Goal: Task Accomplishment & Management: Complete application form

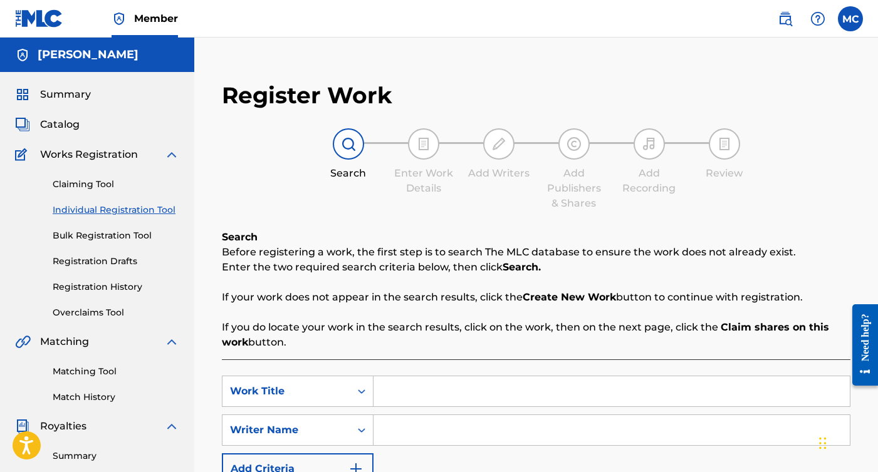
click at [102, 214] on link "Individual Registration Tool" at bounding box center [116, 210] width 127 height 13
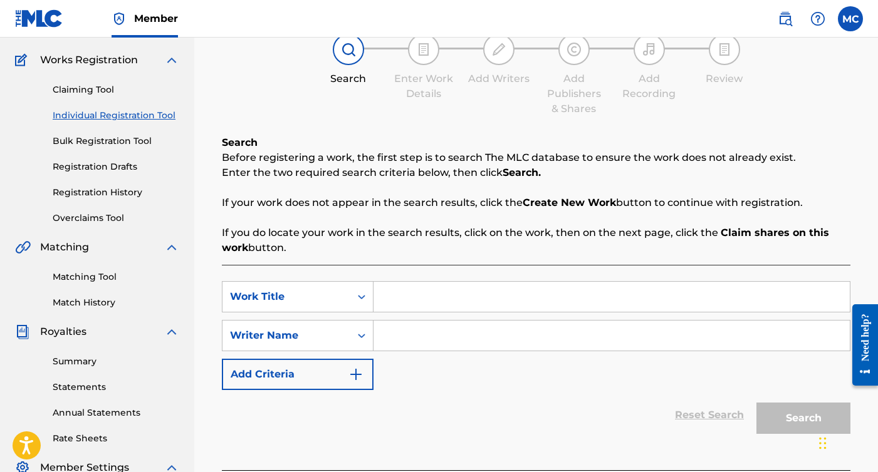
scroll to position [100, 0]
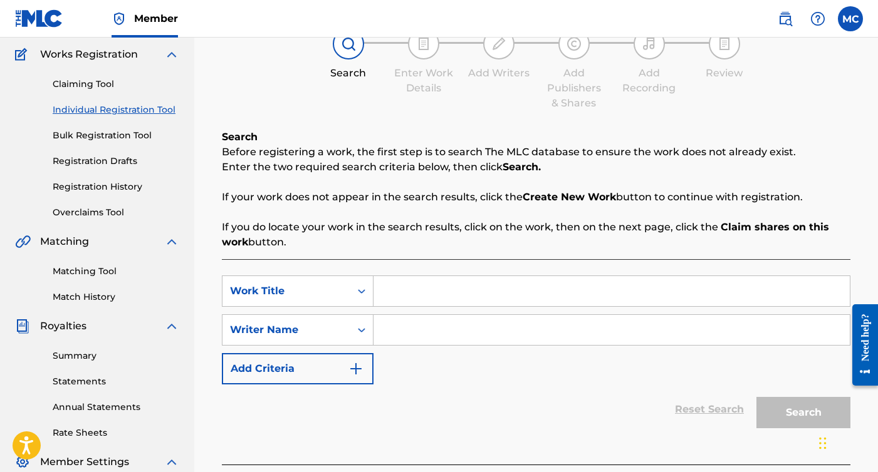
click at [400, 302] on input "Search Form" at bounding box center [611, 291] width 476 height 30
type input "Asmodeus"
click at [435, 321] on input "Search Form" at bounding box center [611, 330] width 476 height 30
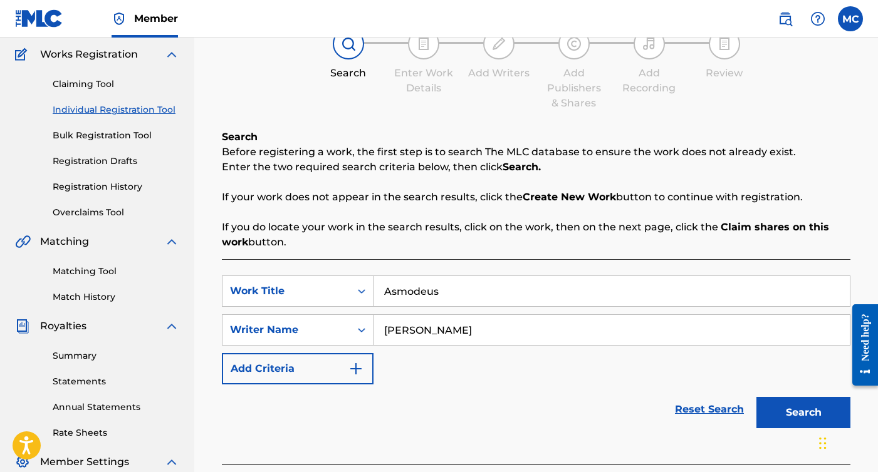
type input "[PERSON_NAME]"
click at [283, 368] on button "Add Criteria" at bounding box center [298, 368] width 152 height 31
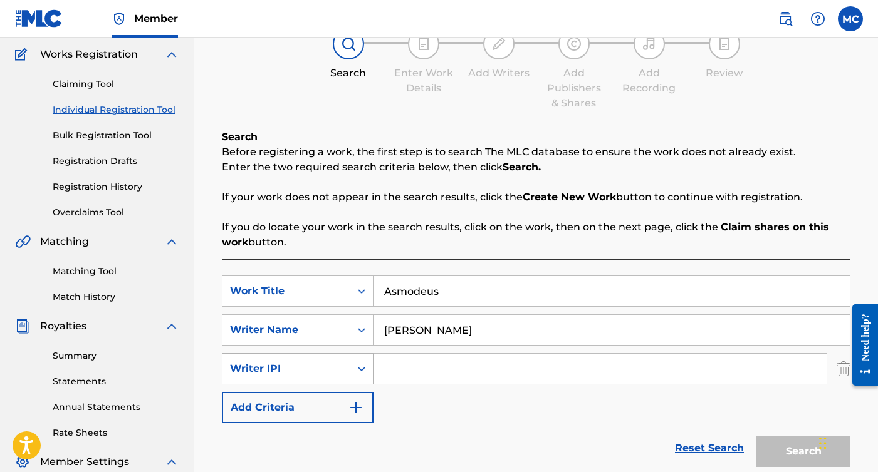
click at [361, 366] on icon "Search Form" at bounding box center [361, 369] width 13 height 13
click at [348, 366] on div "Writer IPI" at bounding box center [286, 369] width 128 height 24
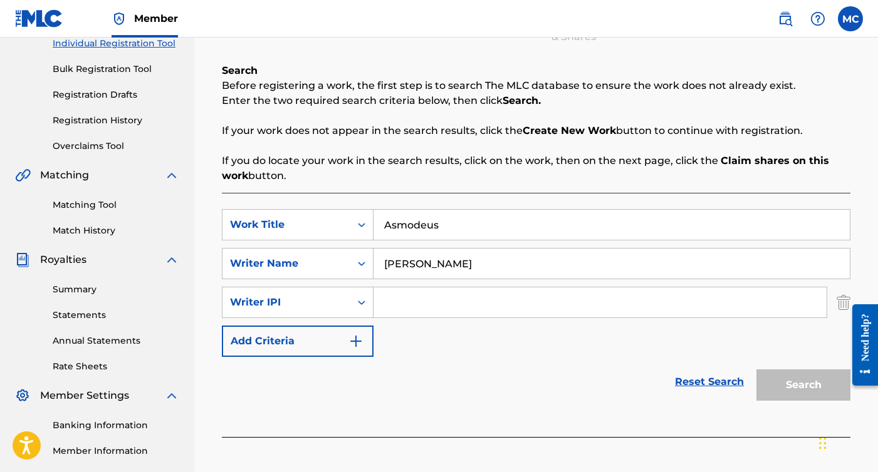
scroll to position [167, 0]
click at [847, 297] on div at bounding box center [859, 344] width 35 height 107
click at [841, 304] on img "Search Form" at bounding box center [843, 302] width 14 height 31
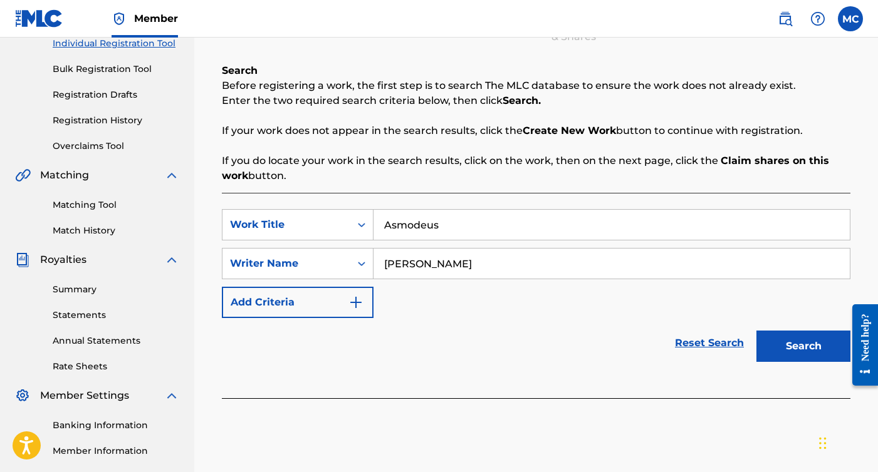
click at [808, 343] on button "Search" at bounding box center [803, 346] width 94 height 31
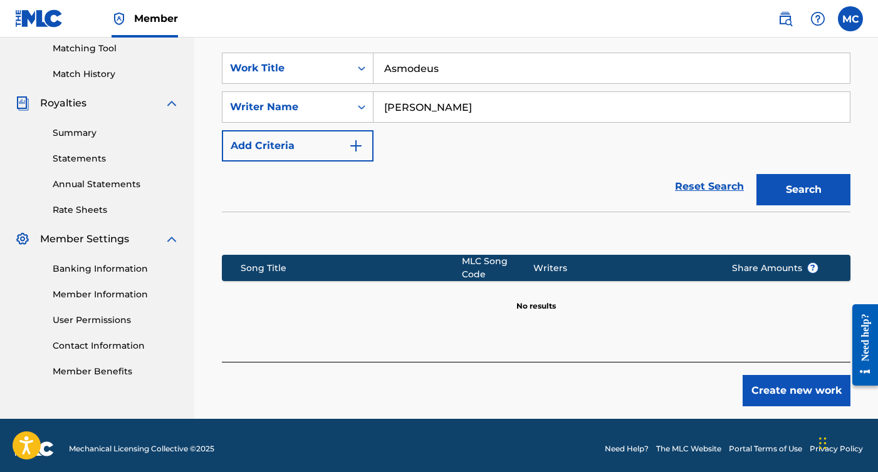
scroll to position [323, 0]
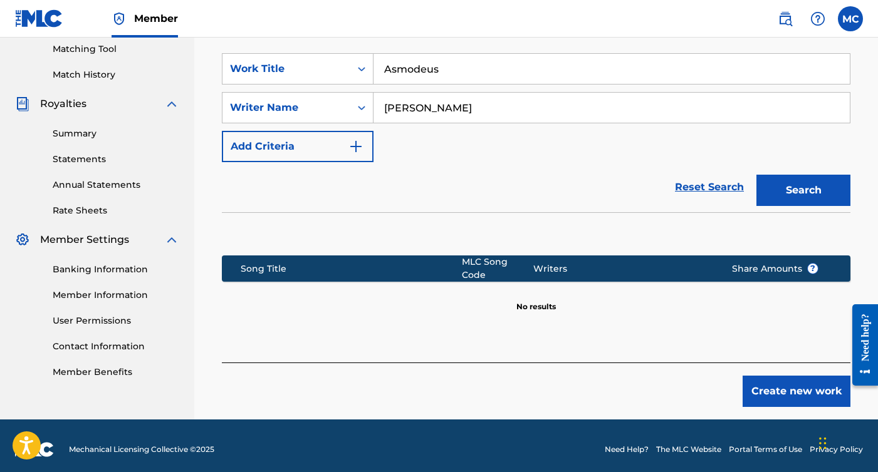
click at [768, 386] on button "Create new work" at bounding box center [796, 391] width 108 height 31
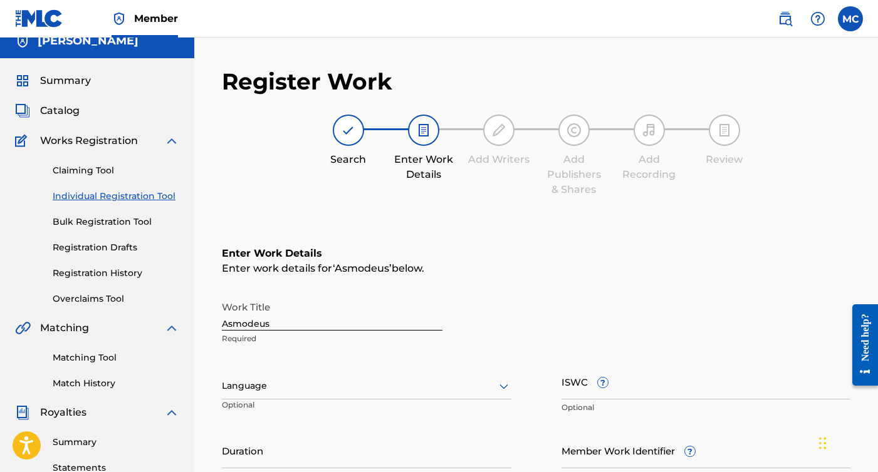
scroll to position [30, 0]
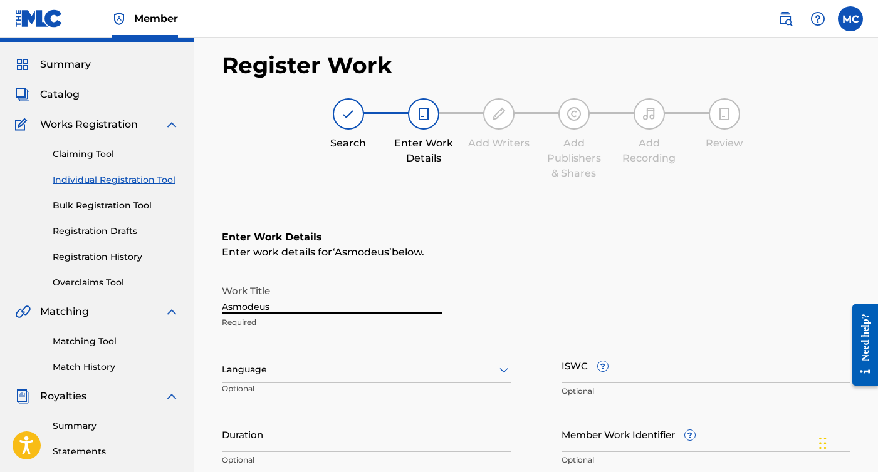
click at [329, 300] on input "Asmodeus" at bounding box center [332, 297] width 220 height 36
drag, startPoint x: 329, startPoint y: 300, endPoint x: 201, endPoint y: 291, distance: 128.1
click at [201, 292] on div "Register Work Search Enter Work Details Add Writers Add Publishers & Shares Add…" at bounding box center [535, 379] width 683 height 681
click at [289, 311] on input "Asmodeus" at bounding box center [332, 297] width 220 height 36
type input "A"
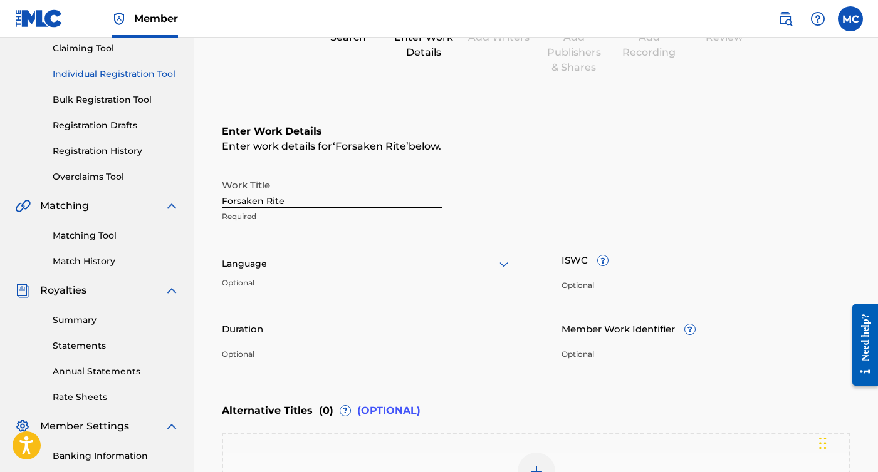
scroll to position [139, 0]
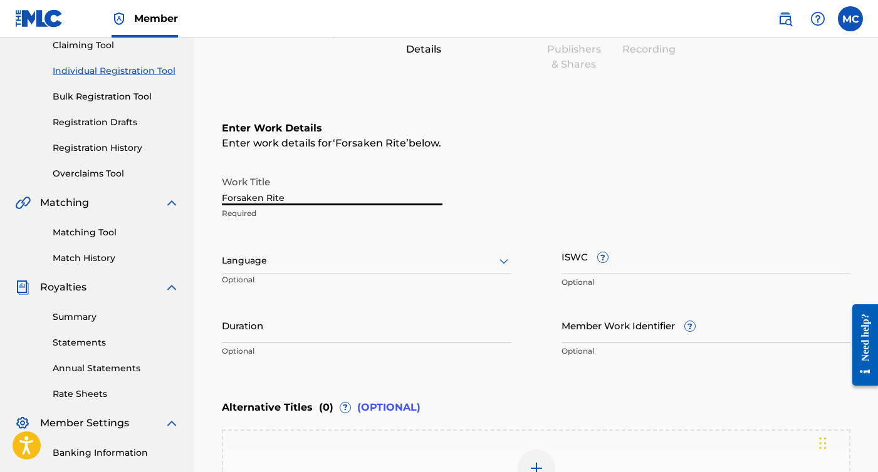
type input "Forsaken Rite"
click at [340, 274] on div "Language Optional" at bounding box center [366, 267] width 289 height 56
click at [337, 266] on div at bounding box center [366, 261] width 289 height 16
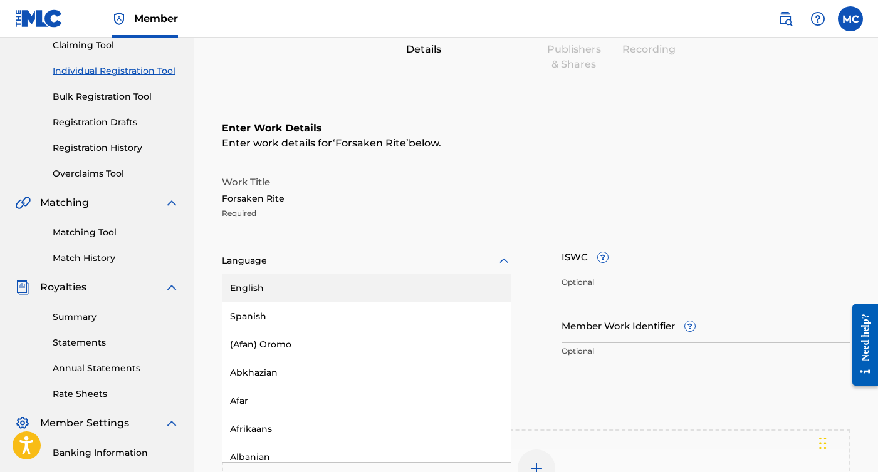
click at [330, 279] on div "English" at bounding box center [366, 288] width 288 height 28
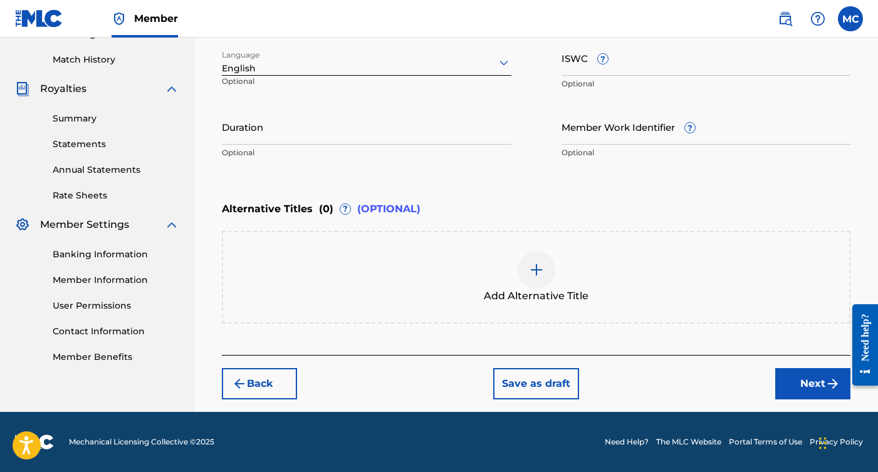
scroll to position [338, 0]
click at [792, 391] on button "Next" at bounding box center [812, 383] width 75 height 31
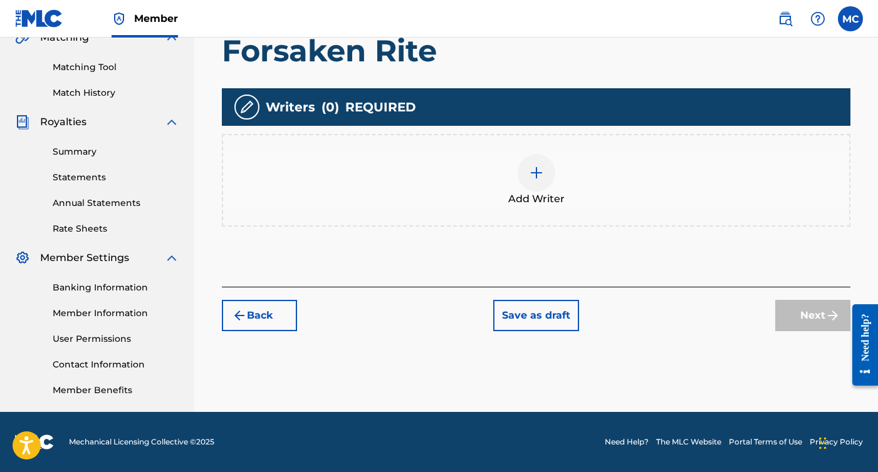
scroll to position [291, 0]
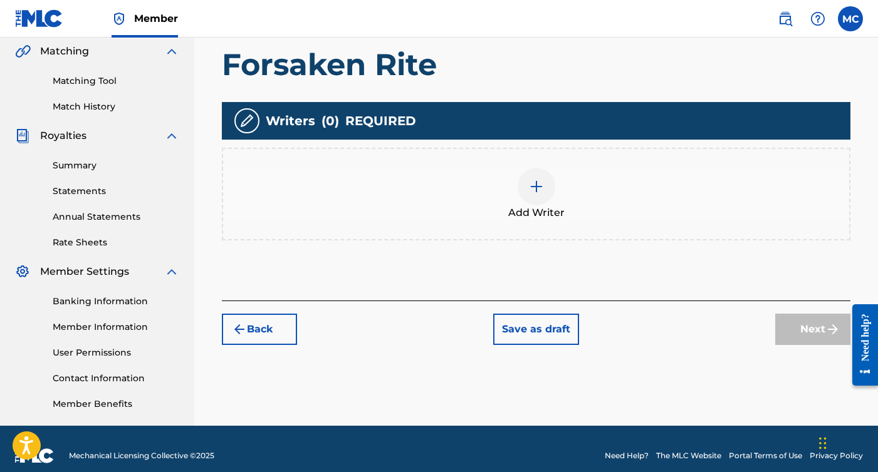
click at [537, 192] on img at bounding box center [536, 186] width 15 height 15
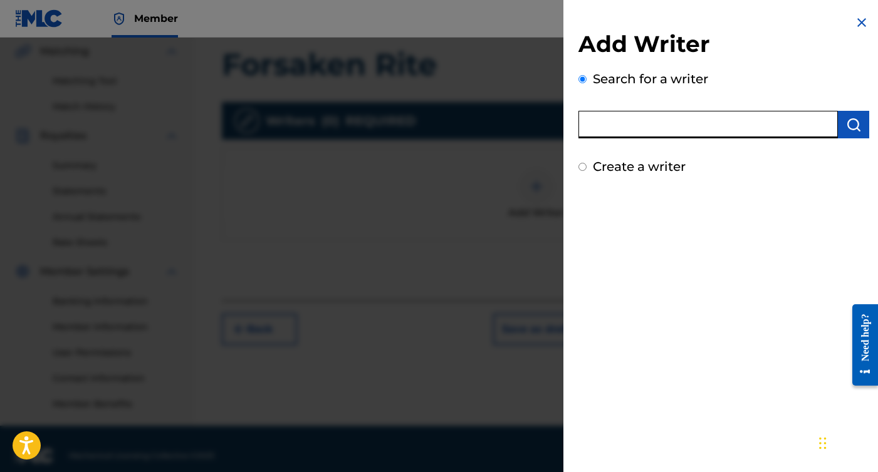
click at [642, 127] on input "text" at bounding box center [707, 125] width 259 height 28
type input "[PERSON_NAME]"
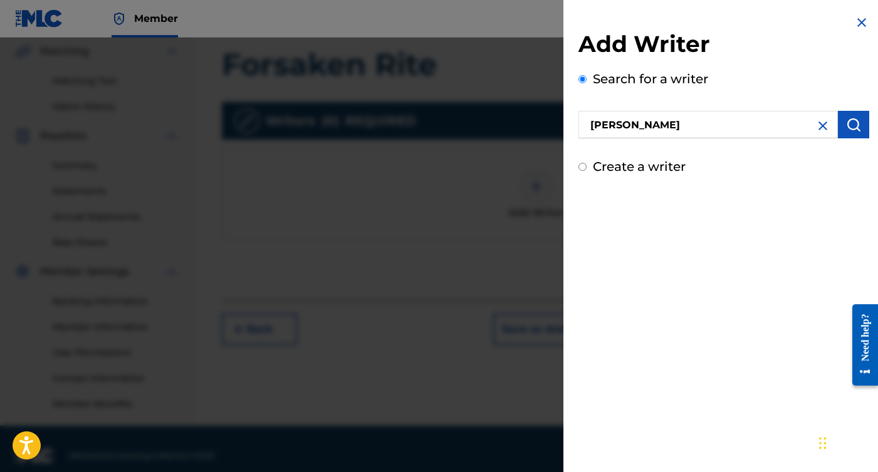
click at [857, 122] on button "submit" at bounding box center [852, 125] width 31 height 28
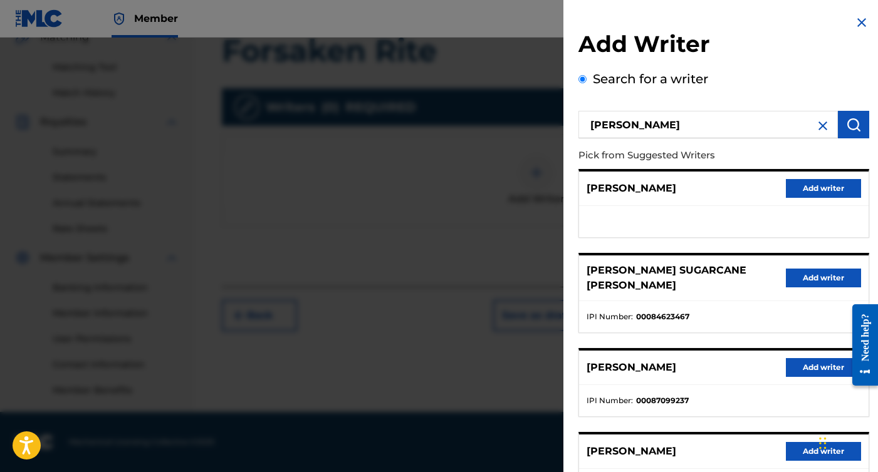
scroll to position [0, 0]
click at [405, 202] on div at bounding box center [439, 274] width 878 height 472
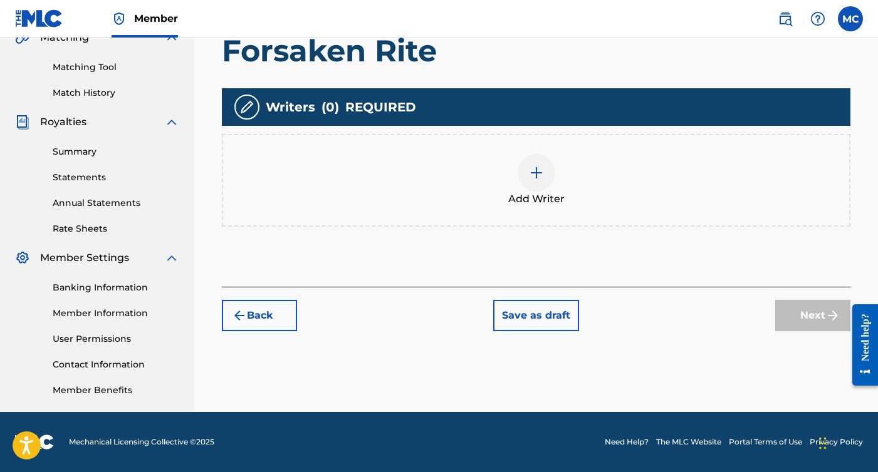
click at [850, 23] on label at bounding box center [849, 18] width 25 height 25
click at [850, 19] on input "MC [PERSON_NAME] [EMAIL_ADDRESS][DOMAIN_NAME] Notification Preferences Profile …" at bounding box center [850, 19] width 0 height 0
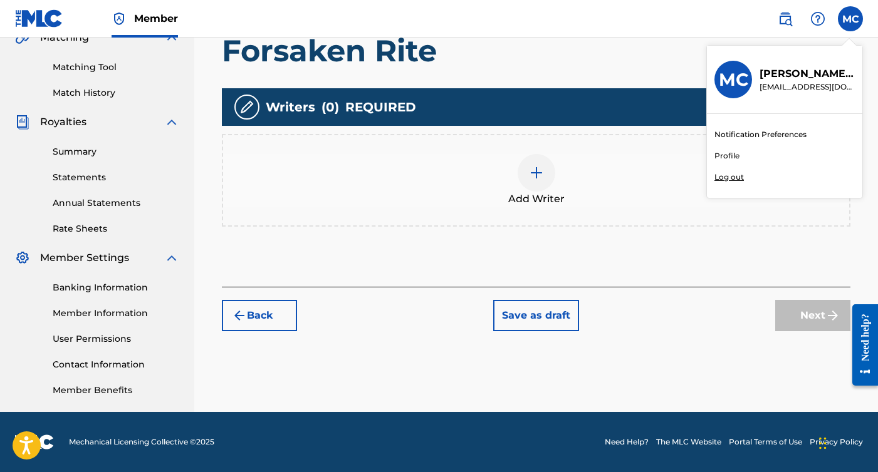
click at [726, 164] on div "Notification Preferences Profile Log out" at bounding box center [784, 156] width 155 height 84
click at [850, 19] on input "MC [PERSON_NAME] [EMAIL_ADDRESS][DOMAIN_NAME] Notification Preferences Profile …" at bounding box center [850, 19] width 0 height 0
click at [529, 14] on nav "Member MC MC [PERSON_NAME] [EMAIL_ADDRESS][DOMAIN_NAME] Notification Preference…" at bounding box center [439, 19] width 878 height 38
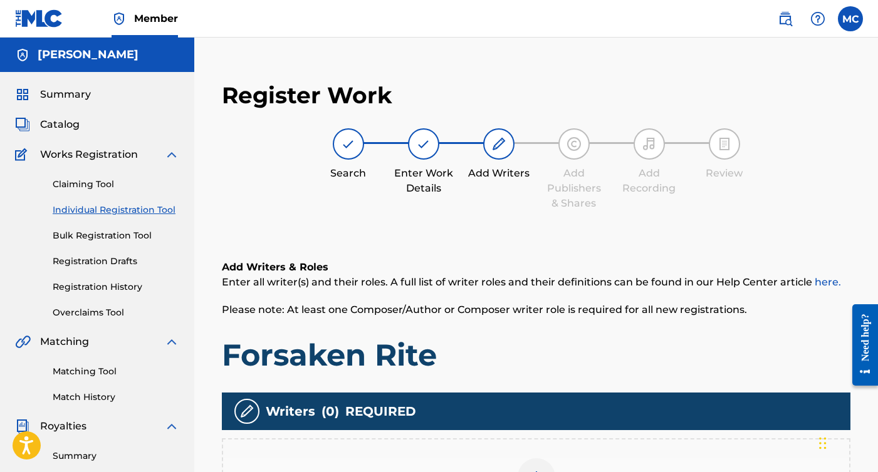
click at [851, 19] on label at bounding box center [849, 18] width 25 height 25
click at [850, 19] on input "MC [PERSON_NAME] [EMAIL_ADDRESS][DOMAIN_NAME] Notification Preferences Profile …" at bounding box center [850, 19] width 0 height 0
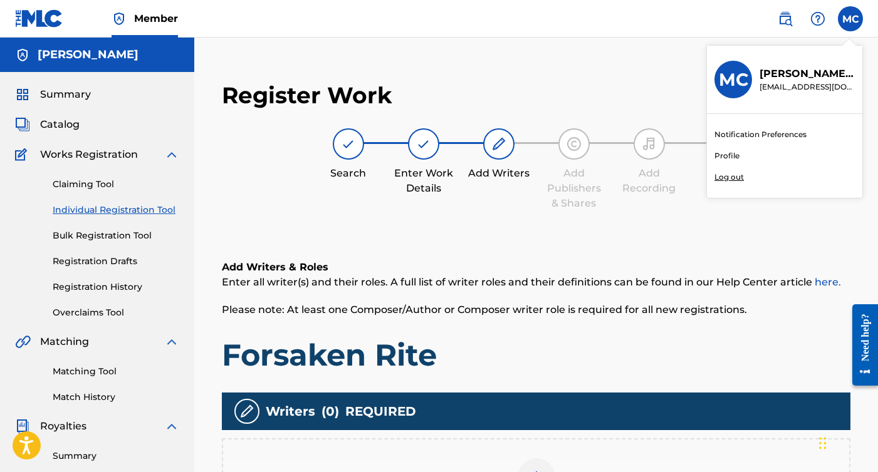
click at [725, 157] on link "Profile" at bounding box center [726, 155] width 25 height 11
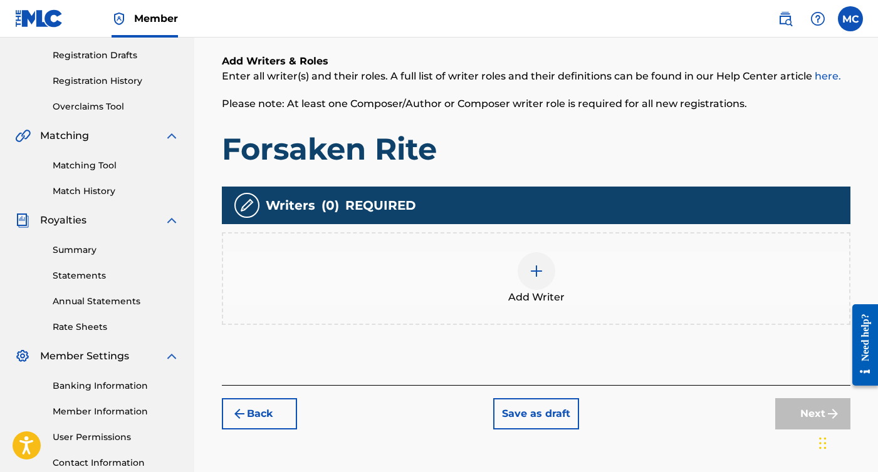
scroll to position [215, 0]
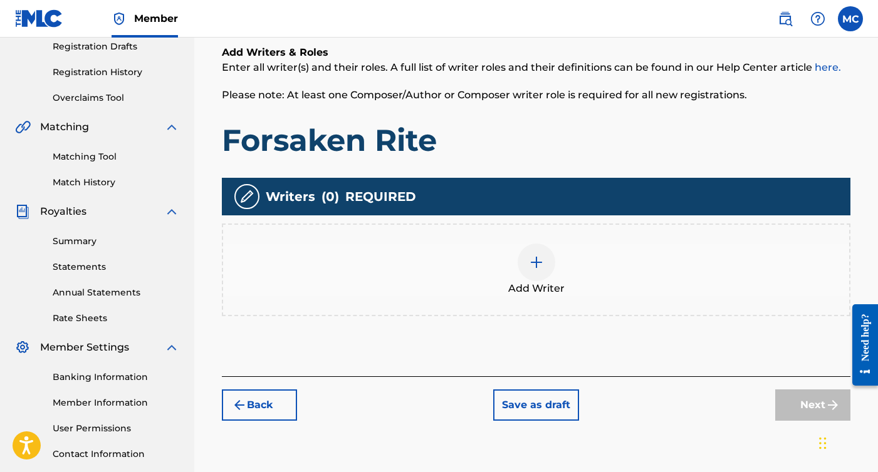
click at [519, 267] on div at bounding box center [536, 263] width 38 height 38
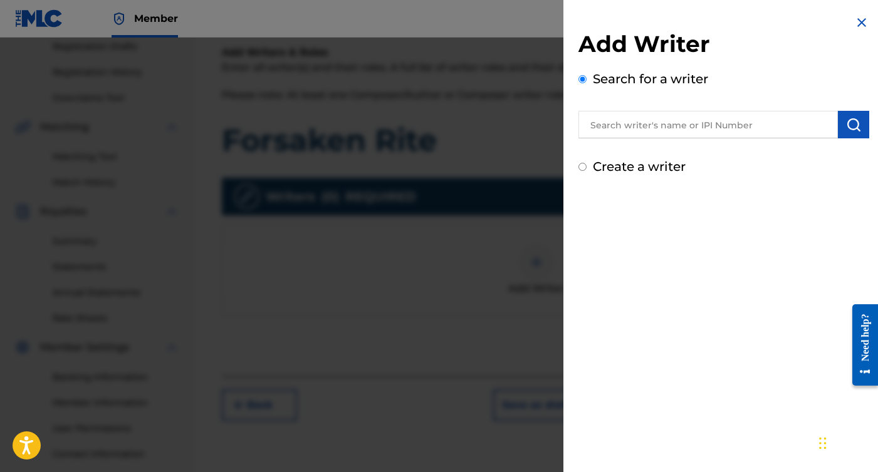
click at [586, 167] on div "Create a writer" at bounding box center [723, 166] width 291 height 19
click at [583, 168] on input "Create a writer" at bounding box center [582, 167] width 8 height 8
radio input "false"
radio input "true"
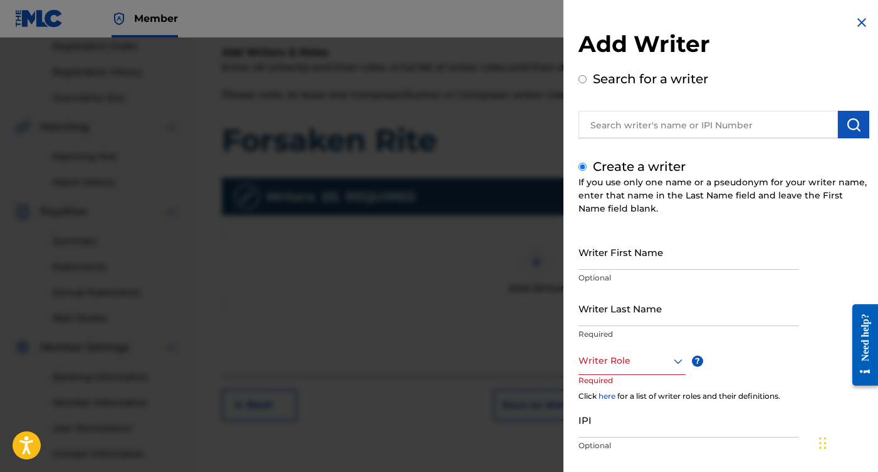
click at [624, 253] on input "Writer First Name" at bounding box center [688, 252] width 220 height 36
type input "[PERSON_NAME]"
click at [616, 326] on div "Writer Last Name Required" at bounding box center [688, 319] width 220 height 56
click at [617, 312] on input "Writer Last Name" at bounding box center [688, 309] width 220 height 36
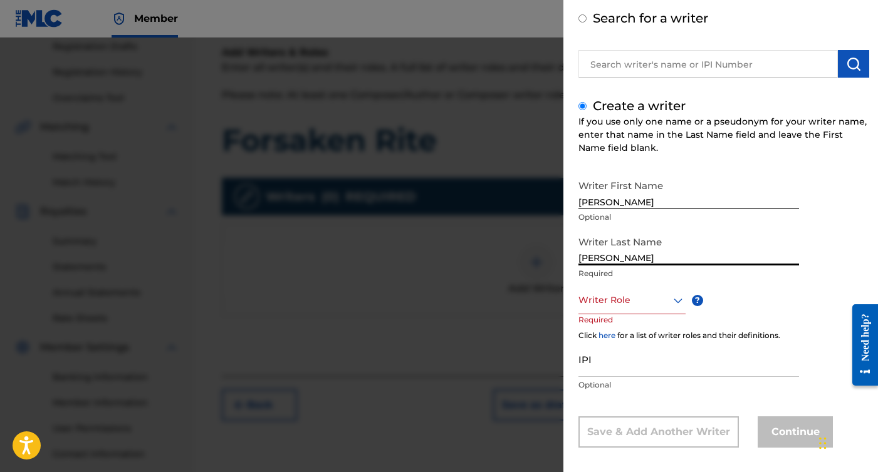
type input "[PERSON_NAME]"
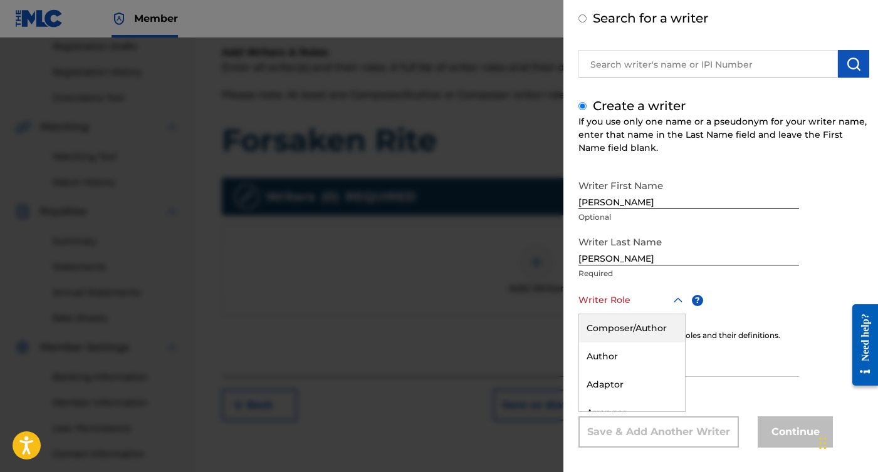
click at [608, 307] on div "Composer/Author, 1 of 8. 8 results available. Use Up and Down to choose options…" at bounding box center [631, 300] width 107 height 28
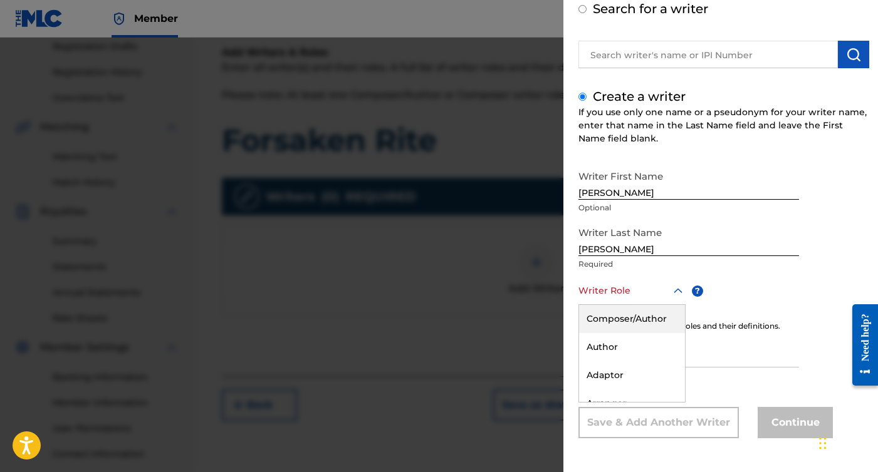
click at [623, 316] on div "Composer/Author" at bounding box center [632, 319] width 106 height 28
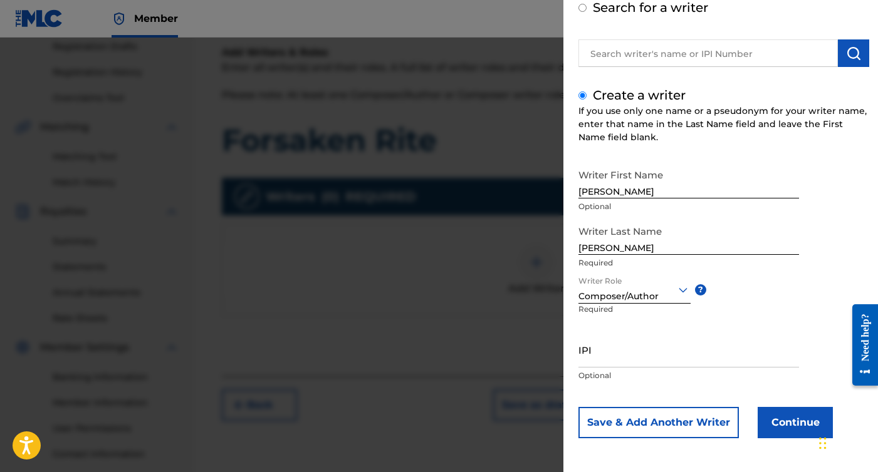
scroll to position [71, 0]
click at [792, 423] on button "Continue" at bounding box center [794, 422] width 75 height 31
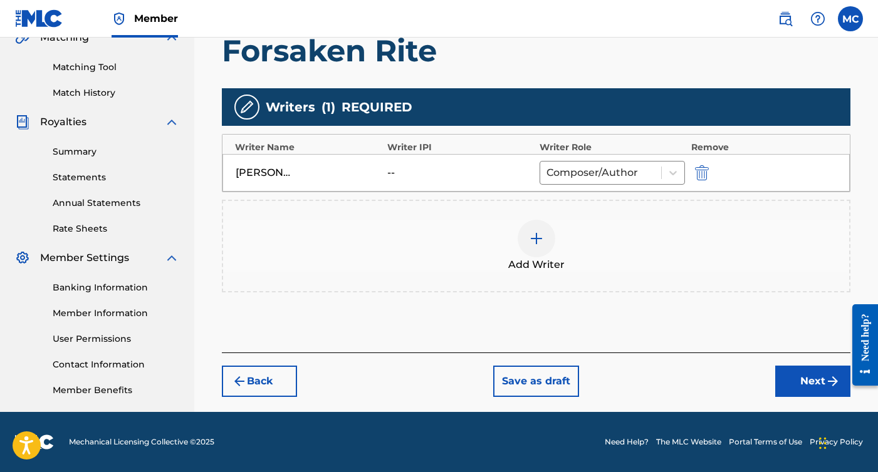
scroll to position [304, 0]
click at [786, 368] on button "Next" at bounding box center [812, 381] width 75 height 31
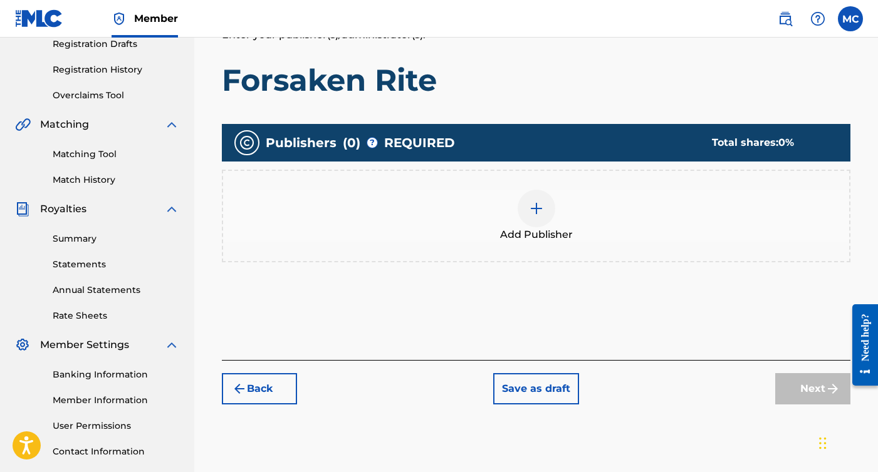
scroll to position [234, 0]
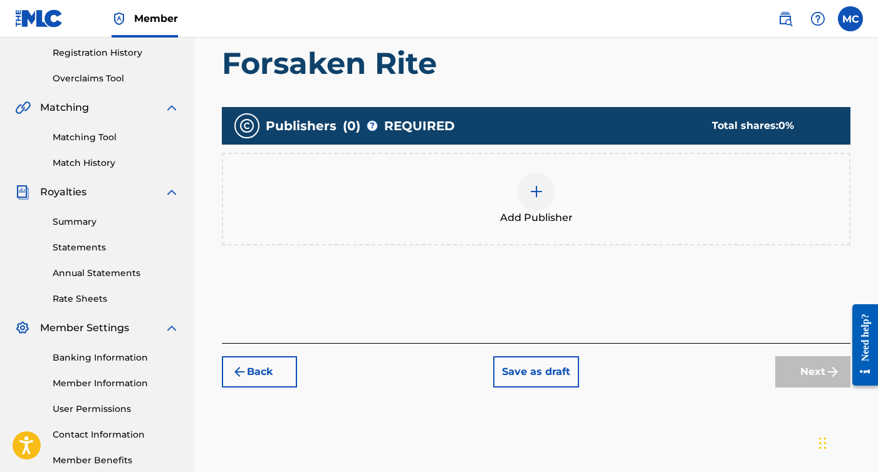
click at [536, 187] on img at bounding box center [536, 191] width 15 height 15
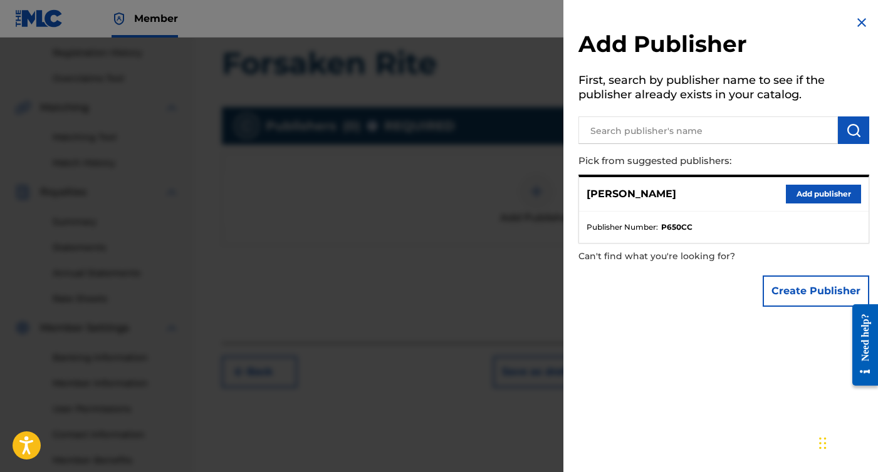
click at [806, 194] on button "Add publisher" at bounding box center [822, 194] width 75 height 19
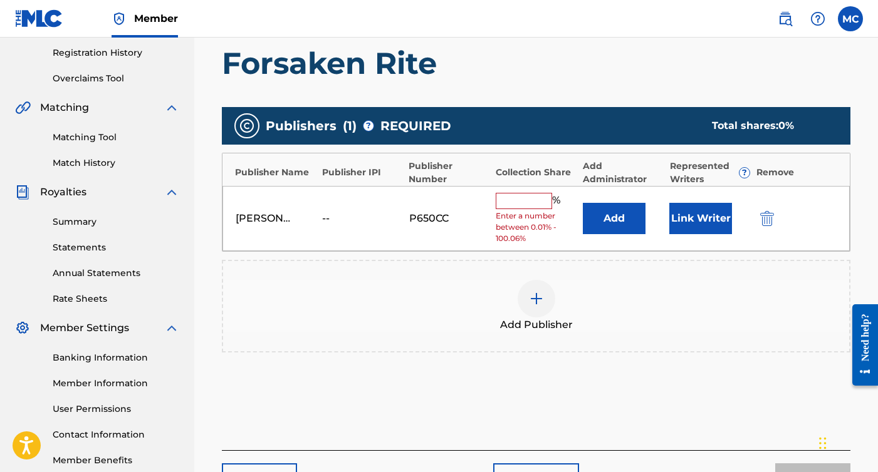
click at [532, 200] on input "text" at bounding box center [523, 201] width 56 height 16
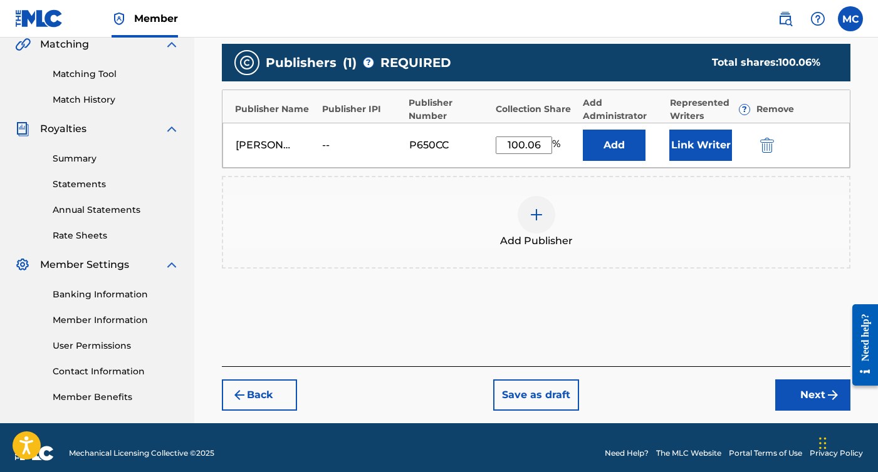
type input "100.06"
click at [821, 388] on button "Next" at bounding box center [812, 395] width 75 height 31
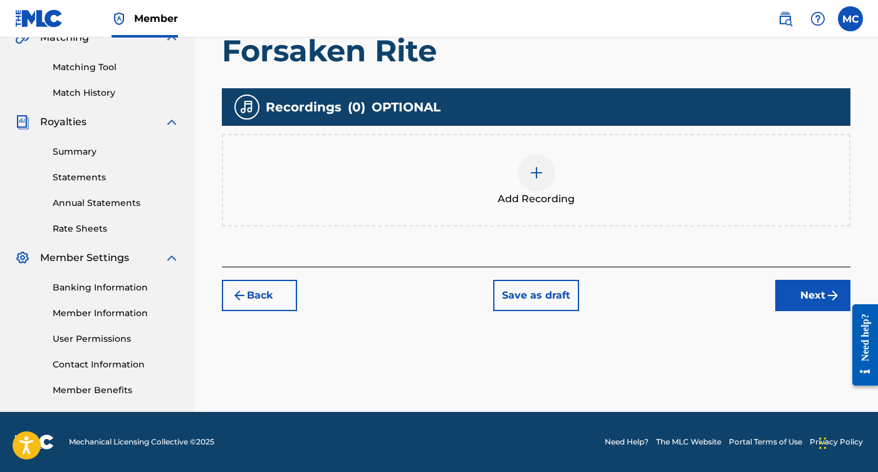
scroll to position [304, 0]
click at [514, 157] on div "Add Recording" at bounding box center [536, 180] width 626 height 53
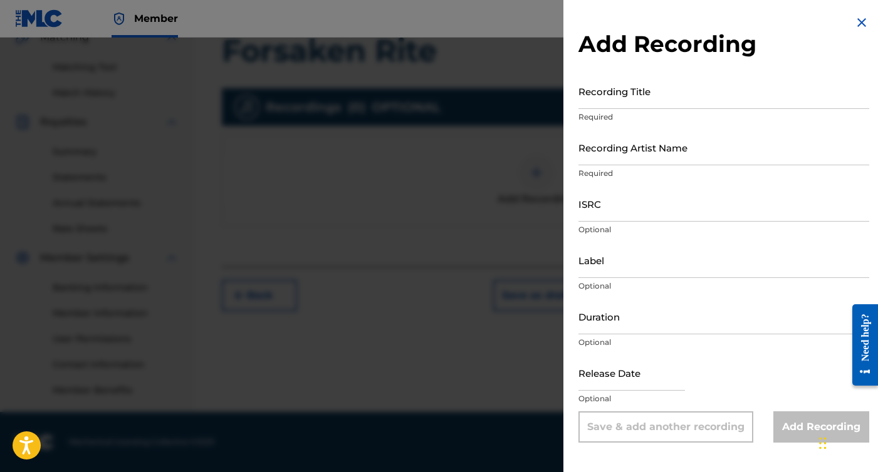
click at [626, 103] on input "Recording Title" at bounding box center [723, 91] width 291 height 36
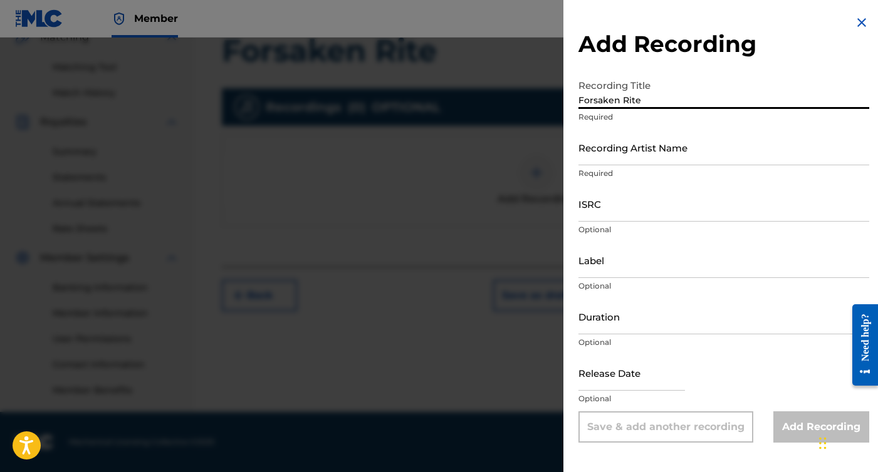
type input "Forsaken Rite"
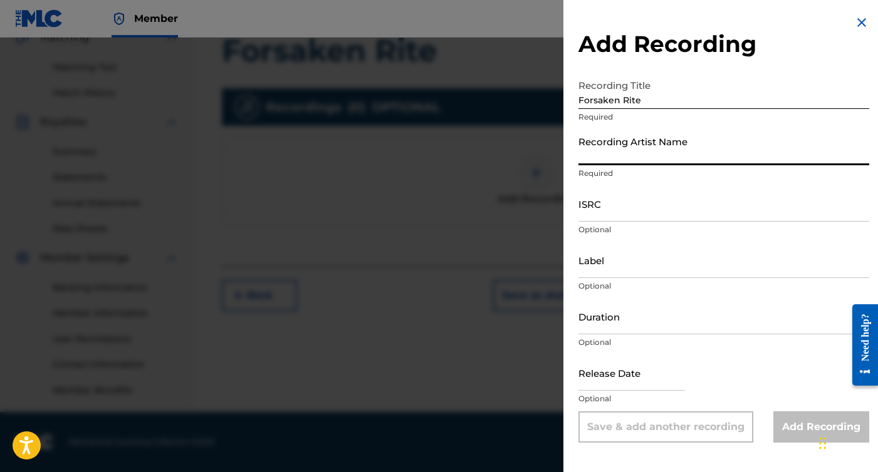
click at [645, 158] on input "Recording Artist Name" at bounding box center [723, 148] width 291 height 36
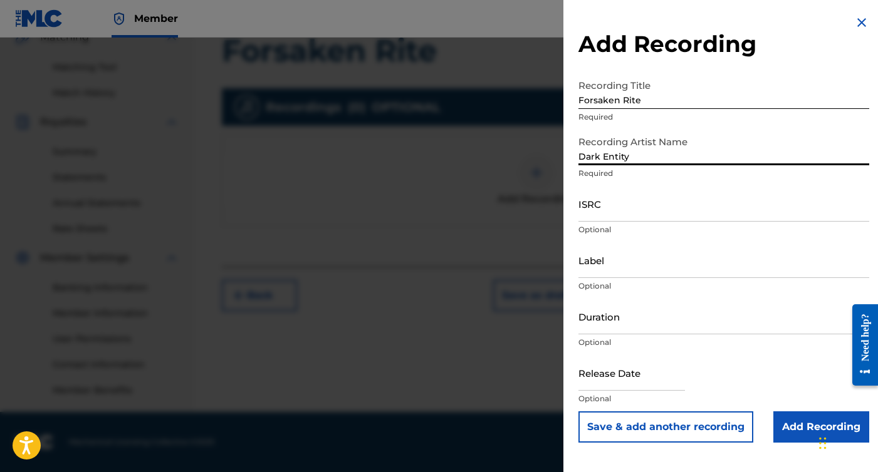
type input "Dark Entity"
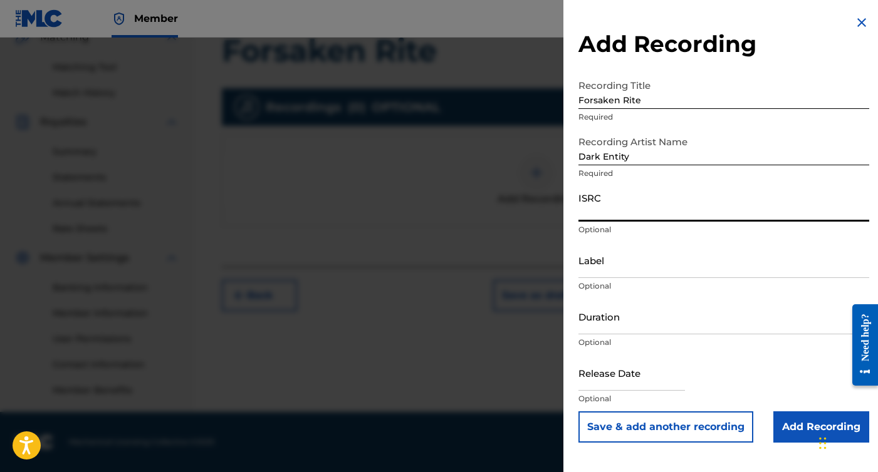
click at [613, 219] on input "ISRC" at bounding box center [723, 204] width 291 height 36
paste input "CBEYJ2515519"
type input "CBEYJ2515519"
click at [663, 388] on input "text" at bounding box center [631, 373] width 106 height 36
select select "7"
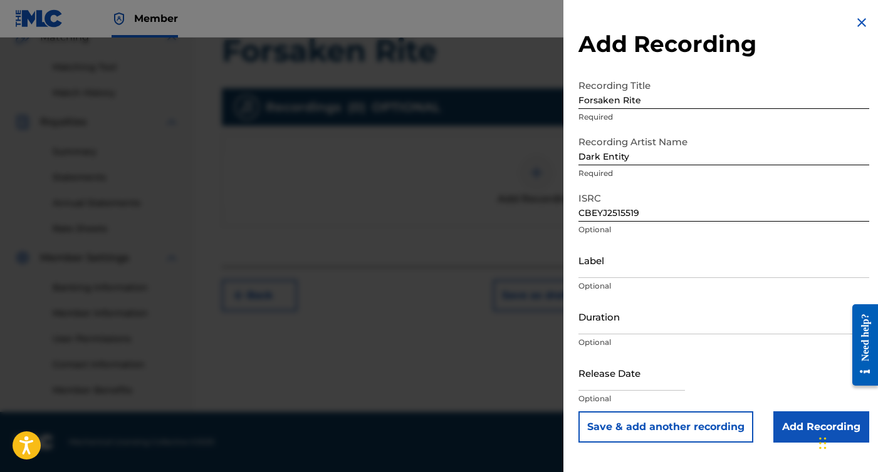
select select "2025"
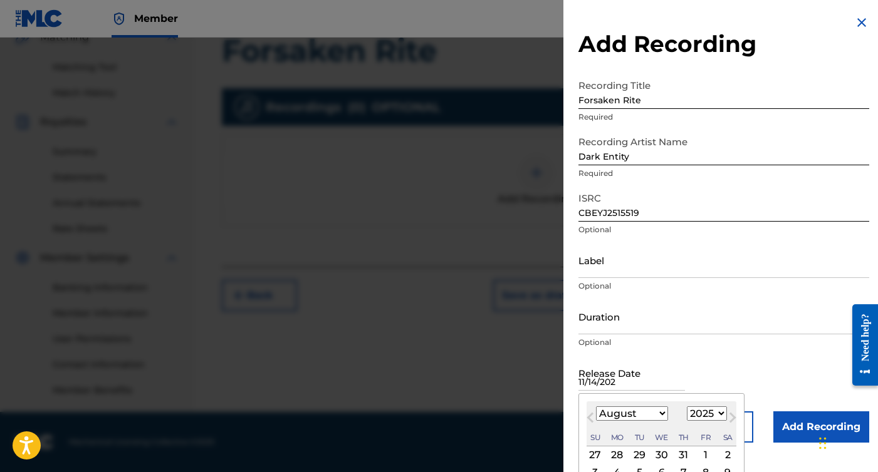
type input "[DATE]"
click at [724, 362] on div "Release Date Previous Month Next Month August [DATE] February March April May J…" at bounding box center [723, 383] width 291 height 56
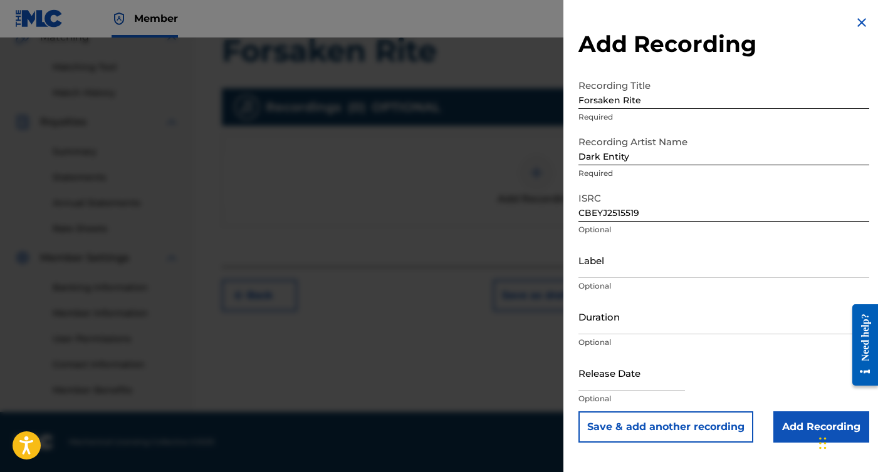
click at [671, 383] on input "text" at bounding box center [631, 373] width 106 height 36
select select "7"
select select "2025"
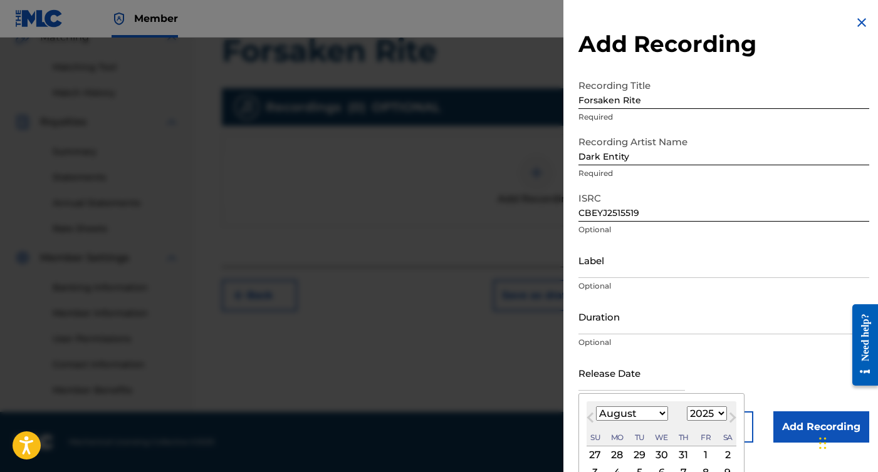
select select "10"
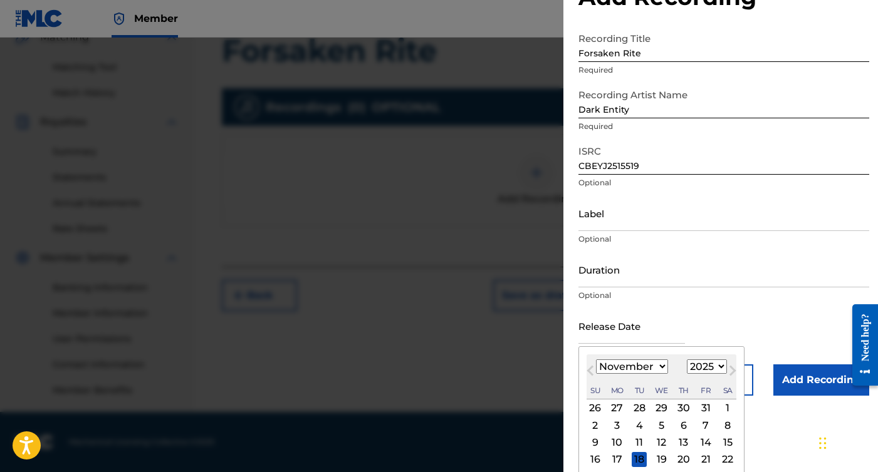
scroll to position [65, 0]
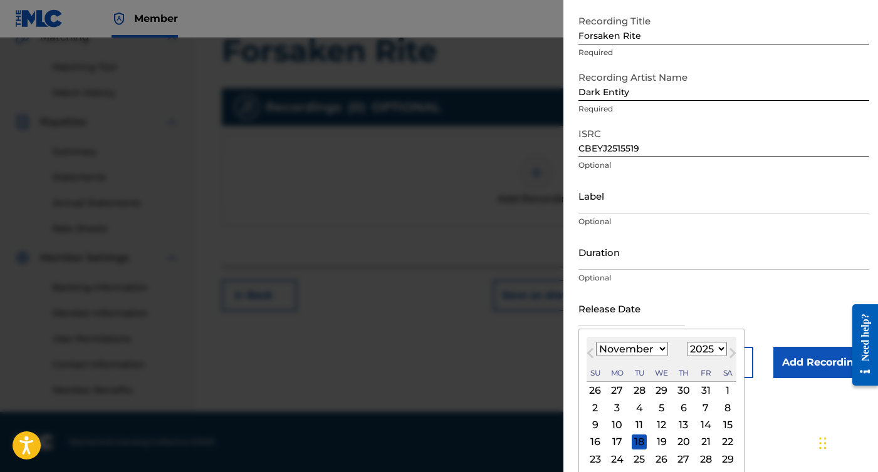
click at [698, 421] on div "14" at bounding box center [705, 425] width 15 height 15
type input "[DATE]"
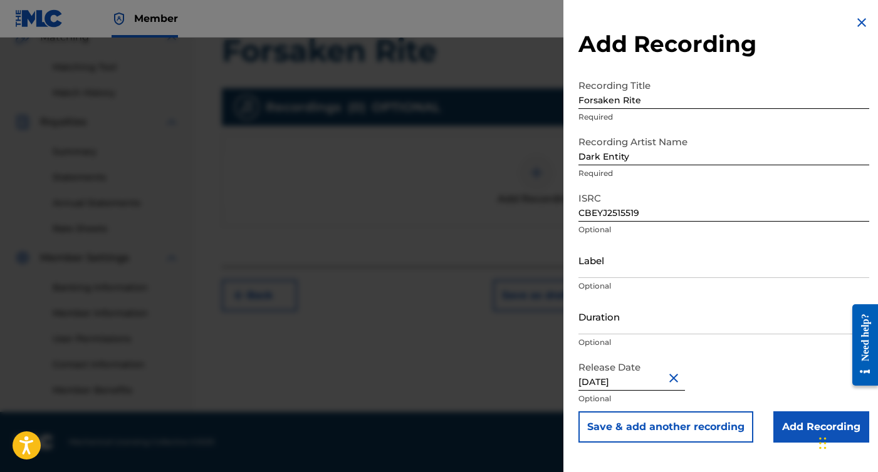
click at [800, 427] on input "Add Recording" at bounding box center [821, 427] width 96 height 31
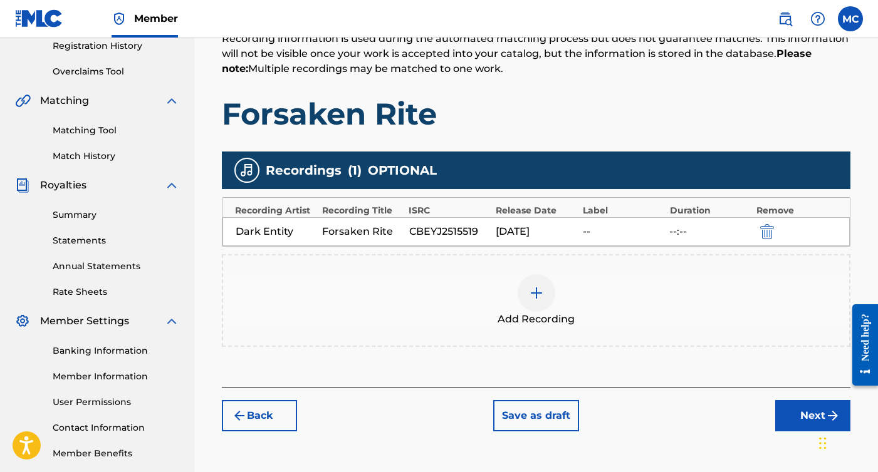
scroll to position [303, 0]
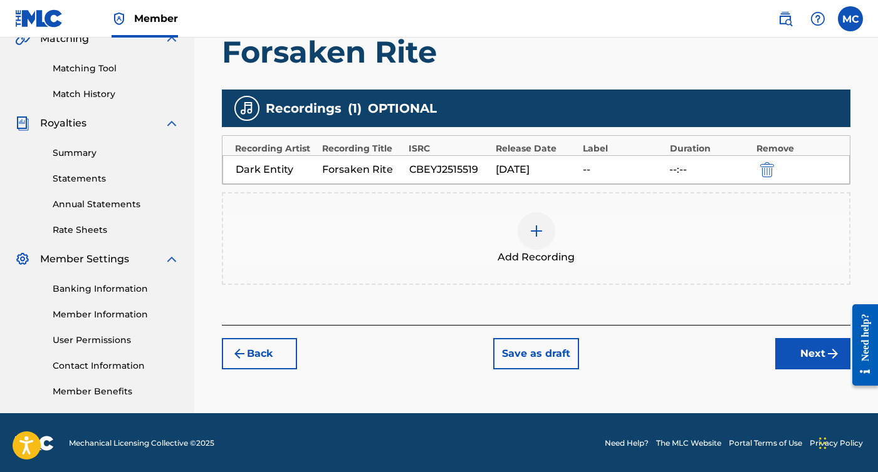
click at [812, 357] on button "Next" at bounding box center [812, 353] width 75 height 31
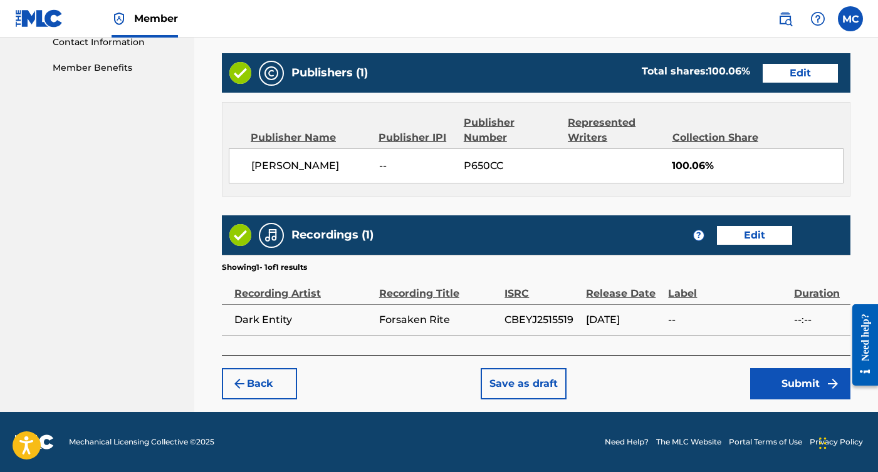
scroll to position [626, 0]
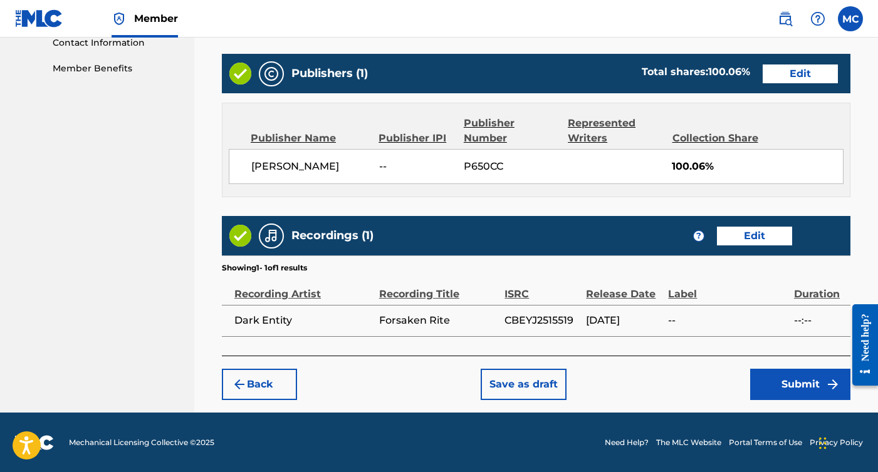
click at [759, 385] on button "Submit" at bounding box center [800, 384] width 100 height 31
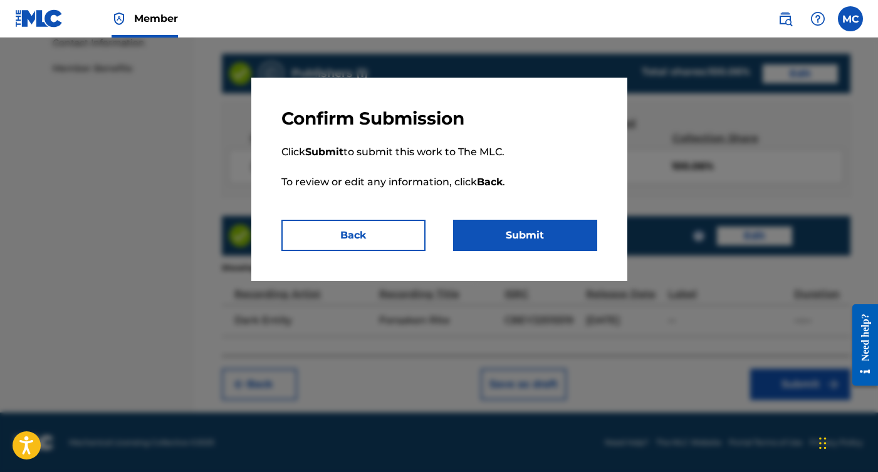
click at [375, 242] on button "Back" at bounding box center [353, 235] width 144 height 31
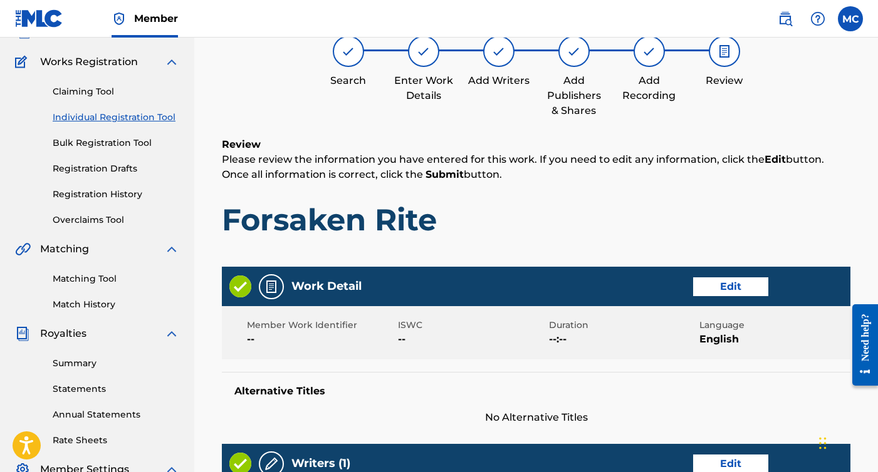
scroll to position [92, 0]
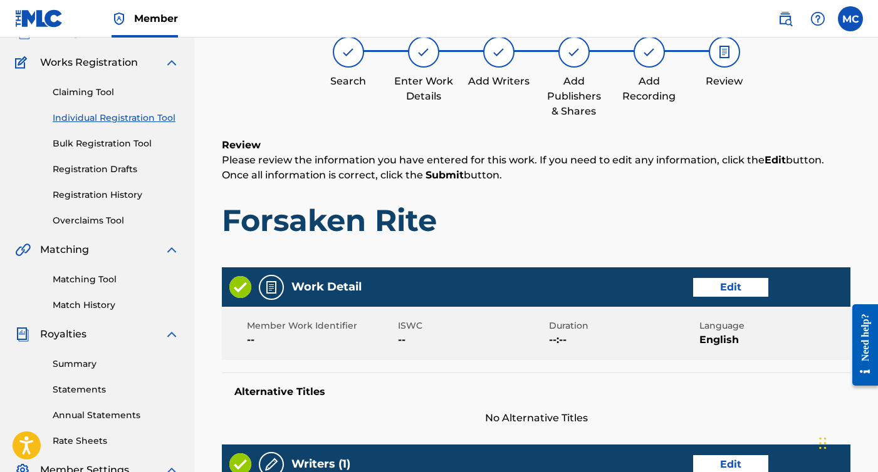
click at [711, 291] on button "Edit" at bounding box center [730, 287] width 75 height 19
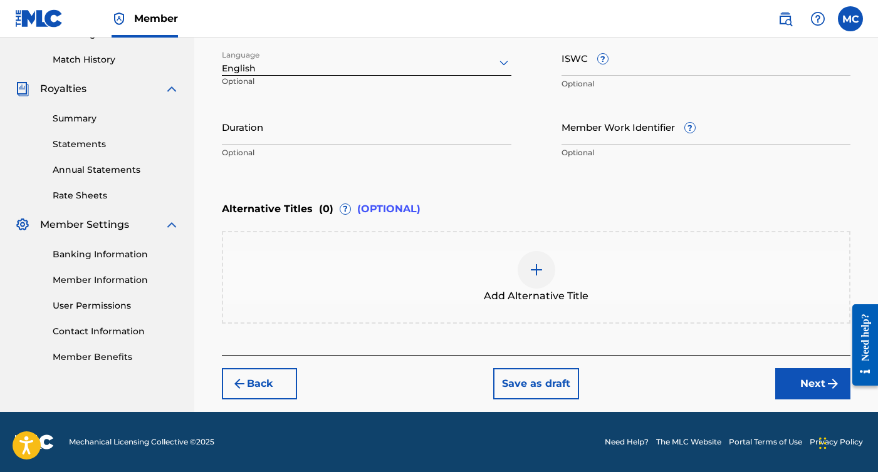
scroll to position [338, 0]
click at [782, 385] on button "Next" at bounding box center [812, 383] width 75 height 31
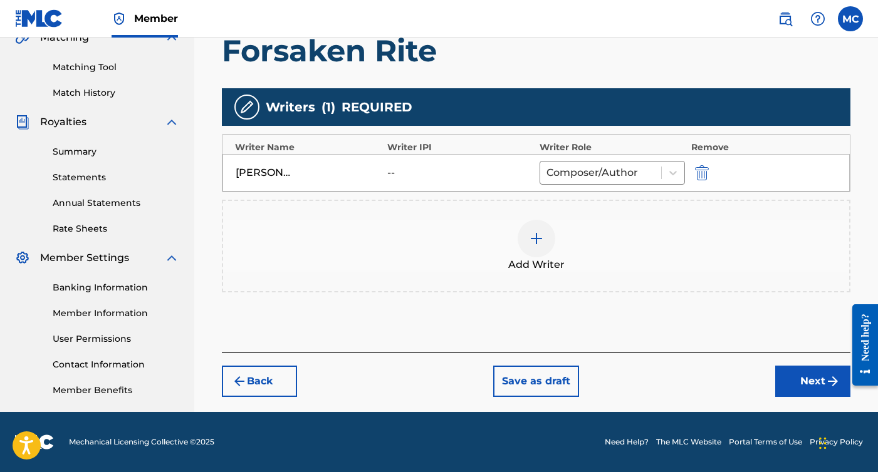
click at [797, 378] on button "Next" at bounding box center [812, 381] width 75 height 31
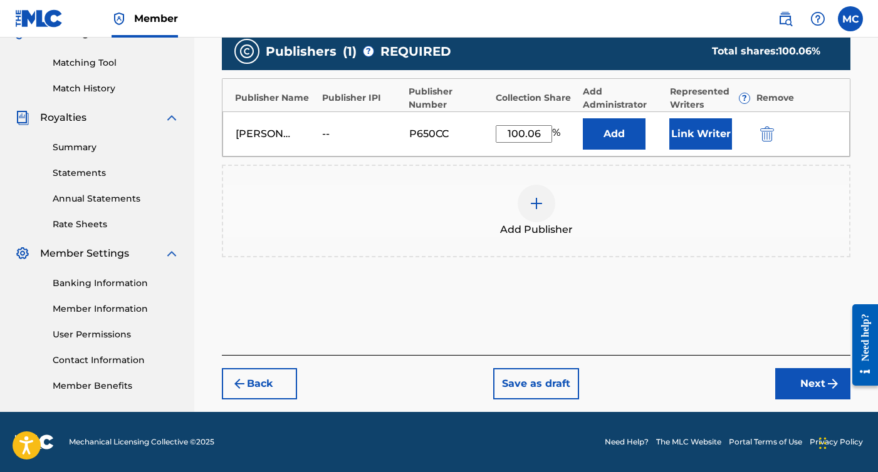
click at [808, 382] on button "Next" at bounding box center [812, 383] width 75 height 31
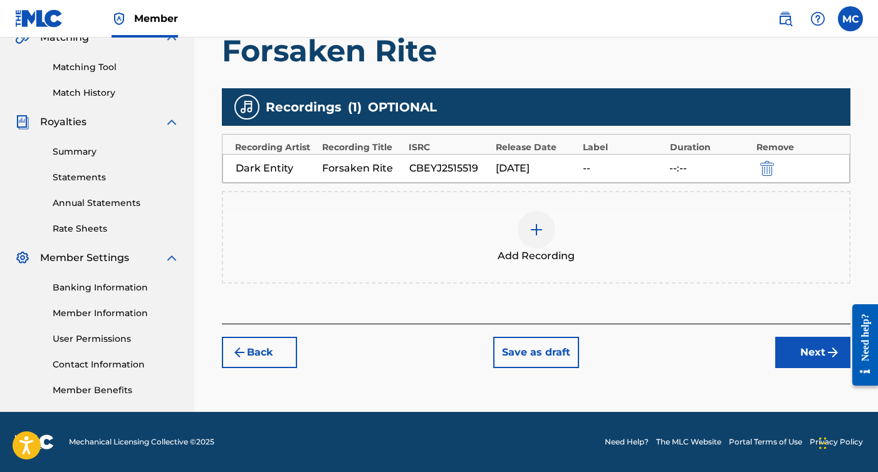
click at [810, 353] on button "Next" at bounding box center [812, 352] width 75 height 31
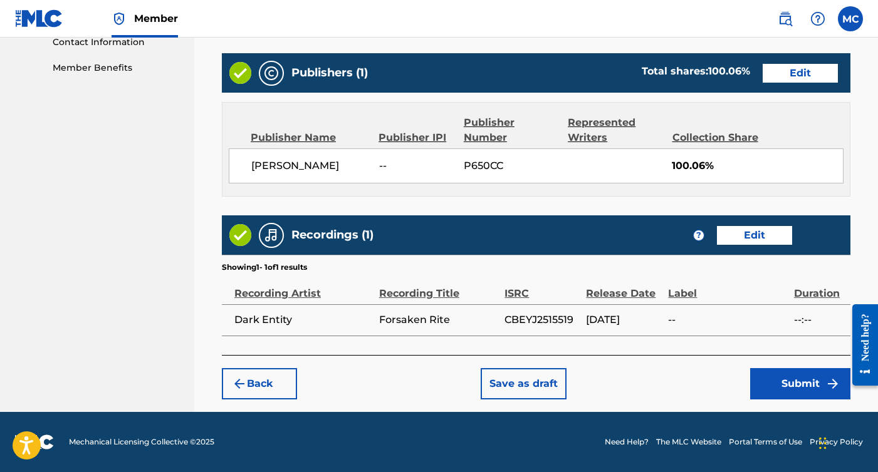
scroll to position [626, 0]
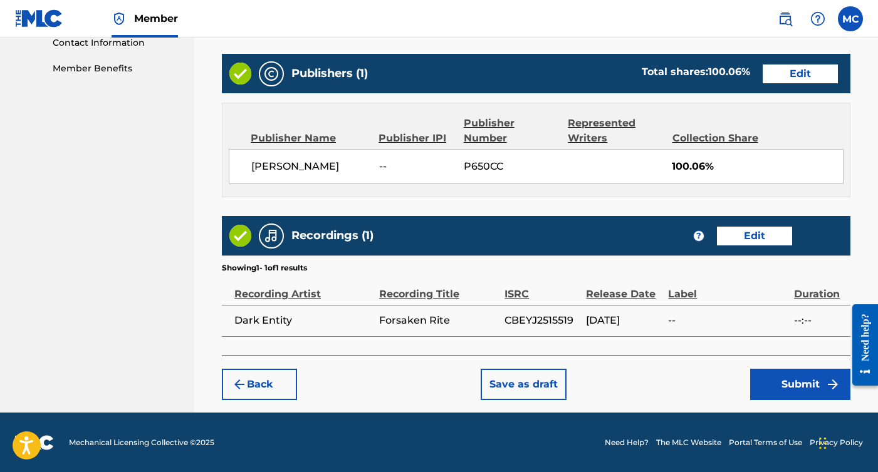
click at [834, 380] on img "submit" at bounding box center [832, 384] width 15 height 15
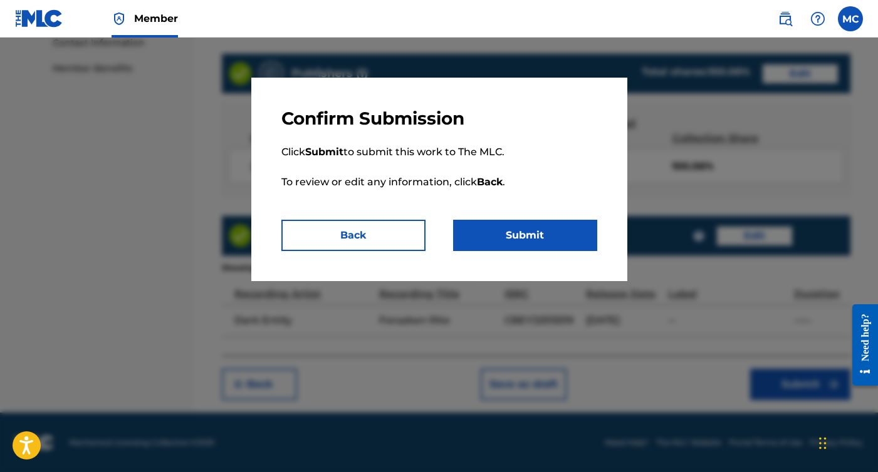
click at [546, 244] on button "Submit" at bounding box center [525, 235] width 144 height 31
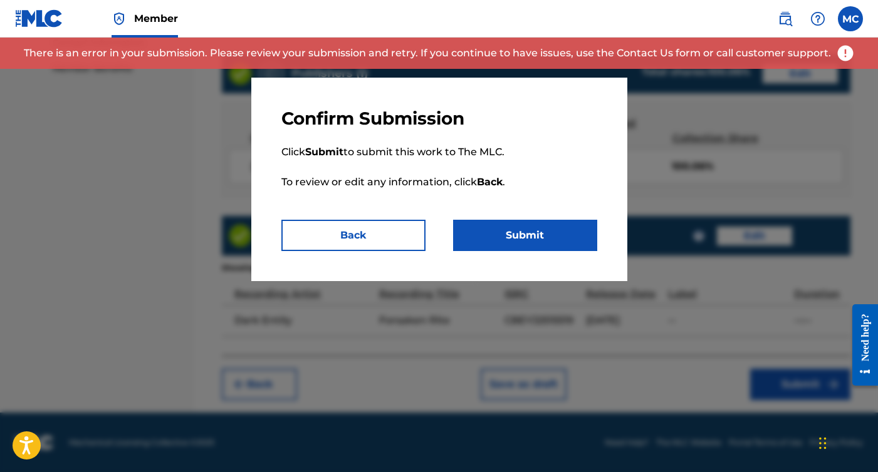
click at [383, 224] on button "Back" at bounding box center [353, 235] width 144 height 31
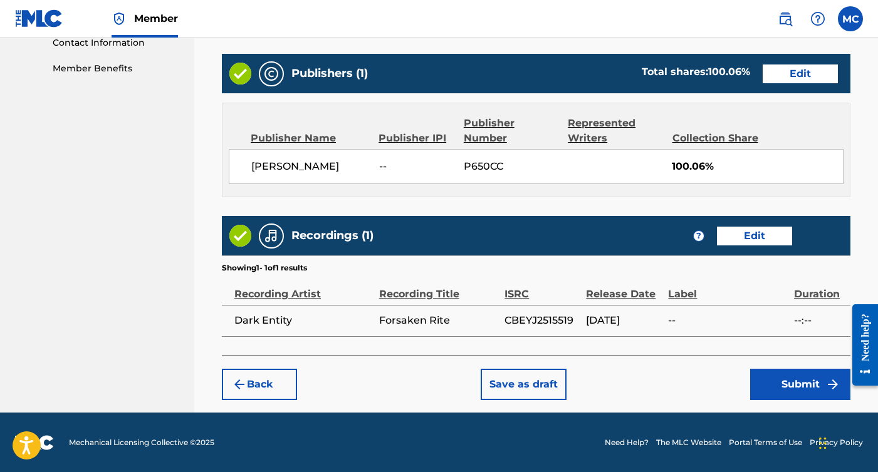
click at [516, 388] on button "Save as draft" at bounding box center [523, 384] width 86 height 31
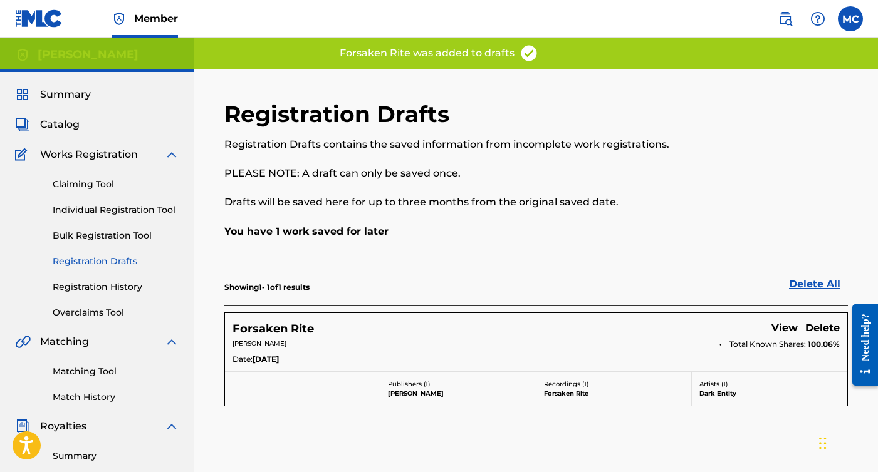
click at [789, 19] on img at bounding box center [784, 18] width 15 height 15
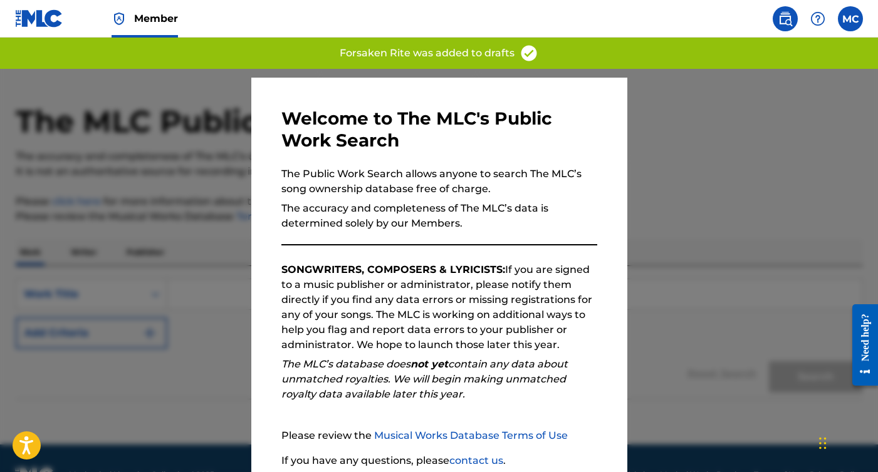
click at [789, 19] on img at bounding box center [784, 18] width 15 height 15
click at [853, 21] on label at bounding box center [849, 18] width 25 height 25
click at [850, 19] on input "MC [PERSON_NAME] [EMAIL_ADDRESS][DOMAIN_NAME] Notification Preferences Profile …" at bounding box center [850, 19] width 0 height 0
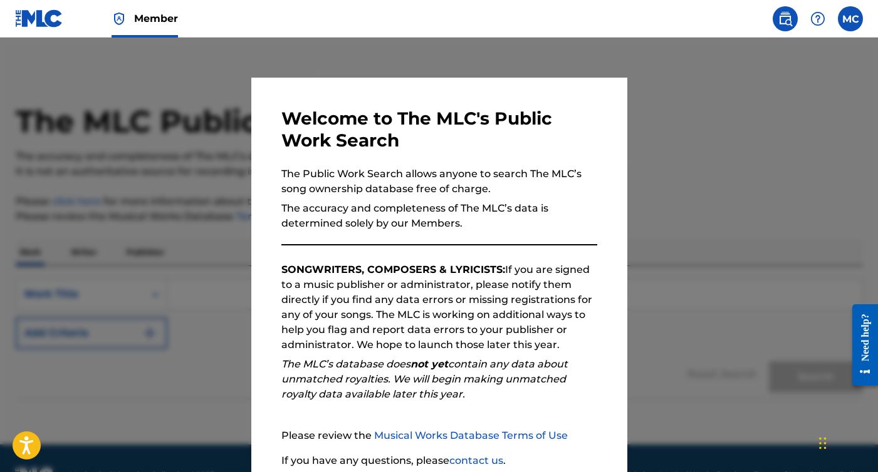
click at [753, 150] on div at bounding box center [439, 274] width 878 height 472
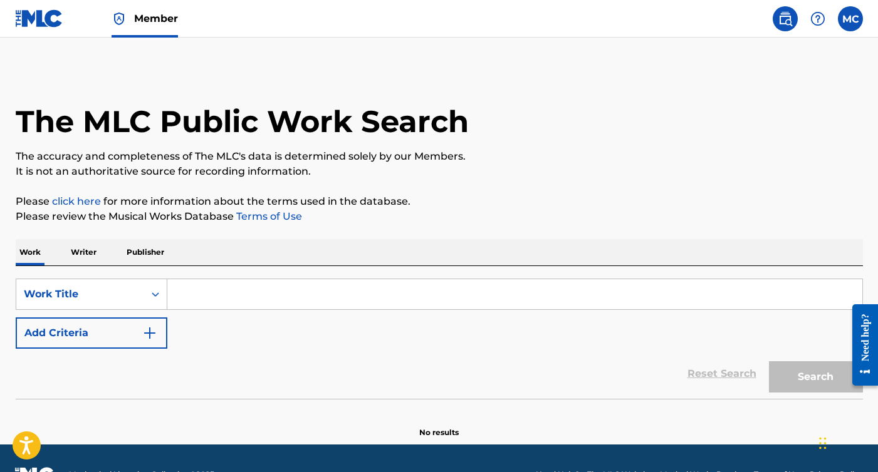
click at [849, 26] on label at bounding box center [849, 18] width 25 height 25
click at [850, 19] on input "MC [PERSON_NAME] [EMAIL_ADDRESS][DOMAIN_NAME] Notification Preferences Profile …" at bounding box center [850, 19] width 0 height 0
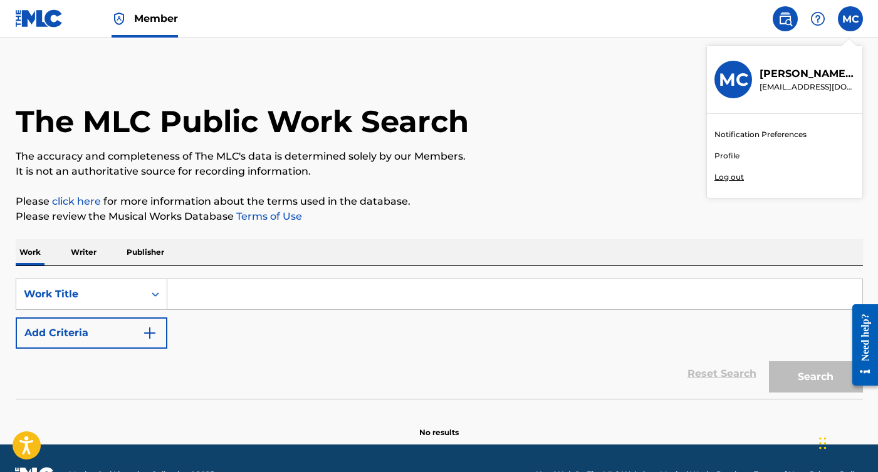
click at [738, 90] on h3 "MC" at bounding box center [732, 80] width 29 height 22
click at [850, 19] on input "MC [PERSON_NAME] [EMAIL_ADDRESS][DOMAIN_NAME] Notification Preferences Profile …" at bounding box center [850, 19] width 0 height 0
click at [725, 161] on link "Profile" at bounding box center [726, 155] width 25 height 11
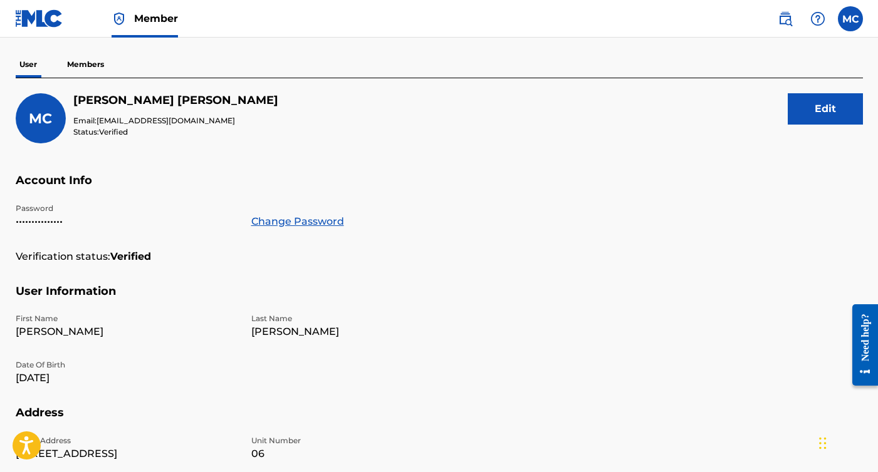
scroll to position [101, 0]
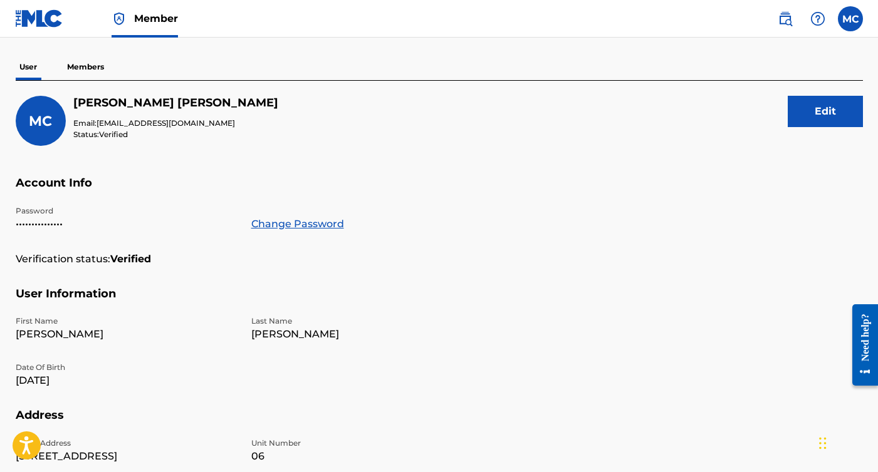
click at [85, 70] on p "Members" at bounding box center [85, 67] width 44 height 26
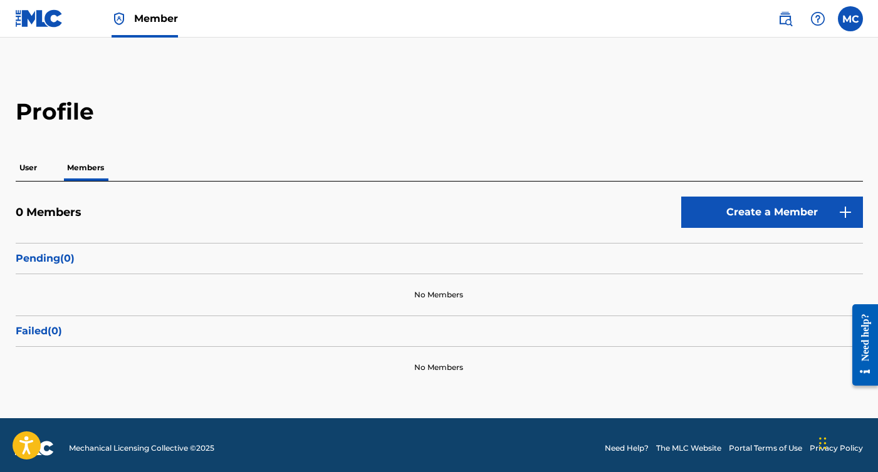
click at [742, 218] on link "Create a Member" at bounding box center [772, 212] width 182 height 31
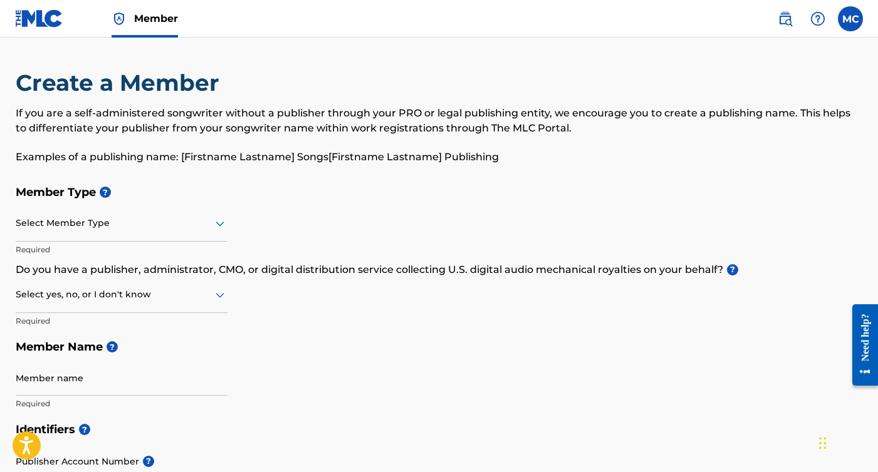
click at [201, 227] on div at bounding box center [122, 223] width 212 height 16
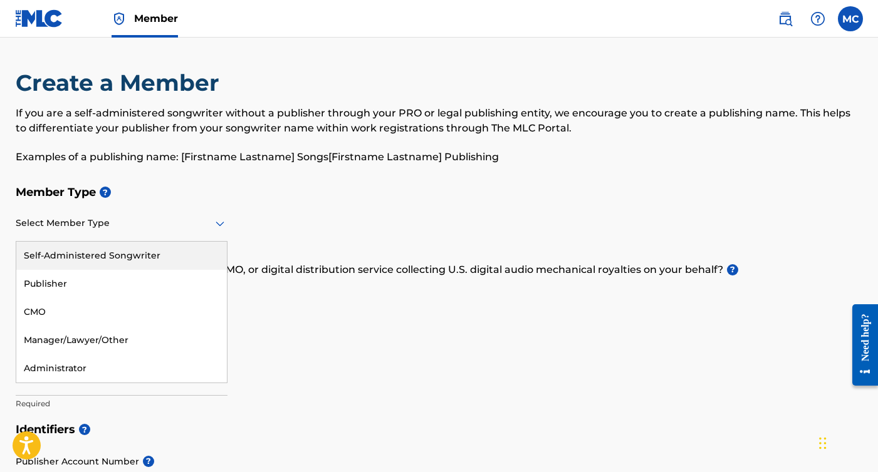
click at [152, 257] on div "Self-Administered Songwriter" at bounding box center [121, 256] width 210 height 28
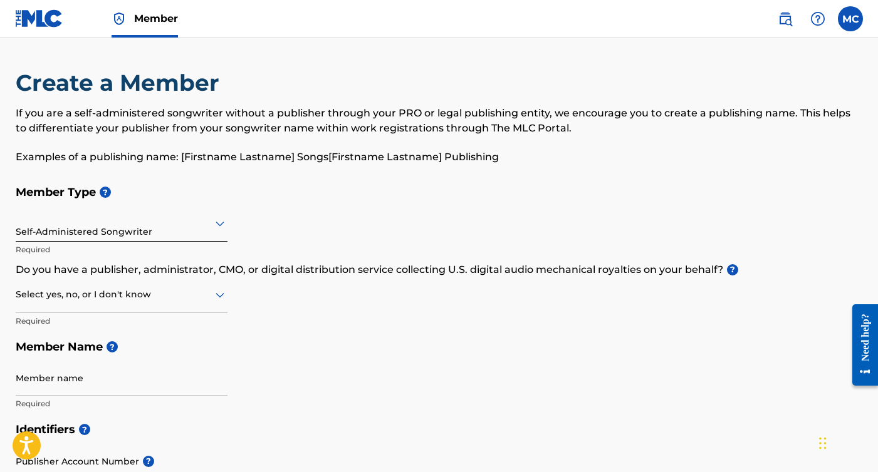
click at [158, 299] on div at bounding box center [122, 295] width 212 height 16
click at [138, 346] on div "No" at bounding box center [121, 355] width 210 height 28
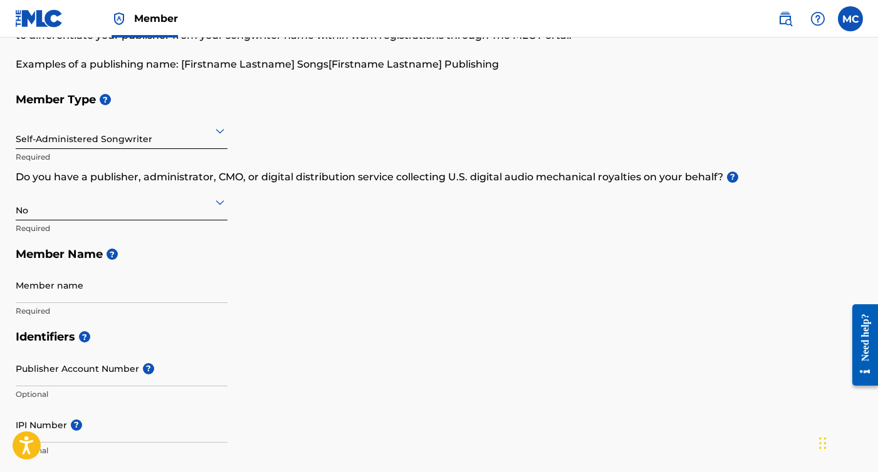
scroll to position [96, 0]
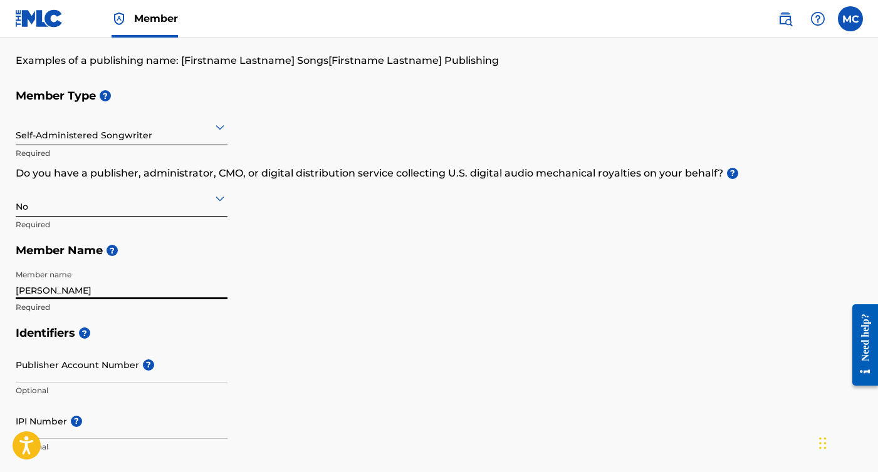
type input "[PERSON_NAME]"
click at [339, 276] on div "Member Type ? Self-Administered Songwriter Required Do you have a publisher, ad…" at bounding box center [439, 201] width 847 height 237
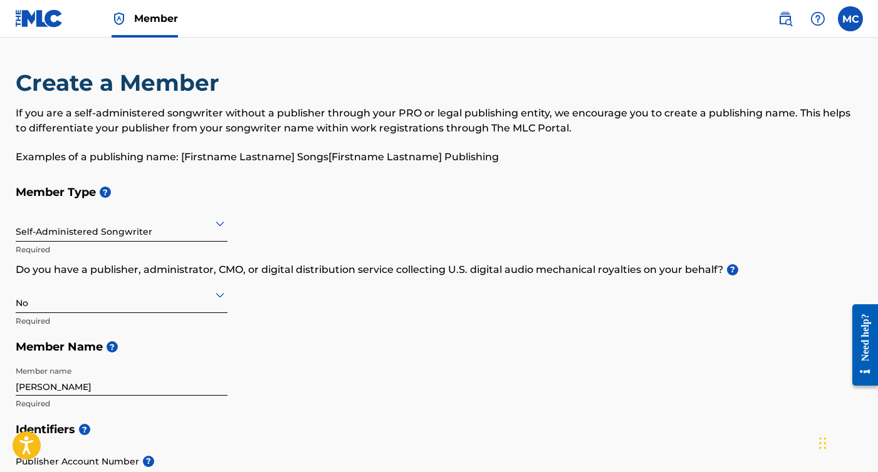
scroll to position [0, 0]
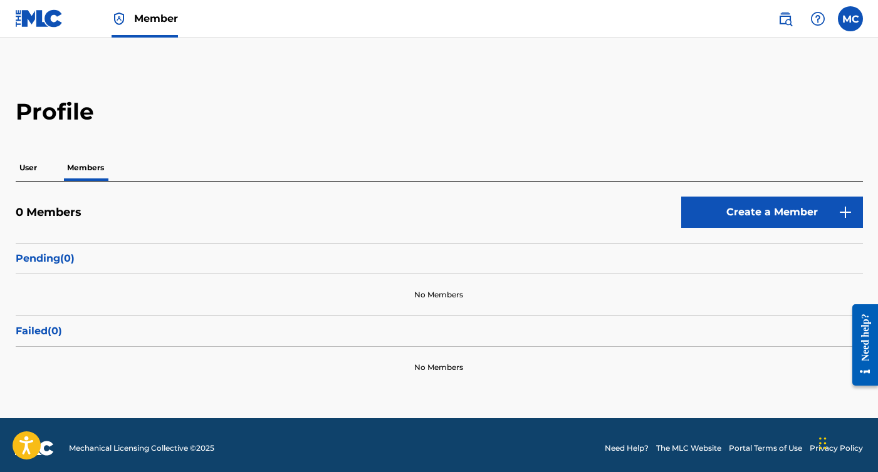
click at [42, 164] on div "User Members" at bounding box center [439, 168] width 847 height 26
click at [28, 170] on p "User" at bounding box center [28, 168] width 25 height 26
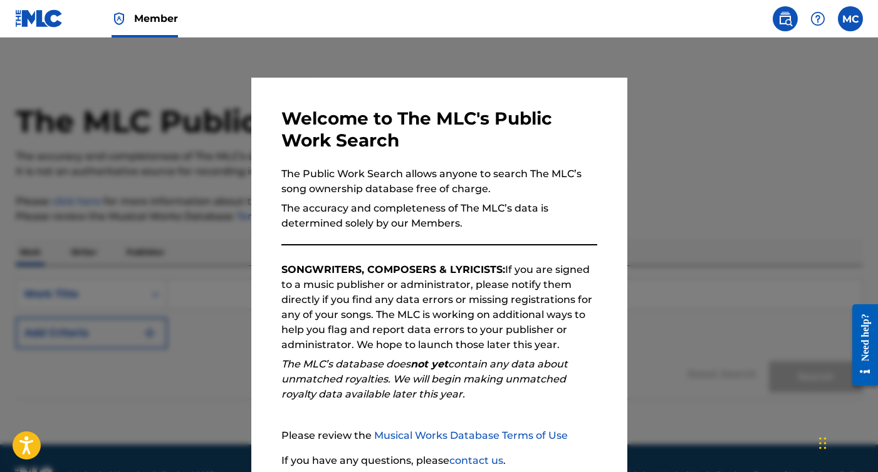
click at [252, 133] on div "Welcome to The MLC's Public Work Search The Public Work Search allows anyone to…" at bounding box center [439, 325] width 376 height 495
click at [221, 117] on div at bounding box center [439, 274] width 878 height 472
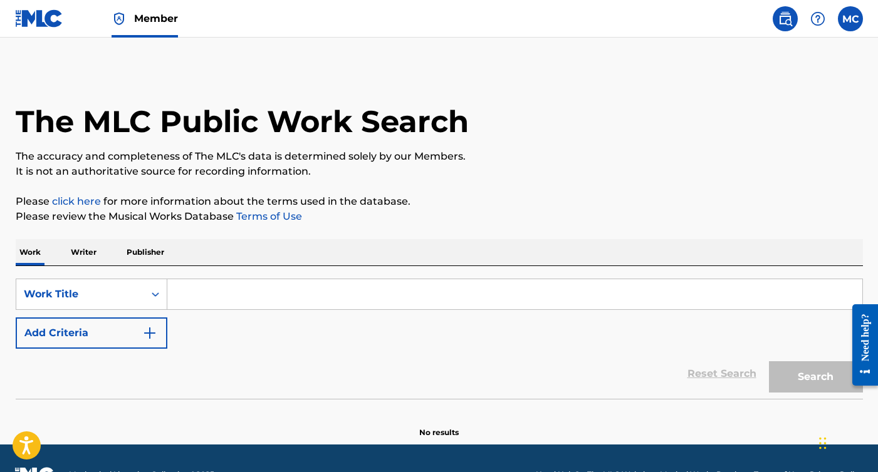
scroll to position [-1, 0]
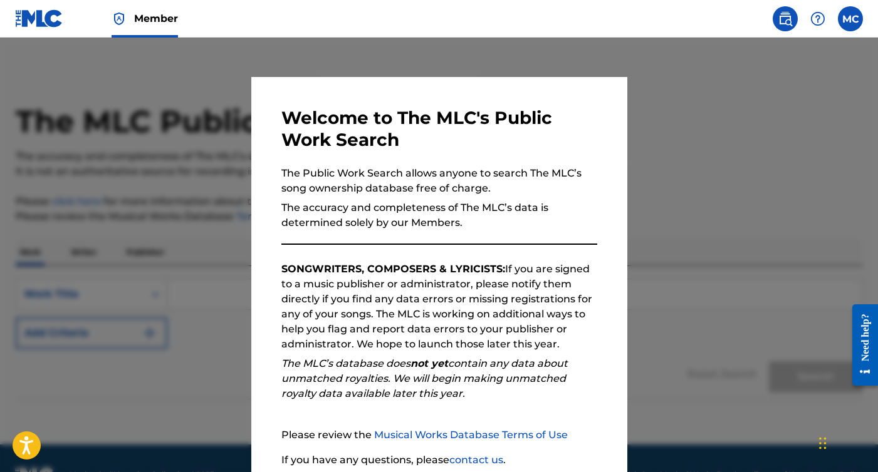
scroll to position [2, 0]
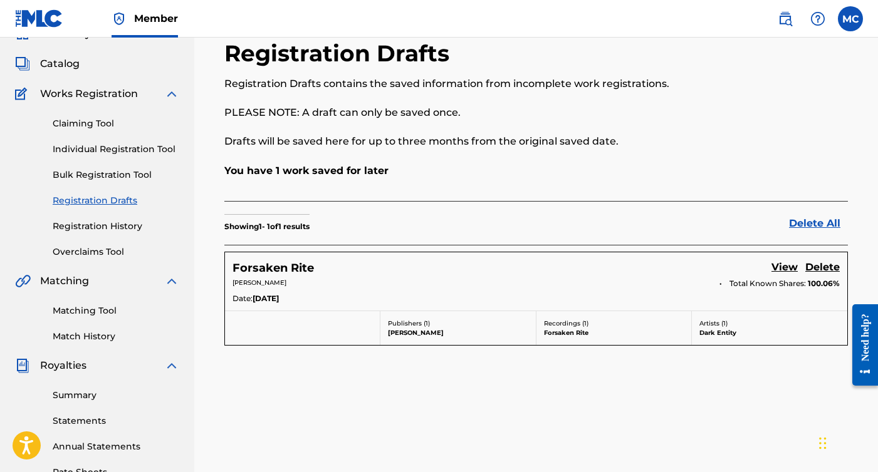
scroll to position [86, 0]
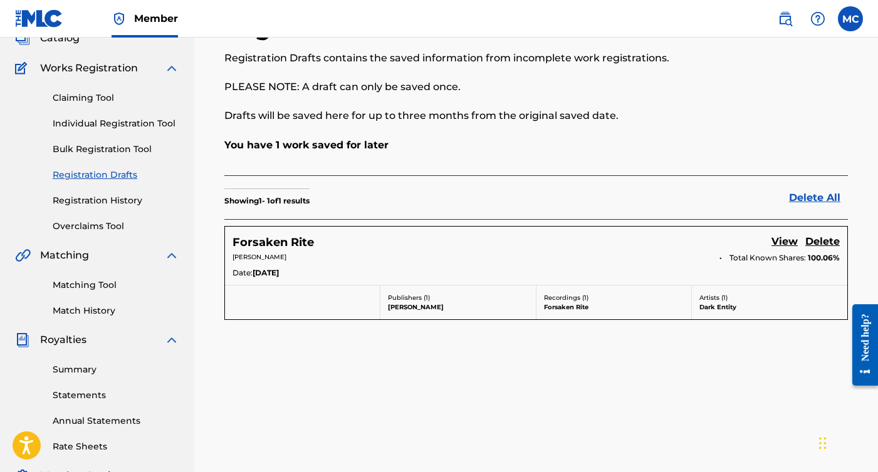
click at [784, 239] on link "View" at bounding box center [784, 242] width 26 height 17
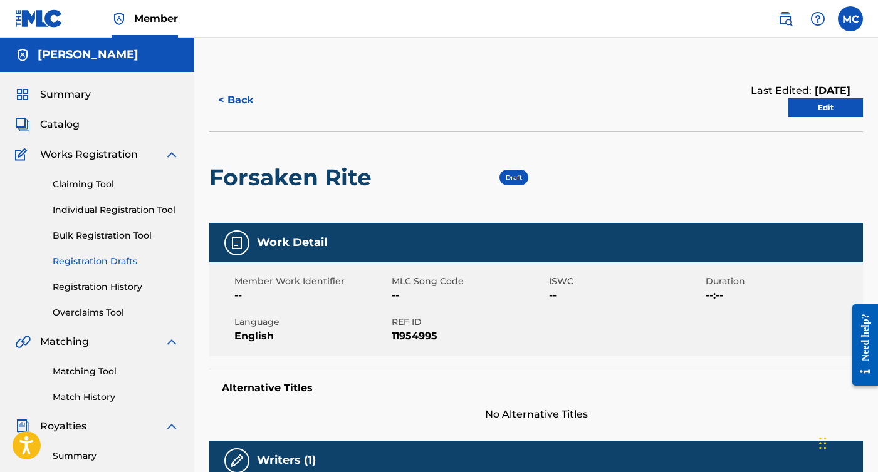
click at [831, 106] on link "Edit" at bounding box center [824, 107] width 75 height 19
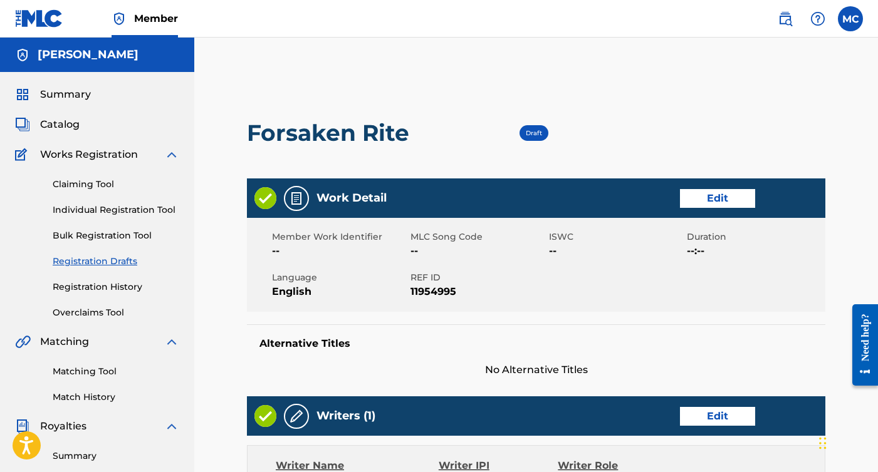
click at [719, 198] on link "Edit" at bounding box center [717, 198] width 75 height 19
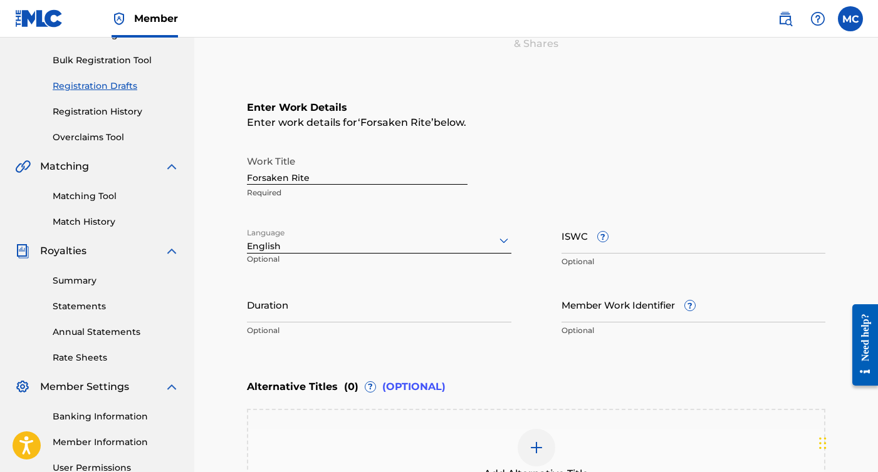
scroll to position [172, 0]
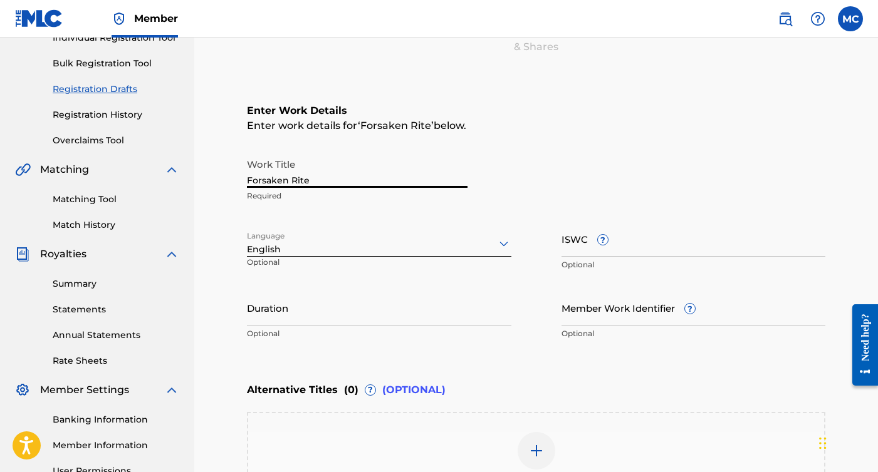
click at [371, 179] on input "Forsaken Rite" at bounding box center [357, 170] width 220 height 36
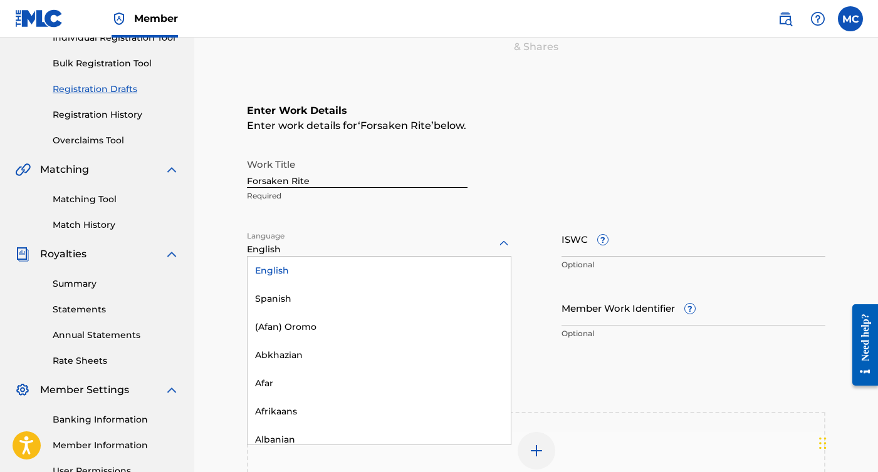
click at [344, 249] on div at bounding box center [379, 244] width 264 height 16
click at [314, 267] on div "English" at bounding box center [378, 271] width 263 height 28
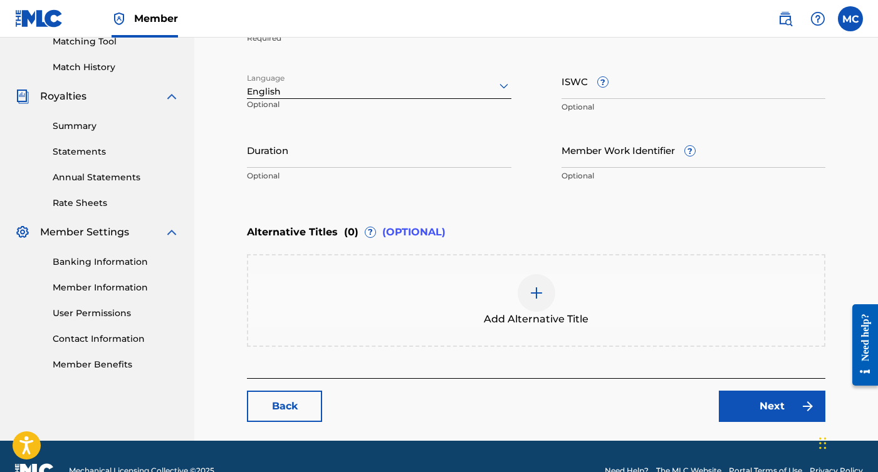
scroll to position [331, 0]
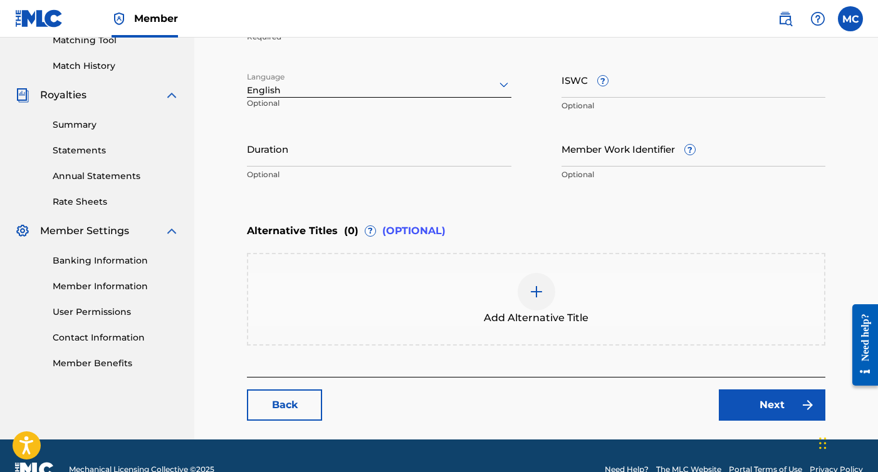
click at [544, 282] on div at bounding box center [536, 292] width 38 height 38
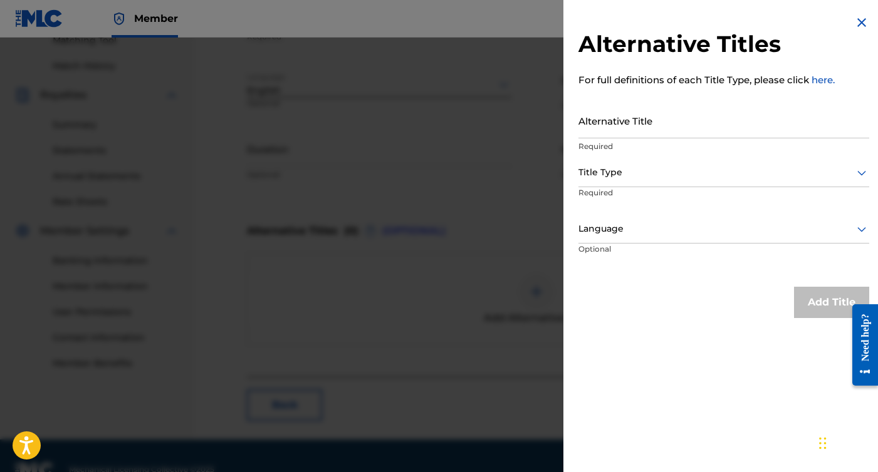
click at [856, 21] on img at bounding box center [861, 22] width 15 height 15
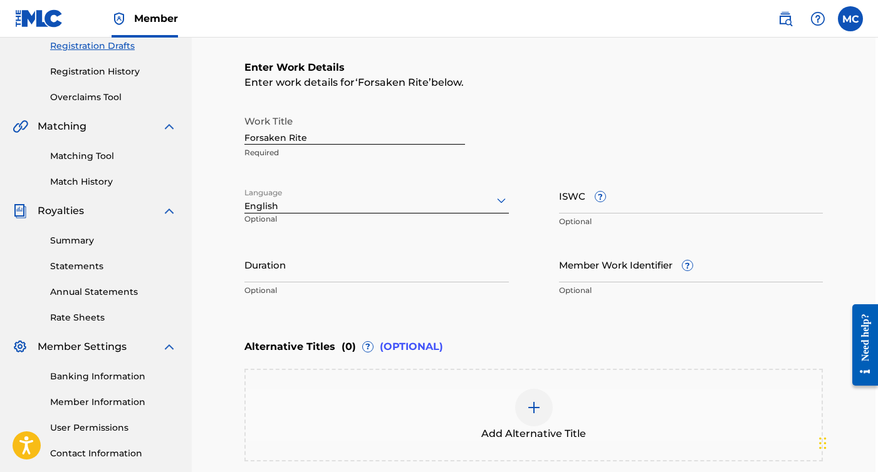
scroll to position [321, 3]
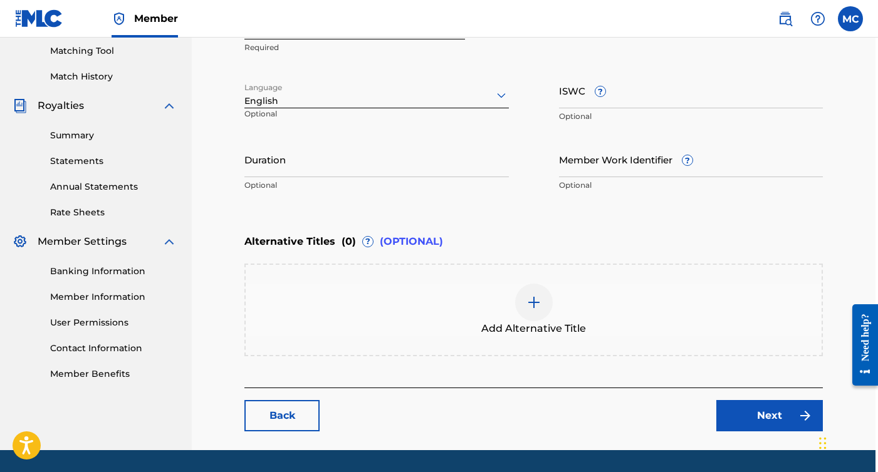
click at [757, 420] on button "Next" at bounding box center [769, 415] width 106 height 31
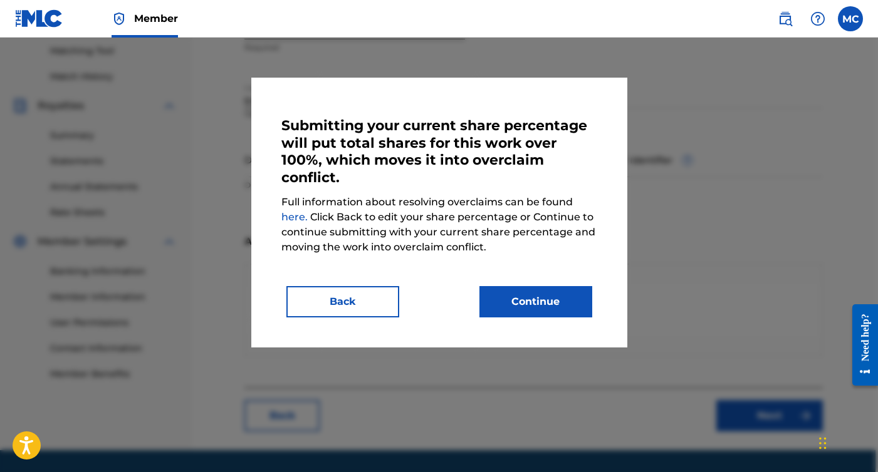
click at [529, 316] on div "Submitting your current share percentage will put total shares for this work ov…" at bounding box center [439, 213] width 376 height 270
click at [529, 307] on button "Continue" at bounding box center [535, 301] width 113 height 31
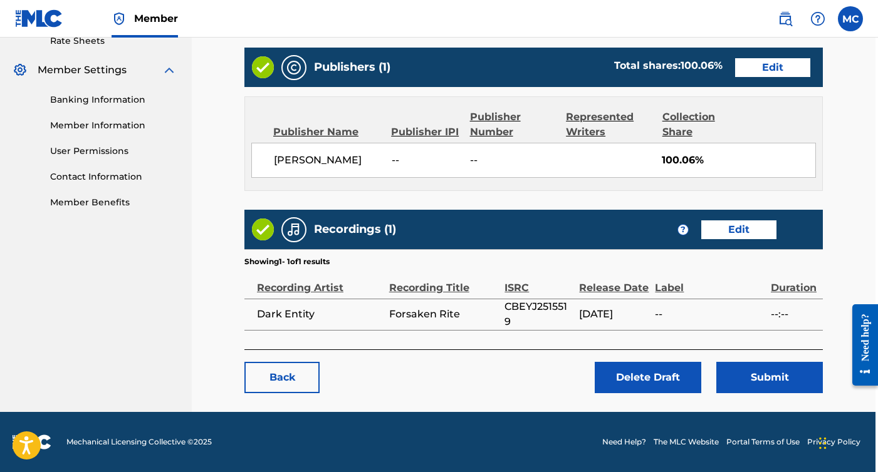
scroll to position [492, 3]
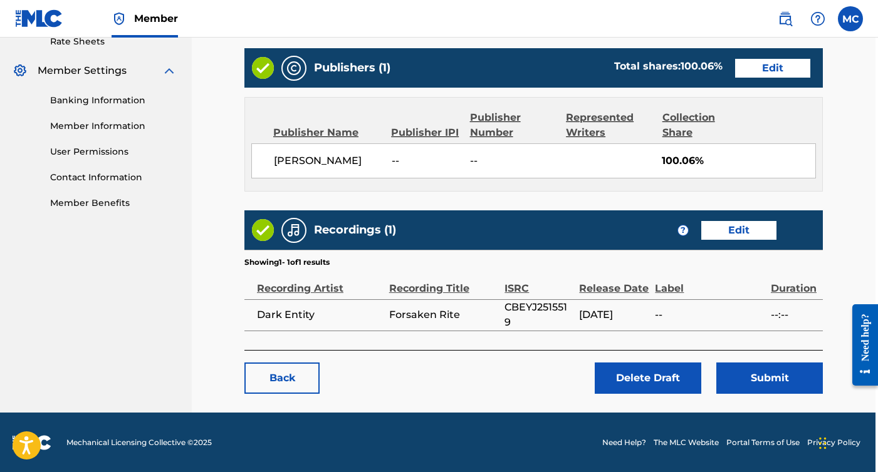
click at [764, 365] on button "Submit" at bounding box center [769, 378] width 106 height 31
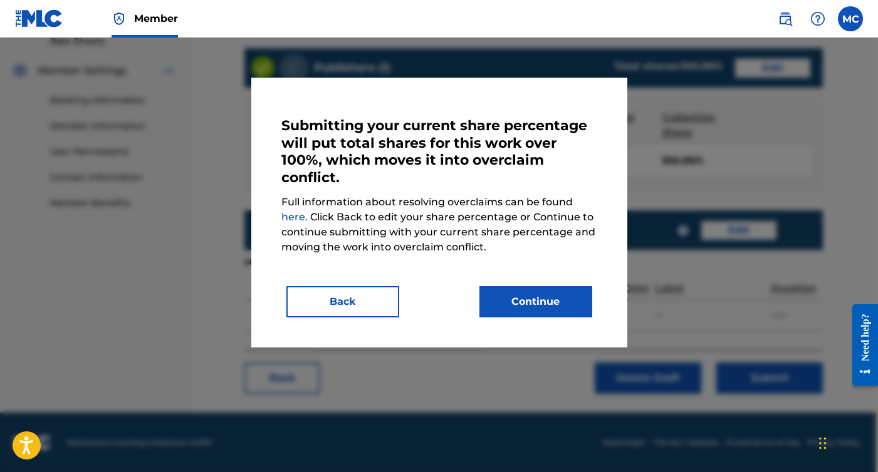
click at [511, 302] on button "Continue" at bounding box center [535, 301] width 113 height 31
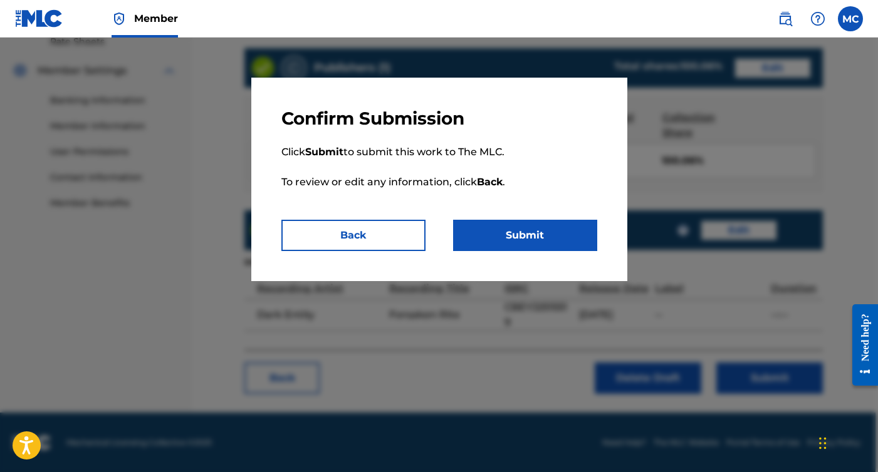
click at [517, 242] on button "Submit" at bounding box center [525, 235] width 144 height 31
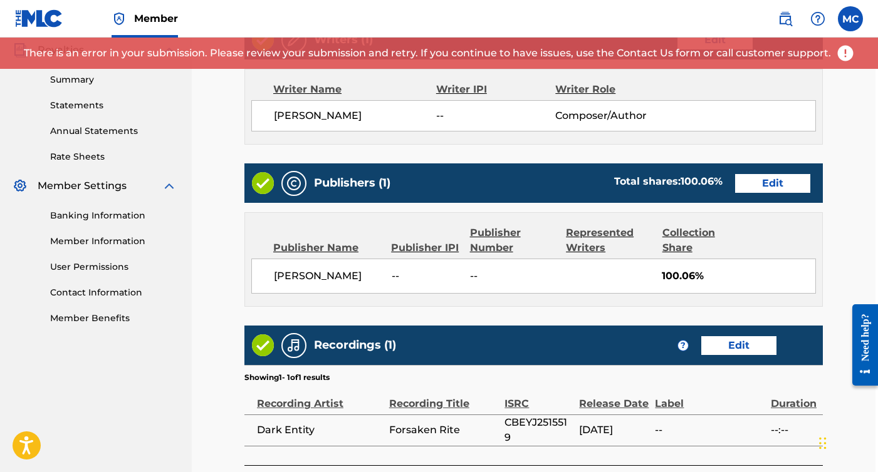
scroll to position [289, 3]
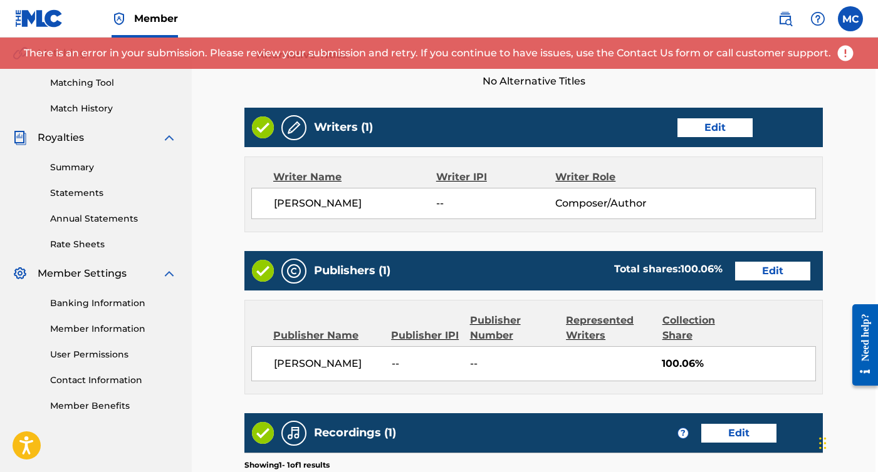
click at [843, 53] on img at bounding box center [845, 53] width 19 height 19
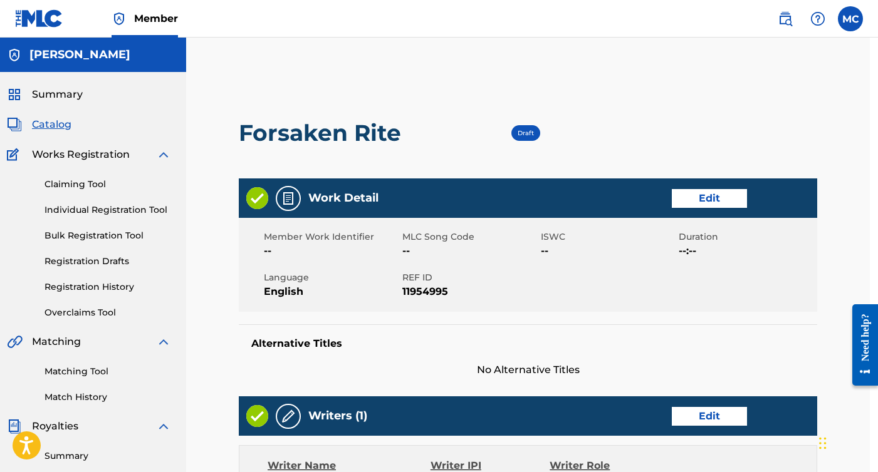
scroll to position [0, 8]
click at [530, 132] on span "Draft" at bounding box center [525, 133] width 16 height 8
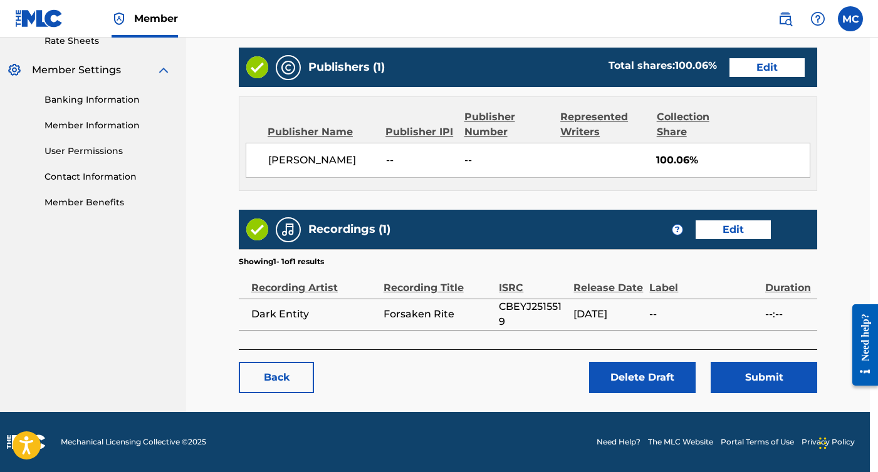
scroll to position [492, 8]
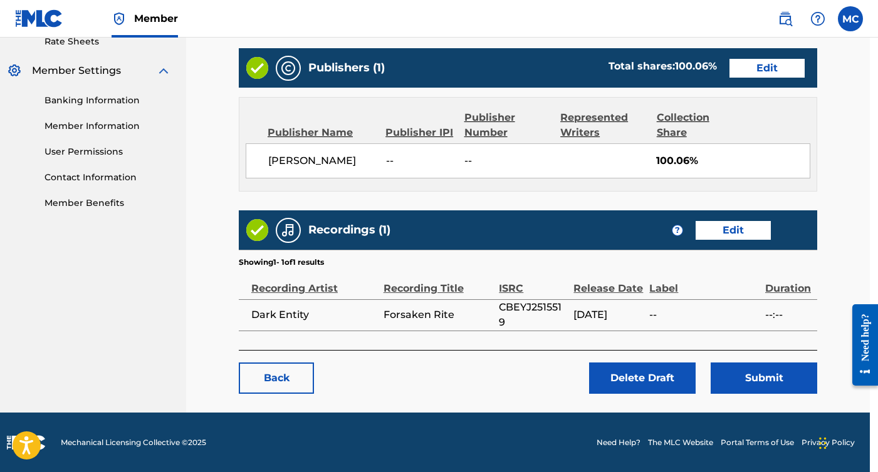
click at [747, 380] on button "Submit" at bounding box center [763, 378] width 106 height 31
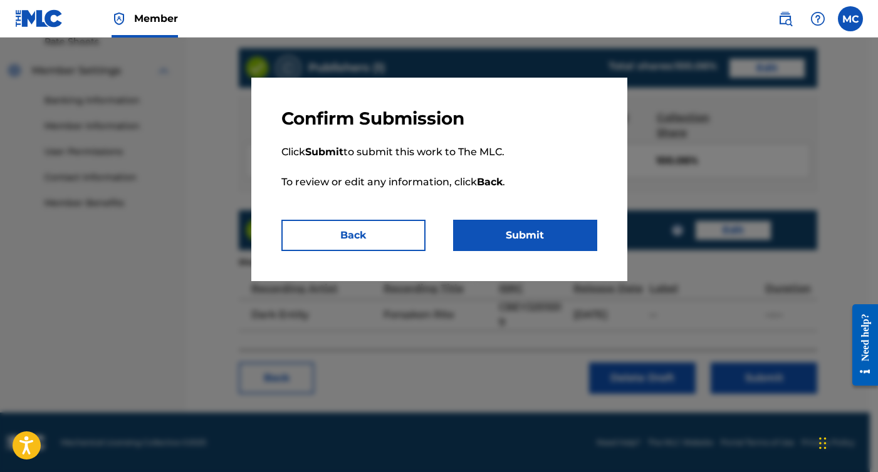
click at [511, 232] on button "Submit" at bounding box center [525, 235] width 144 height 31
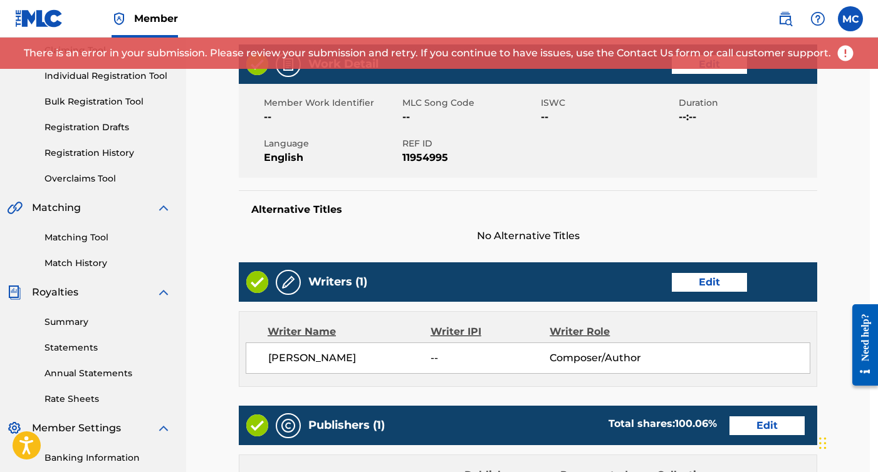
scroll to position [31, 8]
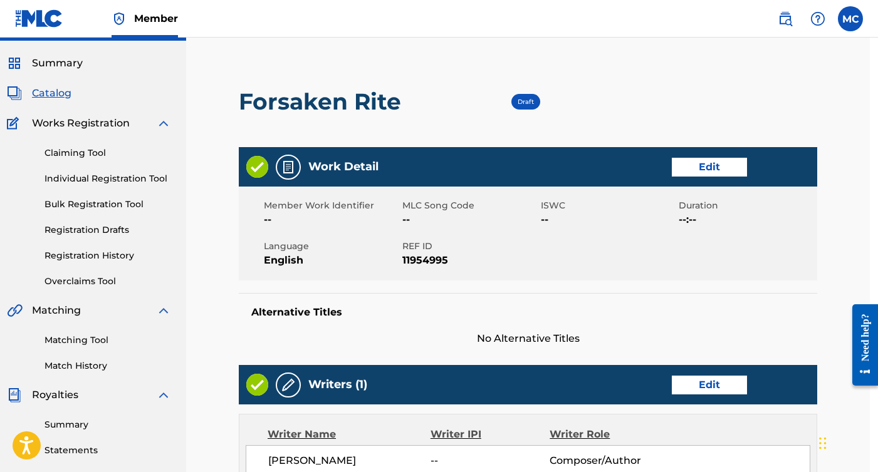
click at [712, 154] on div "Work Detail Edit" at bounding box center [528, 166] width 578 height 39
click at [705, 168] on link "Edit" at bounding box center [708, 167] width 75 height 19
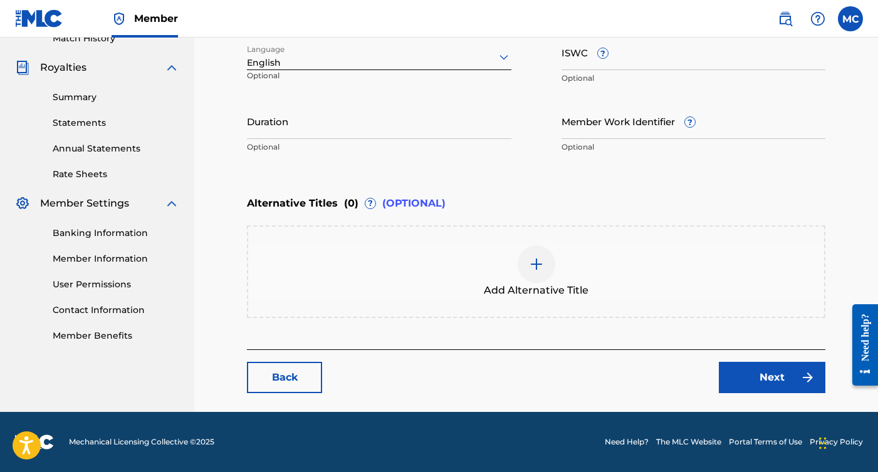
scroll to position [359, 0]
click at [778, 368] on link "Next" at bounding box center [771, 377] width 106 height 31
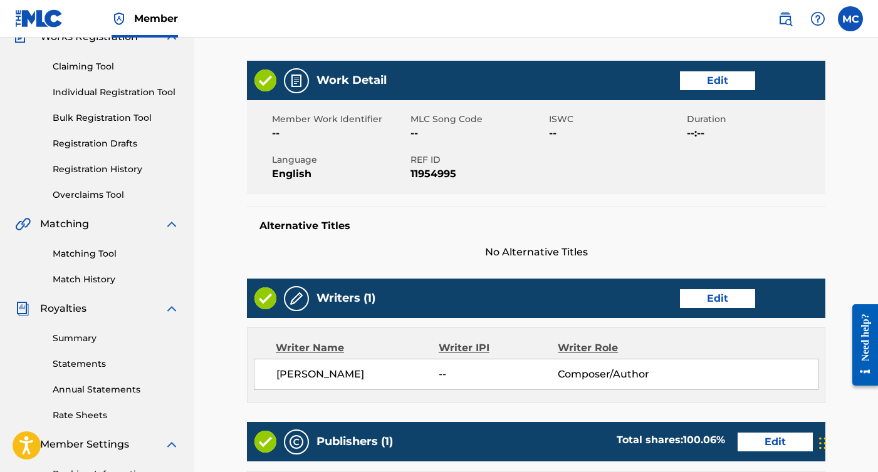
scroll to position [127, 0]
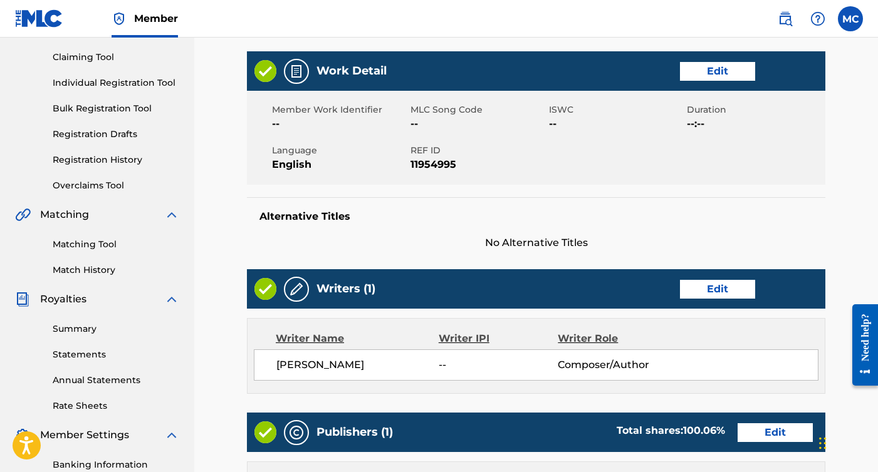
click at [703, 285] on link "Edit" at bounding box center [717, 289] width 75 height 19
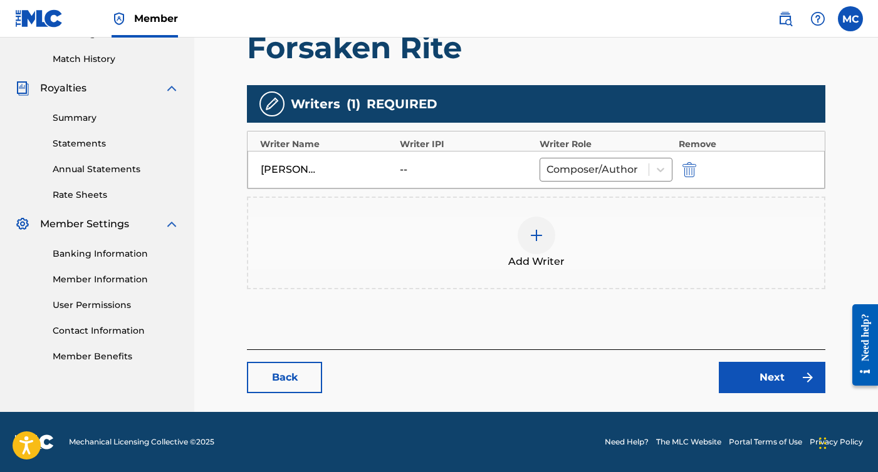
scroll to position [338, 0]
click at [762, 375] on link "Next" at bounding box center [771, 377] width 106 height 31
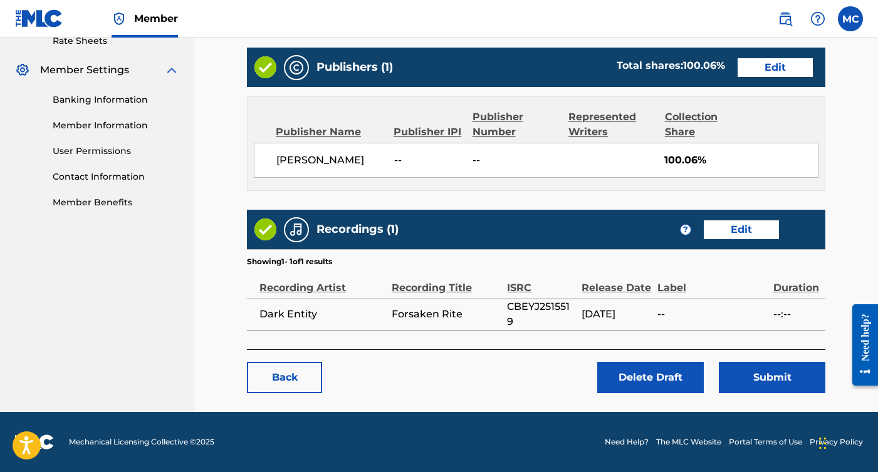
scroll to position [492, 0]
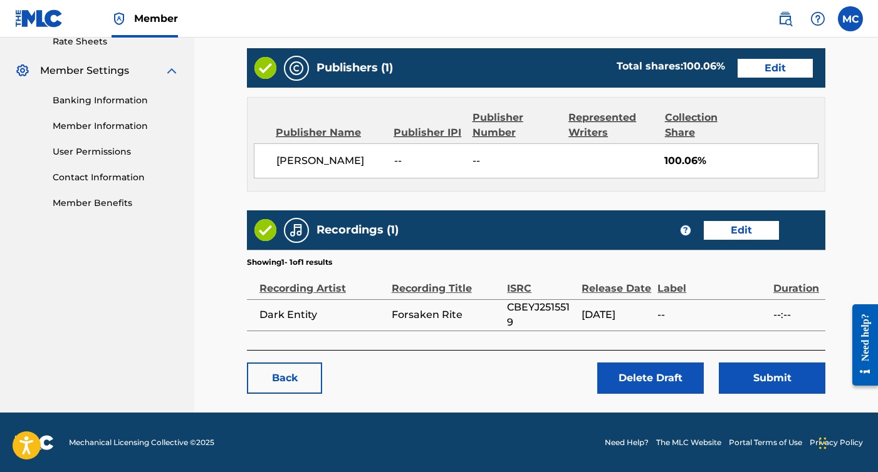
click at [722, 234] on link "Edit" at bounding box center [740, 230] width 75 height 19
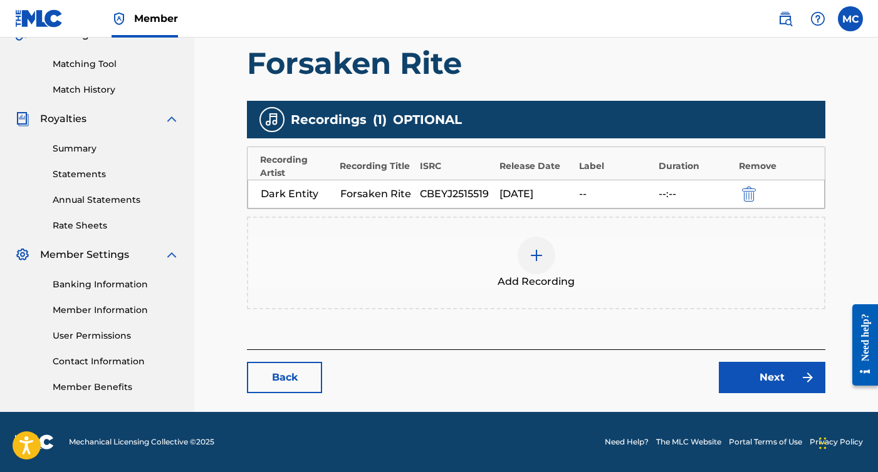
scroll to position [308, 0]
click at [758, 369] on link "Next" at bounding box center [771, 377] width 106 height 31
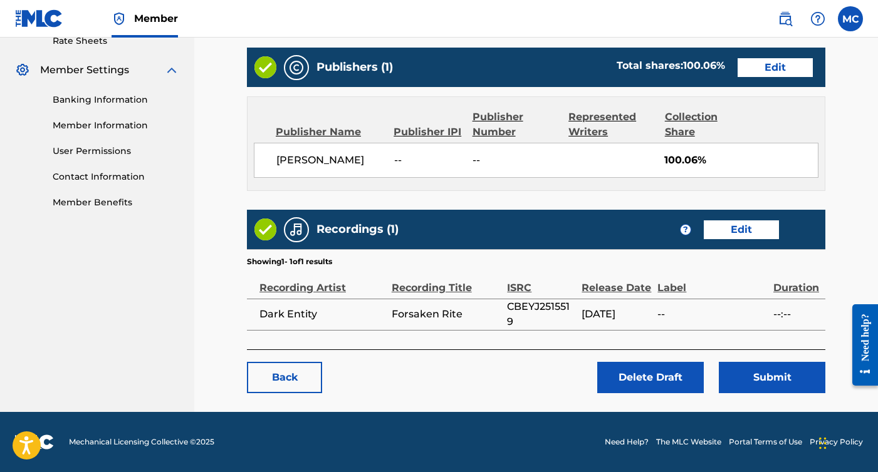
scroll to position [492, 0]
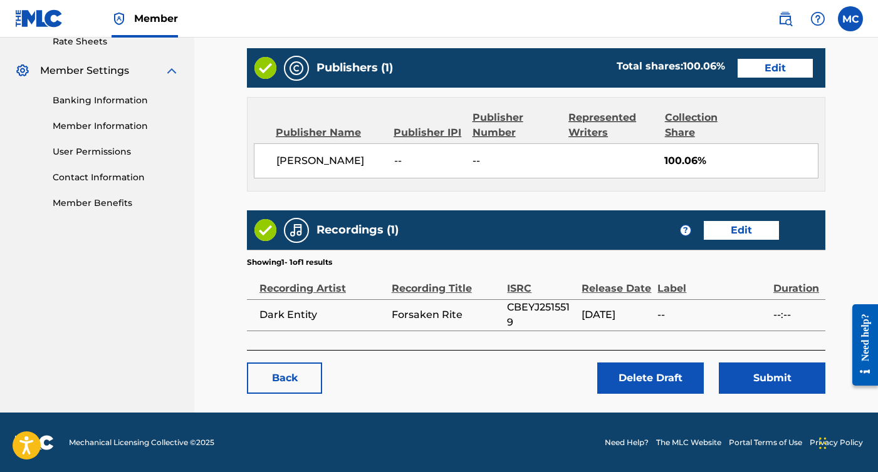
click at [763, 380] on button "Submit" at bounding box center [771, 378] width 106 height 31
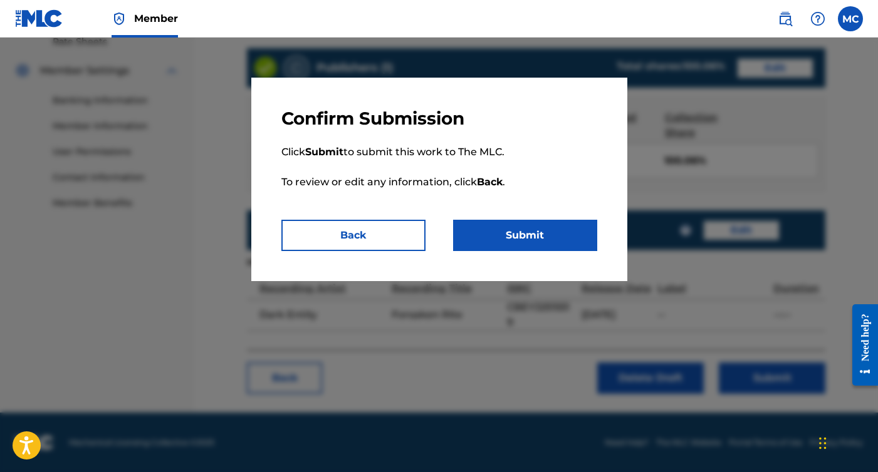
click at [584, 230] on button "Submit" at bounding box center [525, 235] width 144 height 31
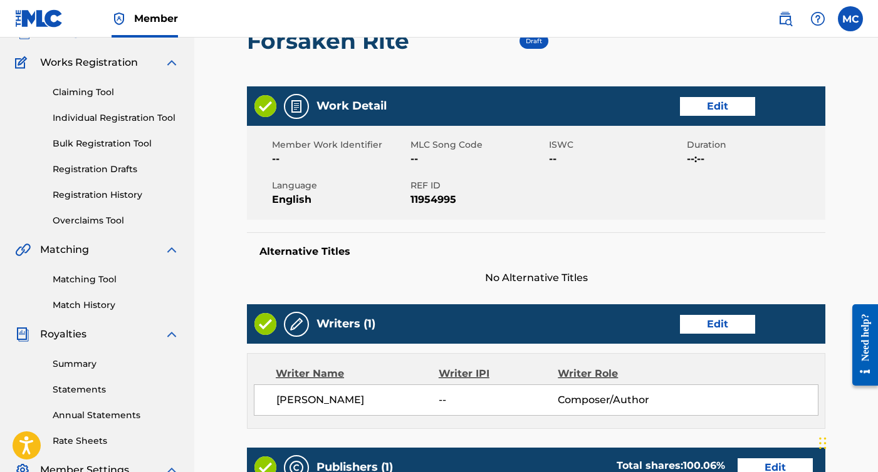
scroll to position [90, 0]
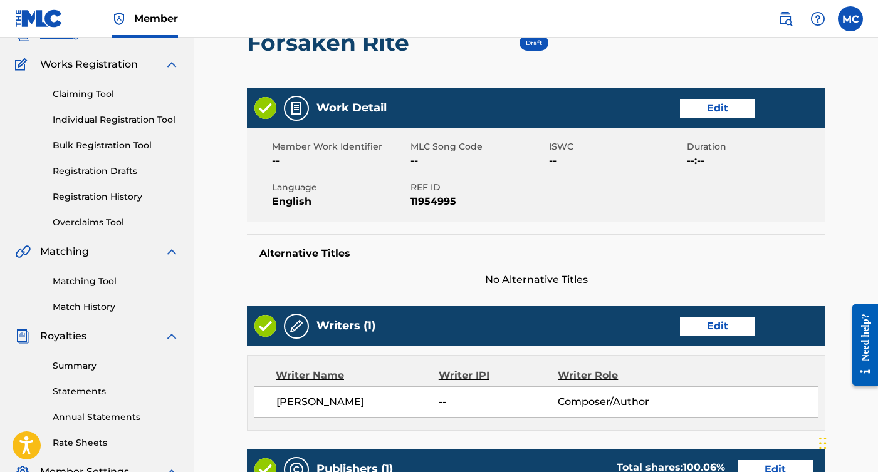
click at [138, 121] on link "Individual Registration Tool" at bounding box center [116, 119] width 127 height 13
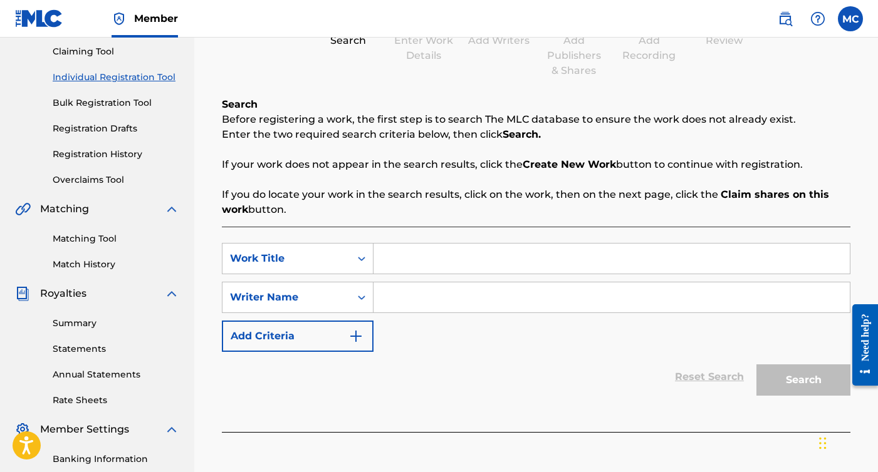
scroll to position [125, 0]
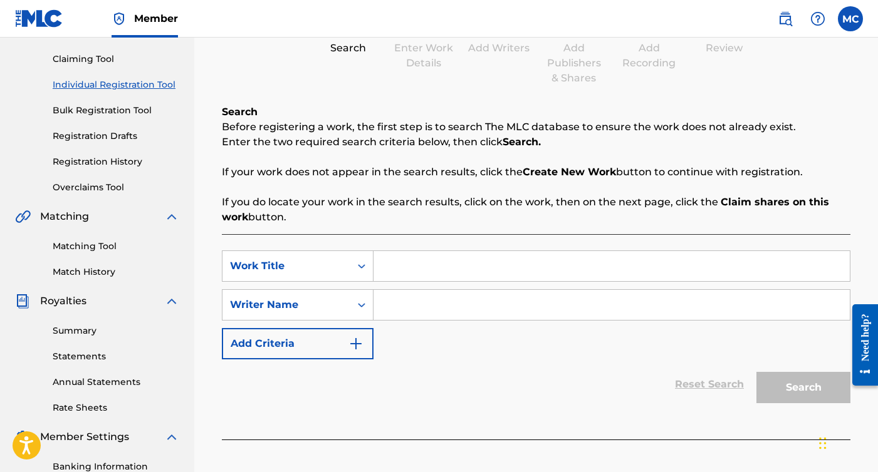
click at [101, 63] on link "Claiming Tool" at bounding box center [116, 59] width 127 height 13
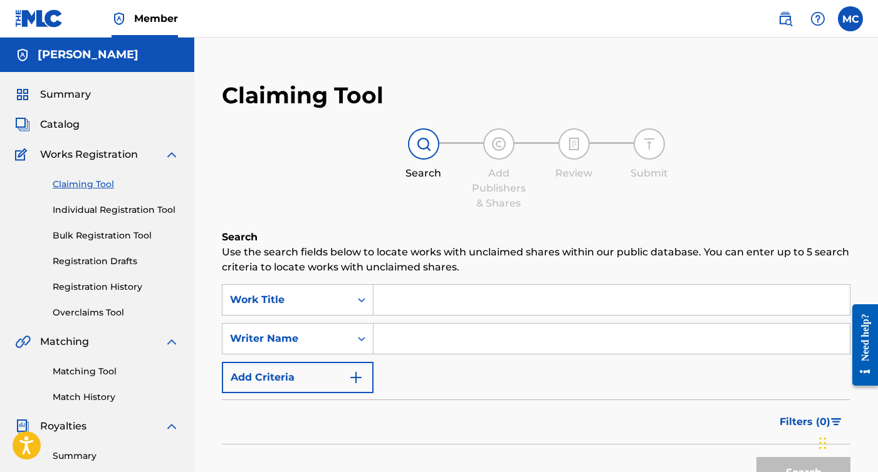
click at [91, 124] on div "Catalog" at bounding box center [97, 124] width 164 height 15
click at [70, 127] on span "Catalog" at bounding box center [59, 124] width 39 height 15
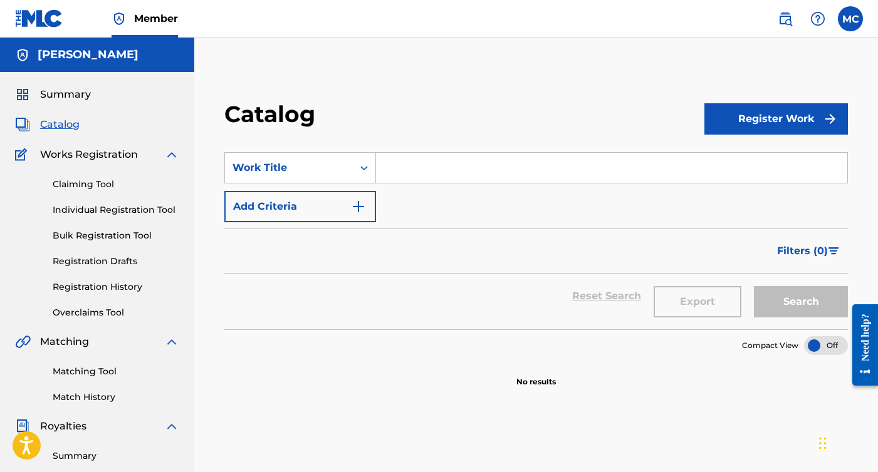
click at [775, 111] on button "Register Work" at bounding box center [775, 118] width 143 height 31
click at [755, 155] on link "Individual" at bounding box center [775, 160] width 143 height 30
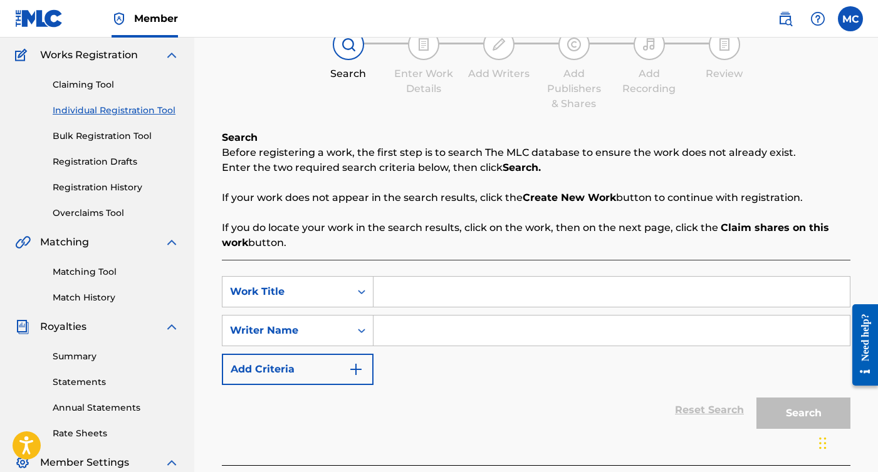
scroll to position [100, 0]
click at [549, 288] on input "Search Form" at bounding box center [611, 292] width 476 height 30
type input "Asmodeus"
click at [506, 328] on input "Search Form" at bounding box center [611, 331] width 476 height 30
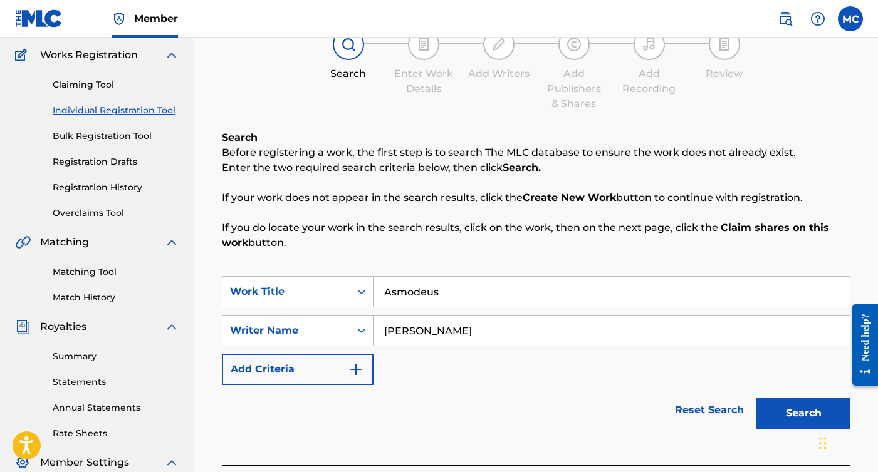
type input "[PERSON_NAME]"
click at [789, 430] on div "Search" at bounding box center [800, 410] width 100 height 50
click at [789, 417] on button "Search" at bounding box center [803, 413] width 94 height 31
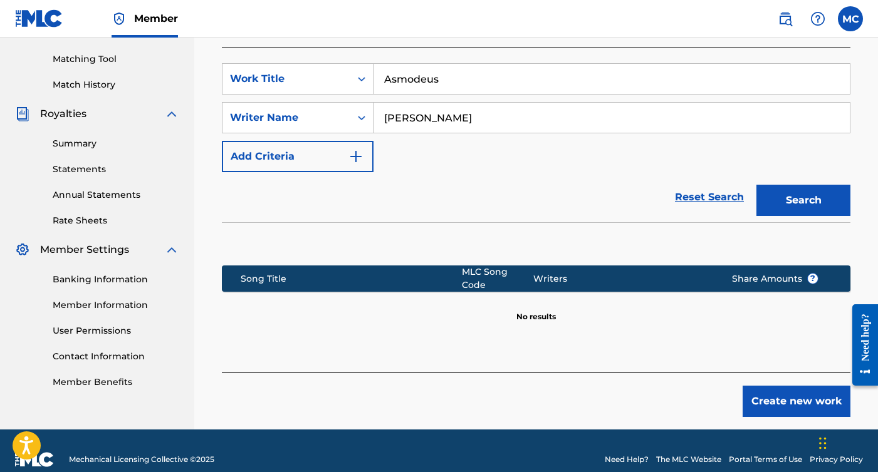
scroll to position [314, 0]
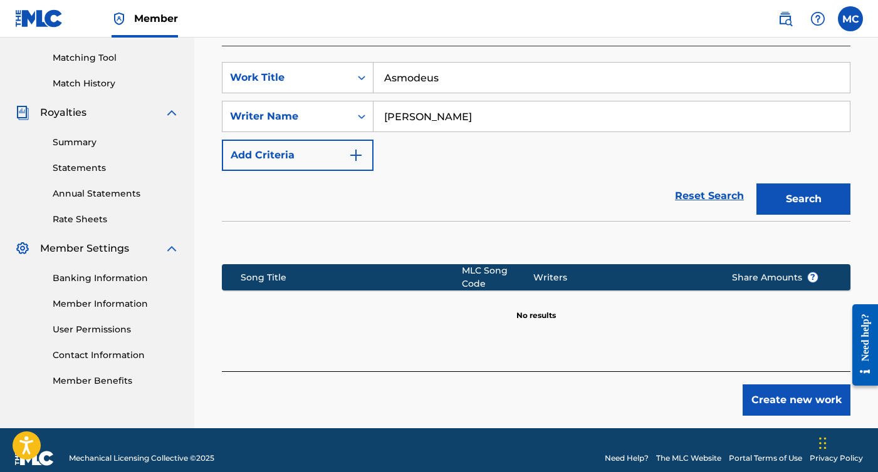
click at [789, 395] on button "Create new work" at bounding box center [796, 400] width 108 height 31
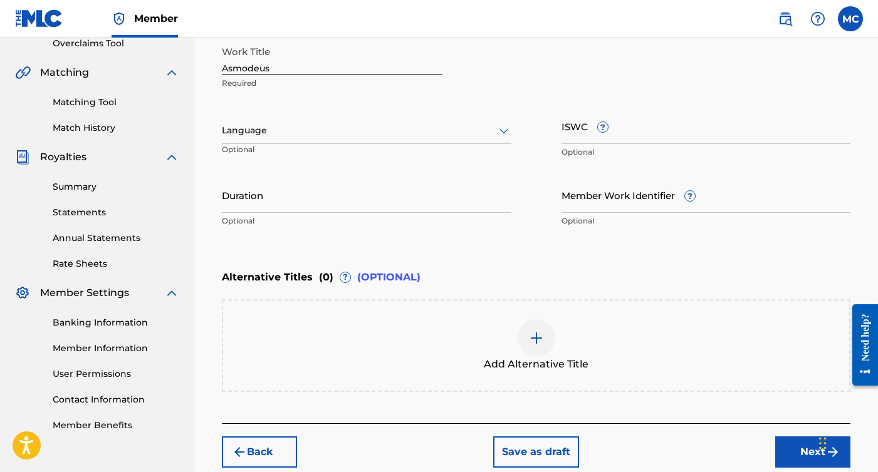
scroll to position [170, 0]
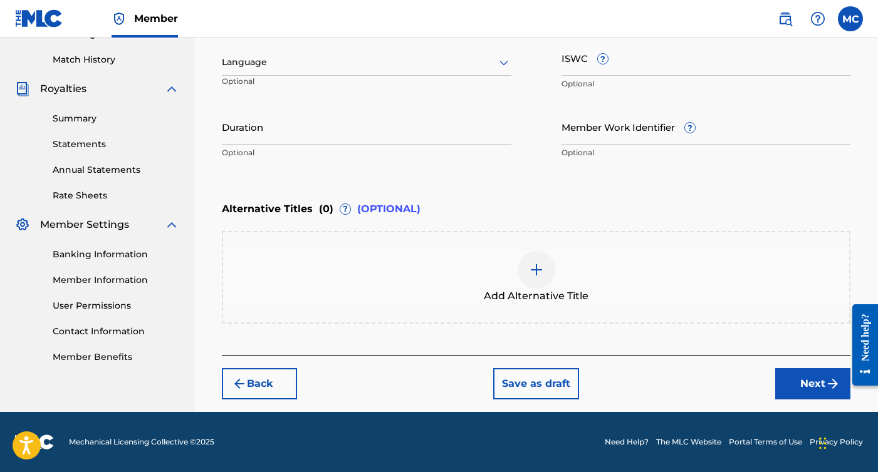
click at [788, 373] on button "Next" at bounding box center [812, 383] width 75 height 31
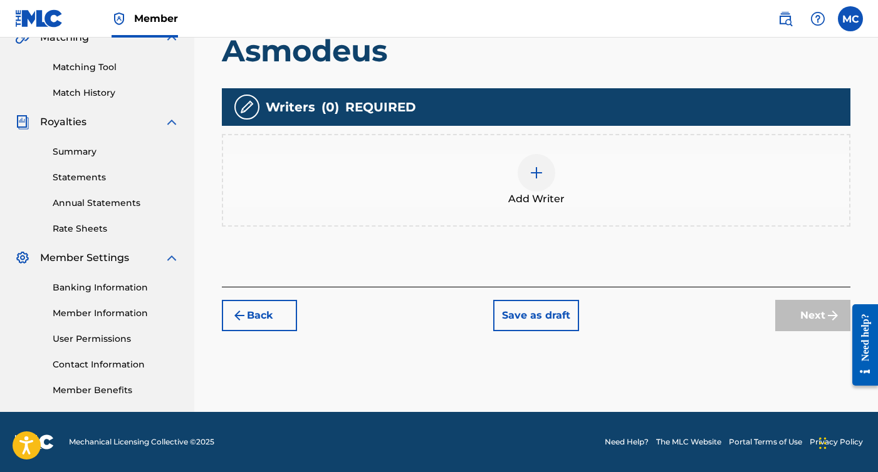
click at [534, 163] on div at bounding box center [536, 173] width 38 height 38
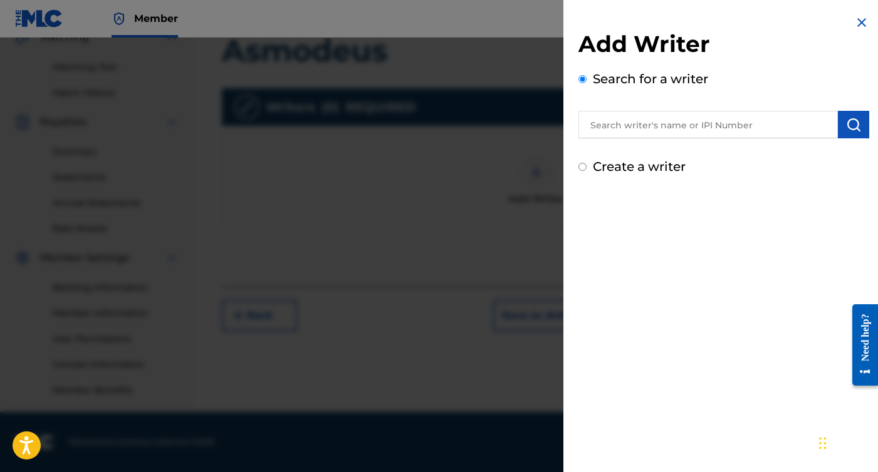
click at [631, 122] on input "text" at bounding box center [707, 125] width 259 height 28
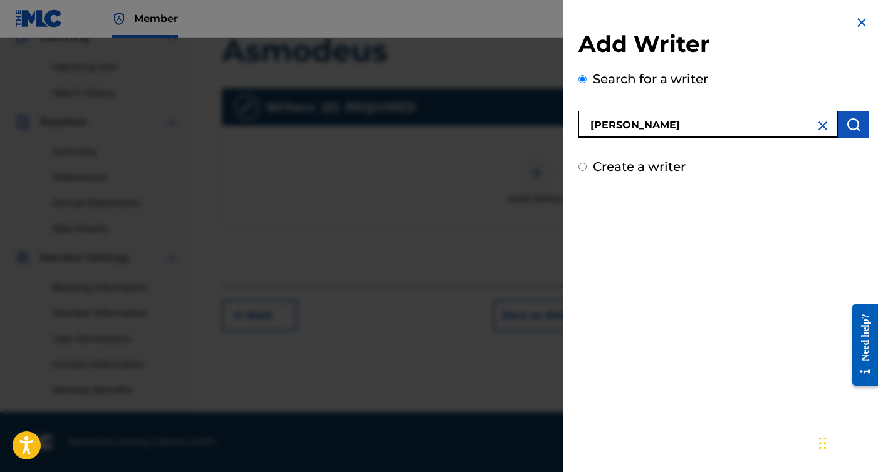
type input "[PERSON_NAME]"
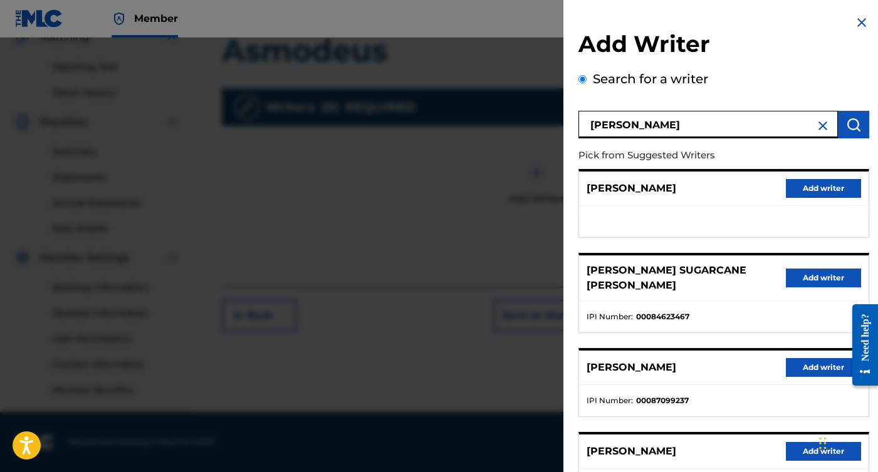
click at [642, 189] on p "[PERSON_NAME]" at bounding box center [631, 188] width 90 height 15
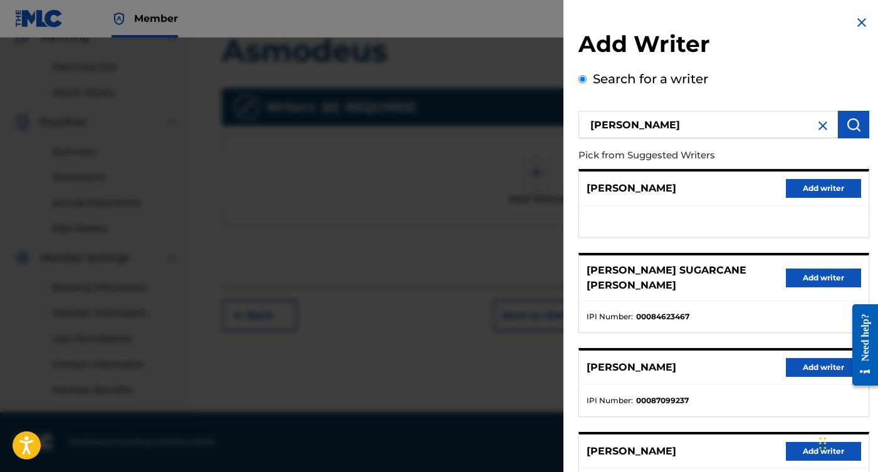
scroll to position [0, 0]
click at [454, 198] on div at bounding box center [439, 274] width 878 height 472
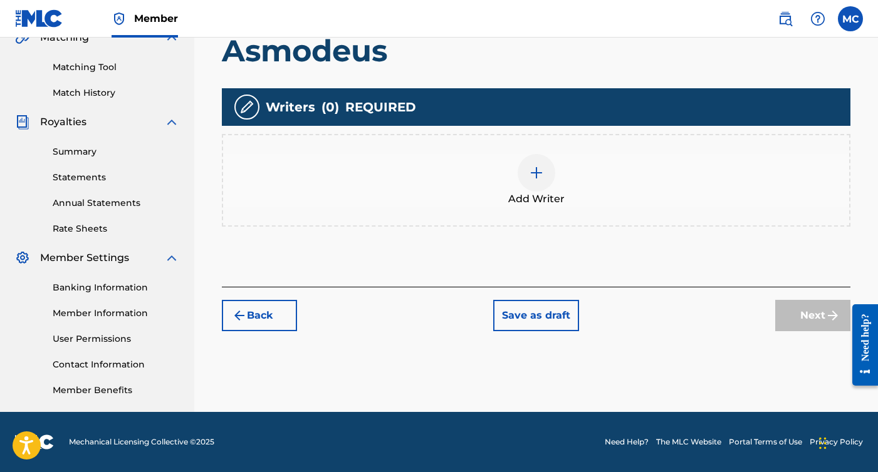
click at [525, 179] on div at bounding box center [536, 173] width 38 height 38
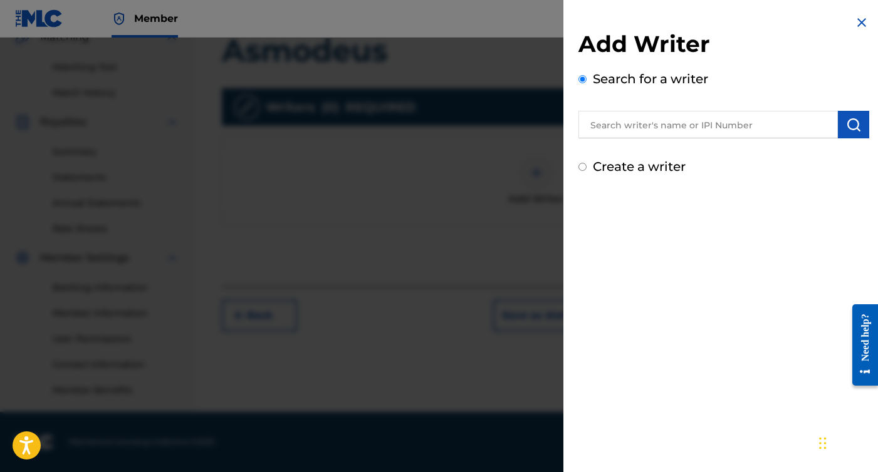
click at [665, 125] on input "text" at bounding box center [707, 125] width 259 height 28
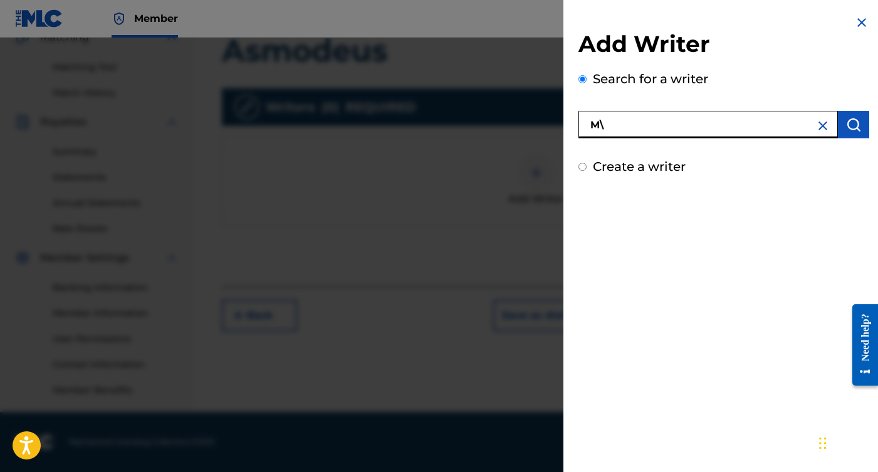
type input "M"
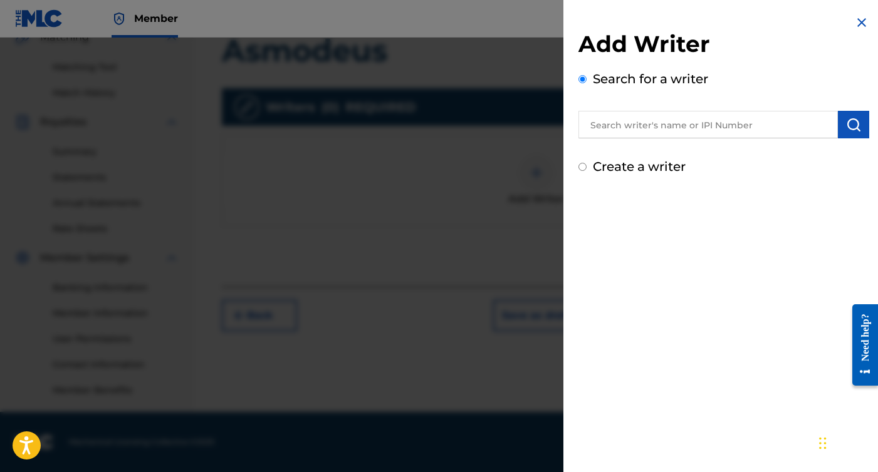
click at [749, 71] on div "Search for a writer" at bounding box center [723, 104] width 291 height 69
click at [704, 122] on input "text" at bounding box center [707, 125] width 259 height 28
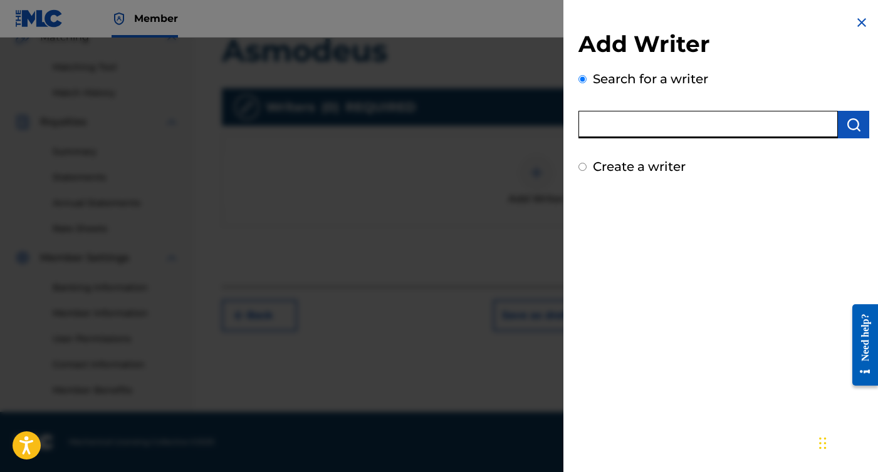
paste input "01305102027"
type input "01305102027"
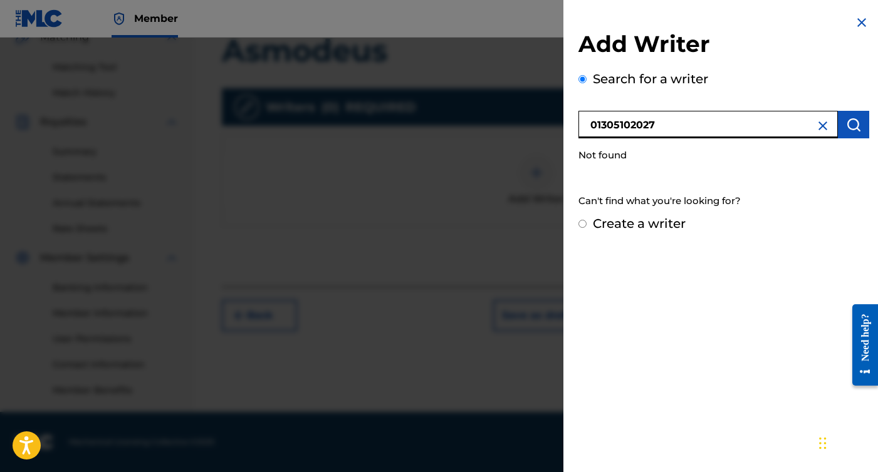
click at [819, 125] on img at bounding box center [822, 125] width 15 height 15
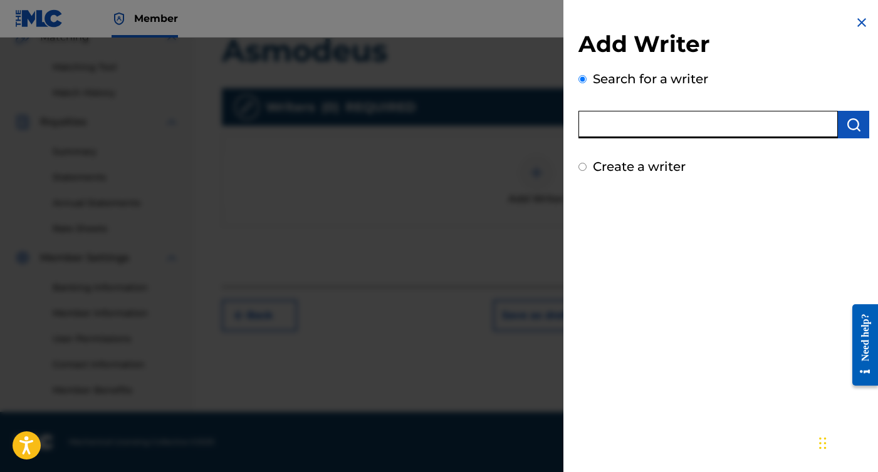
click at [755, 115] on input "text" at bounding box center [707, 125] width 259 height 28
paste input "551217493"
type input "551217493"
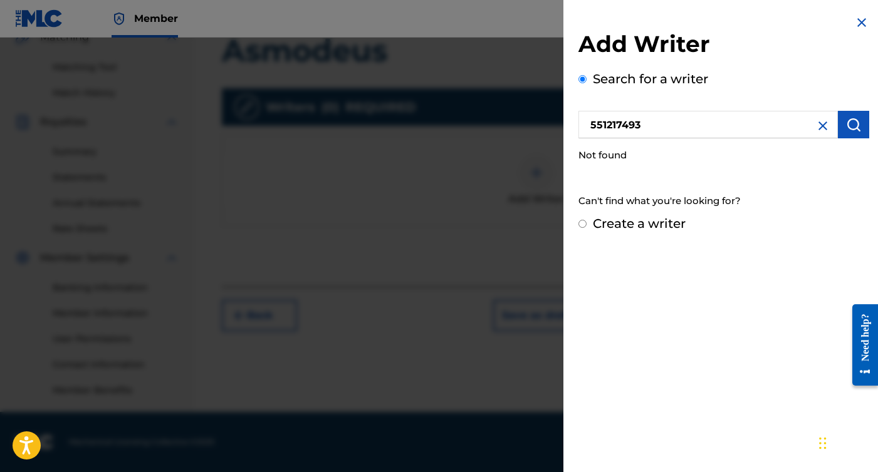
click at [815, 125] on img at bounding box center [822, 125] width 15 height 15
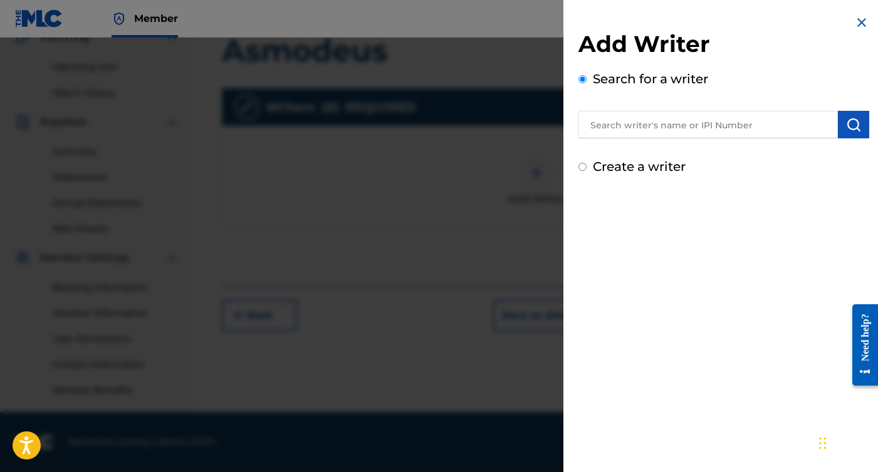
click at [813, 125] on input "text" at bounding box center [707, 125] width 259 height 28
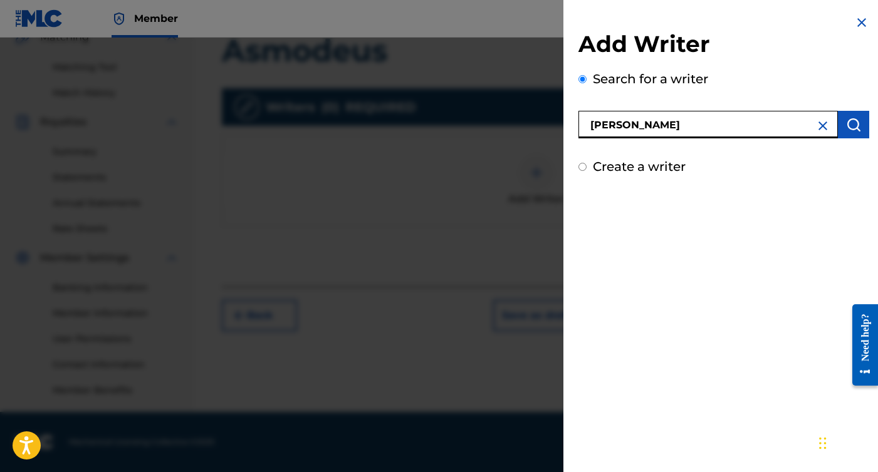
type input "[PERSON_NAME]"
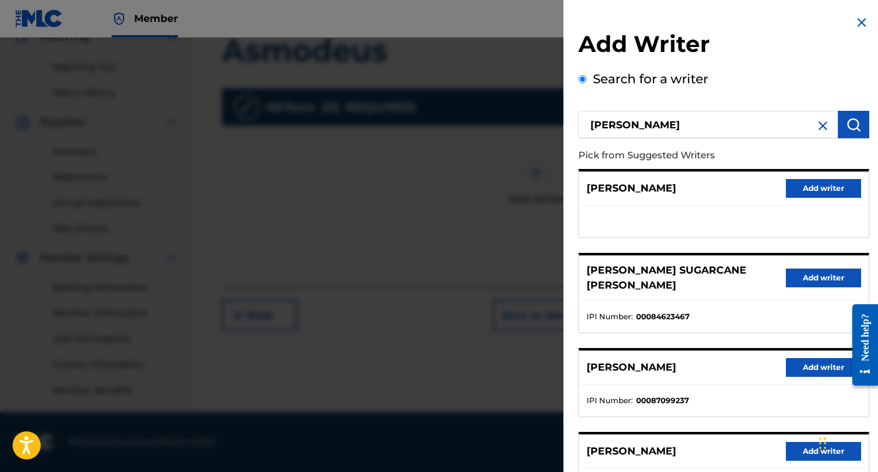
click at [858, 19] on img at bounding box center [861, 22] width 15 height 15
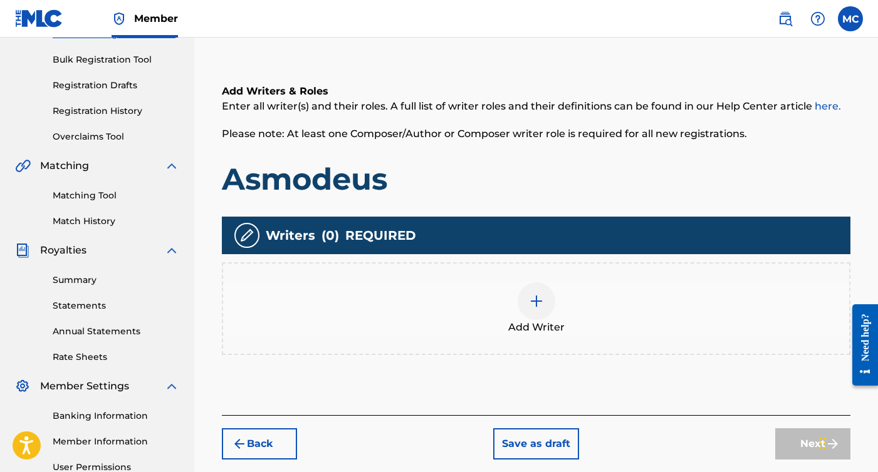
scroll to position [160, 0]
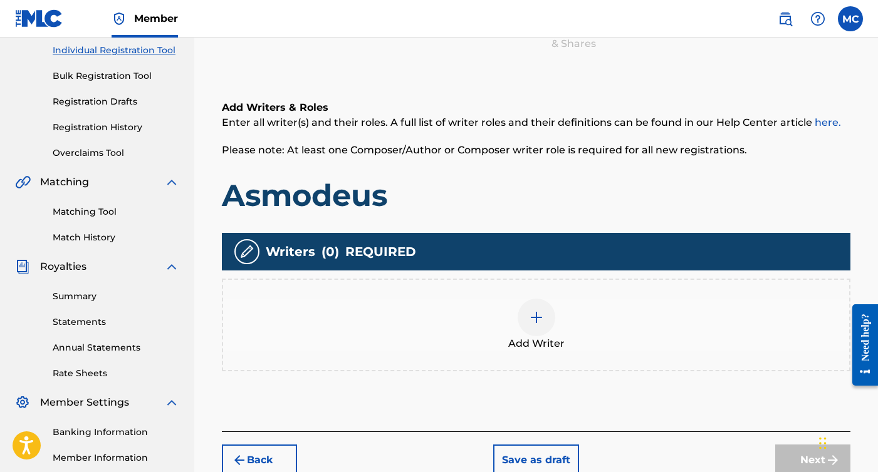
click at [115, 103] on link "Registration Drafts" at bounding box center [116, 101] width 127 height 13
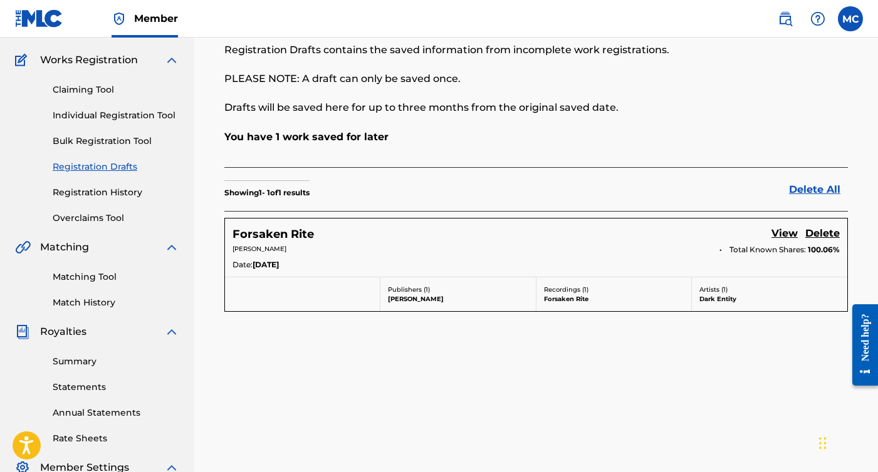
scroll to position [96, 0]
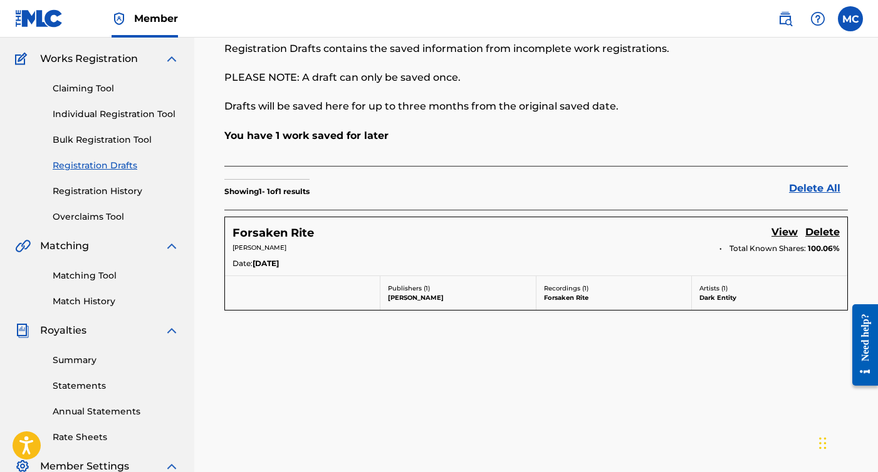
click at [788, 235] on link "View" at bounding box center [784, 233] width 26 height 17
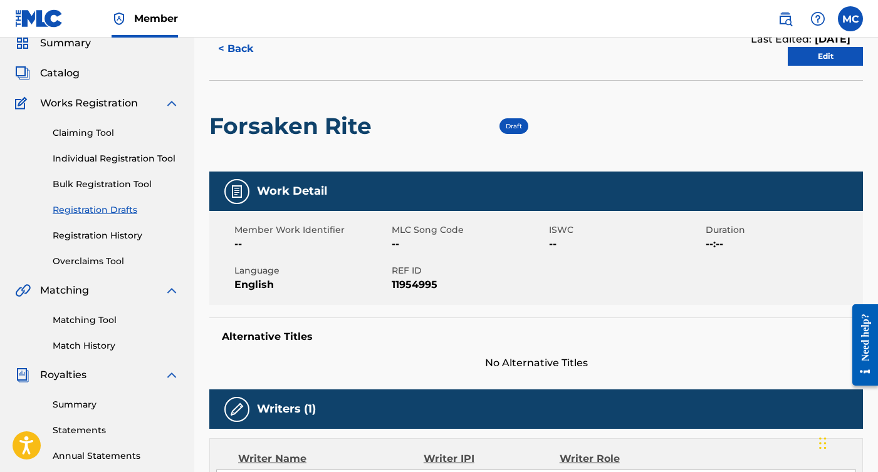
scroll to position [62, 0]
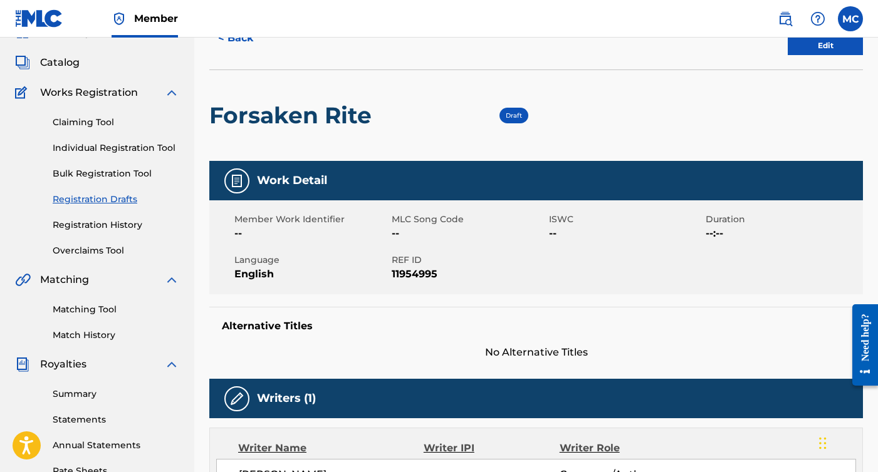
click at [803, 39] on link "Edit" at bounding box center [824, 45] width 75 height 19
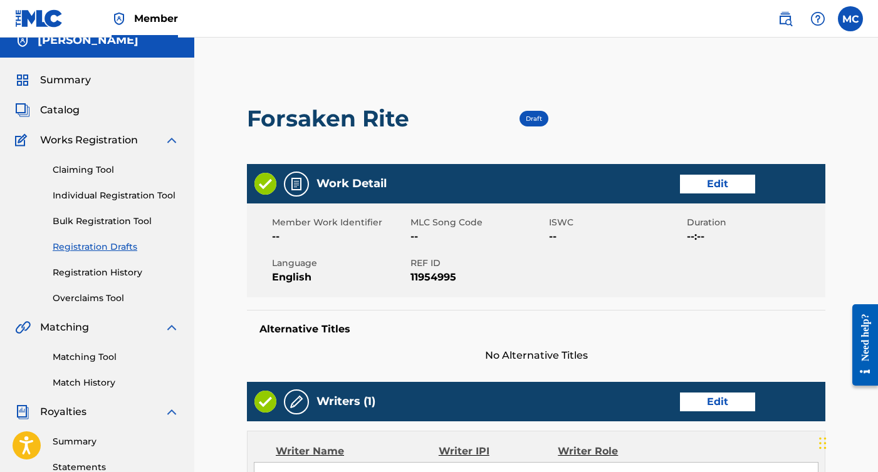
scroll to position [15, 0]
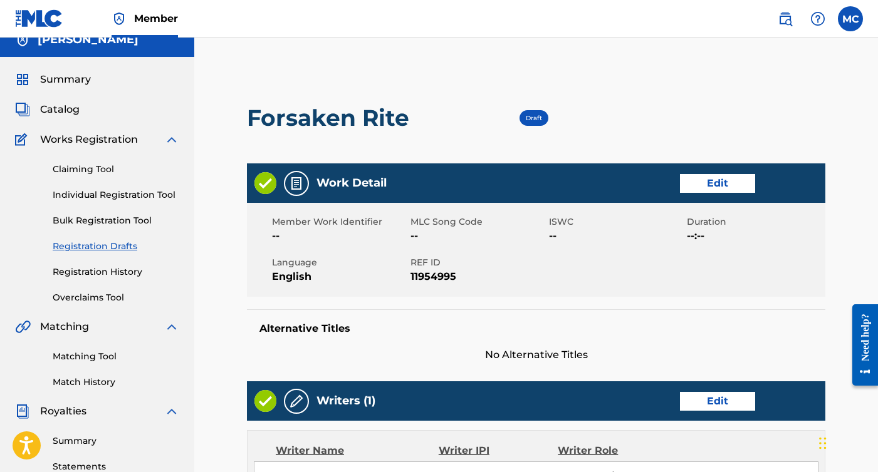
click at [711, 175] on link "Edit" at bounding box center [717, 183] width 75 height 19
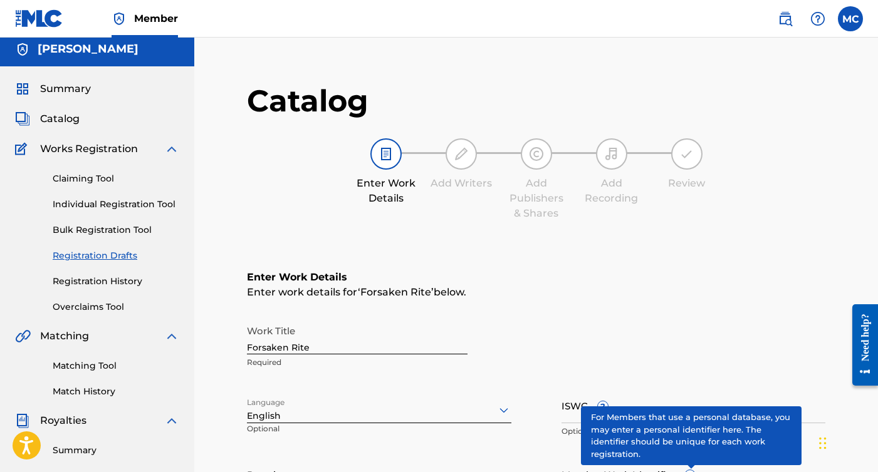
scroll to position [3, 0]
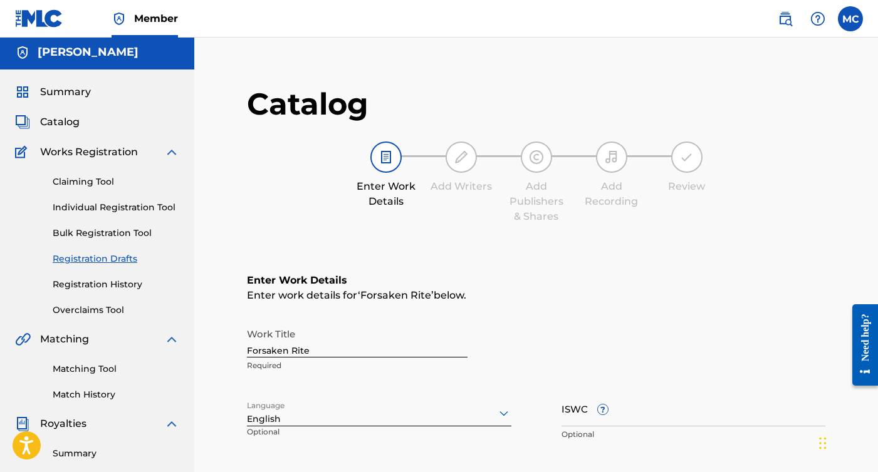
click at [465, 157] on img at bounding box center [460, 157] width 15 height 15
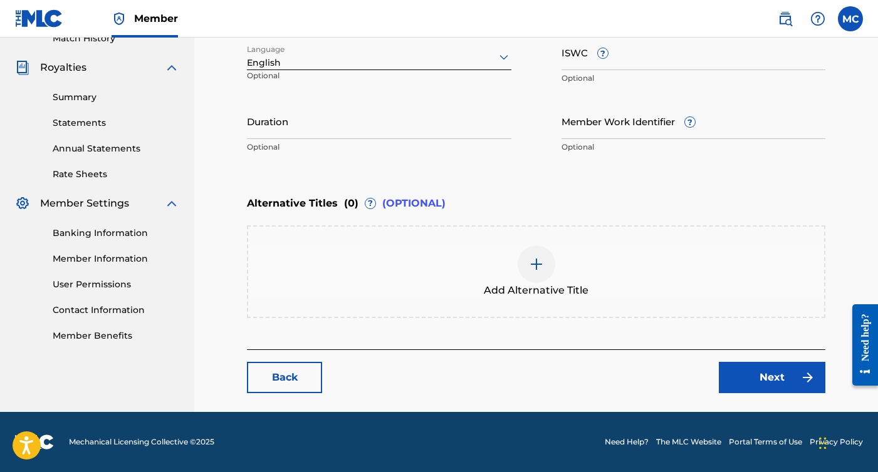
scroll to position [359, 0]
click at [761, 362] on button "Next" at bounding box center [771, 377] width 106 height 31
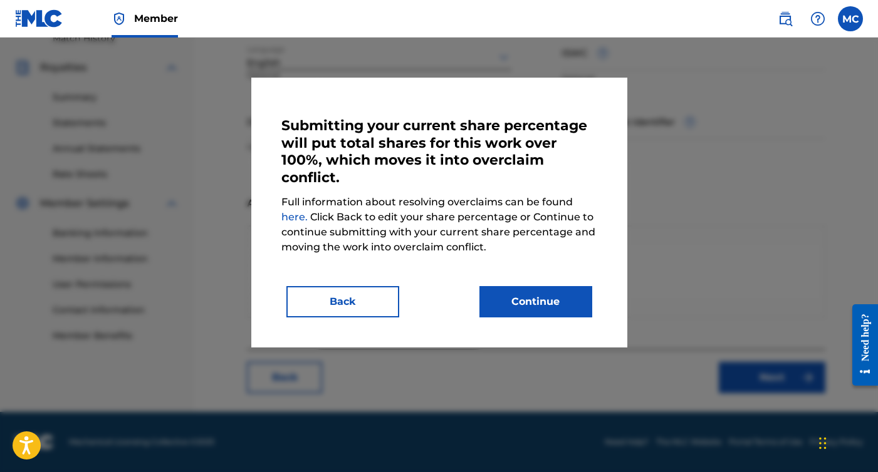
click at [532, 297] on button "Continue" at bounding box center [535, 301] width 113 height 31
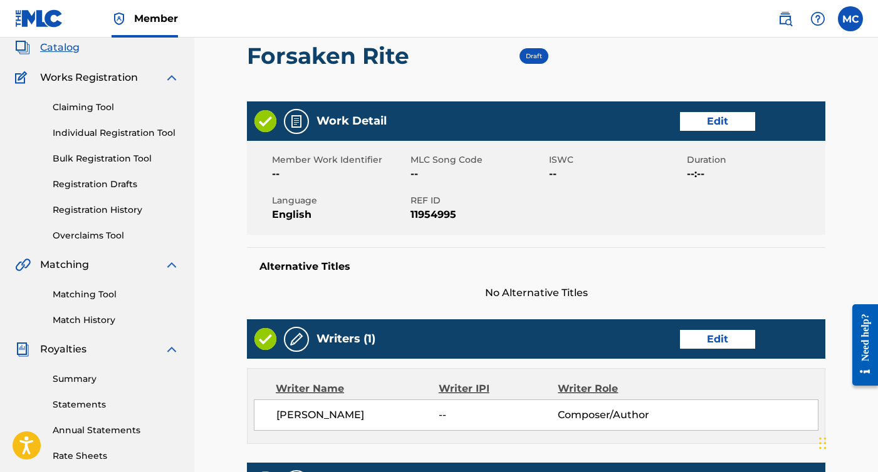
scroll to position [105, 0]
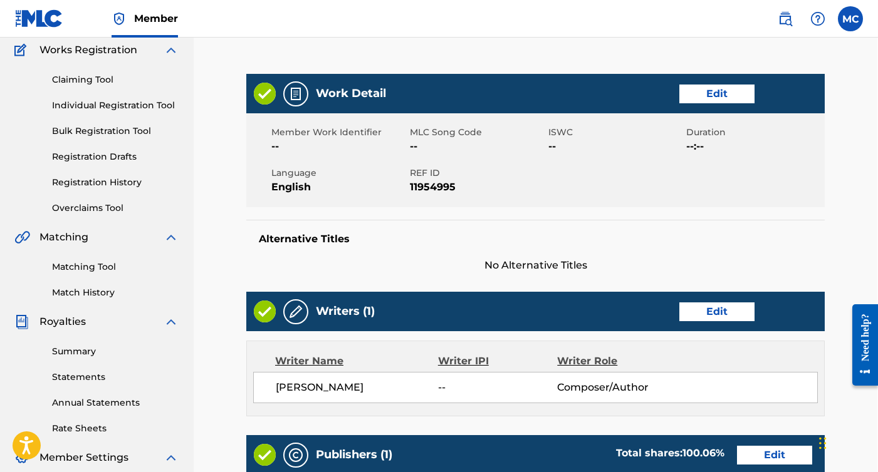
click at [727, 314] on link "Edit" at bounding box center [716, 312] width 75 height 19
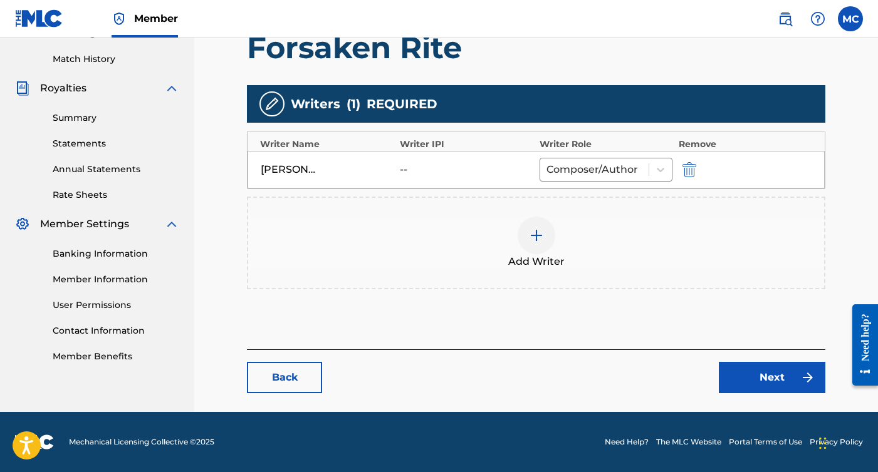
scroll to position [338, 0]
click at [656, 162] on div at bounding box center [660, 169] width 23 height 23
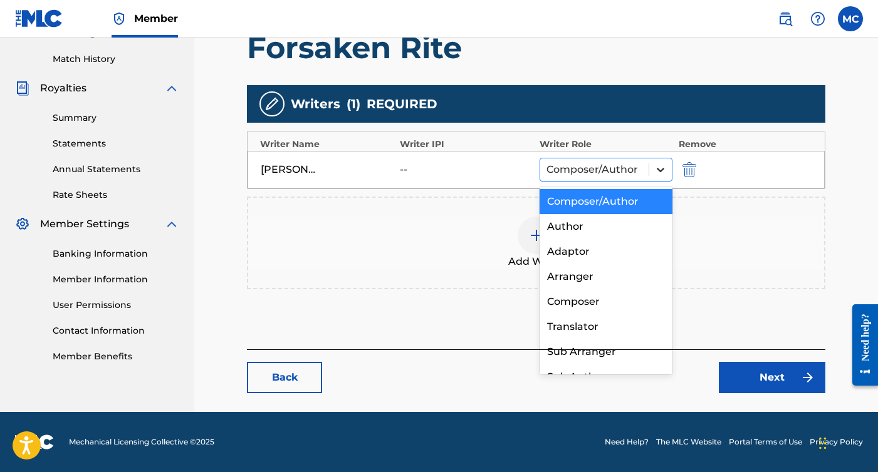
click at [656, 162] on div at bounding box center [660, 169] width 23 height 23
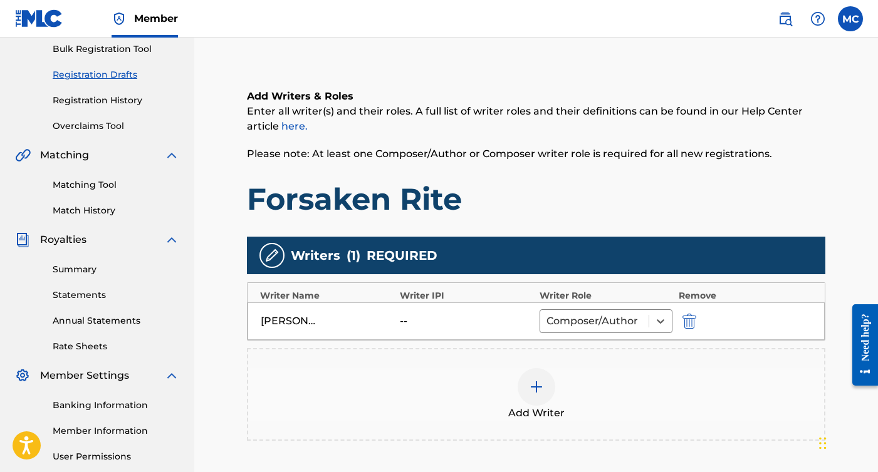
scroll to position [174, 0]
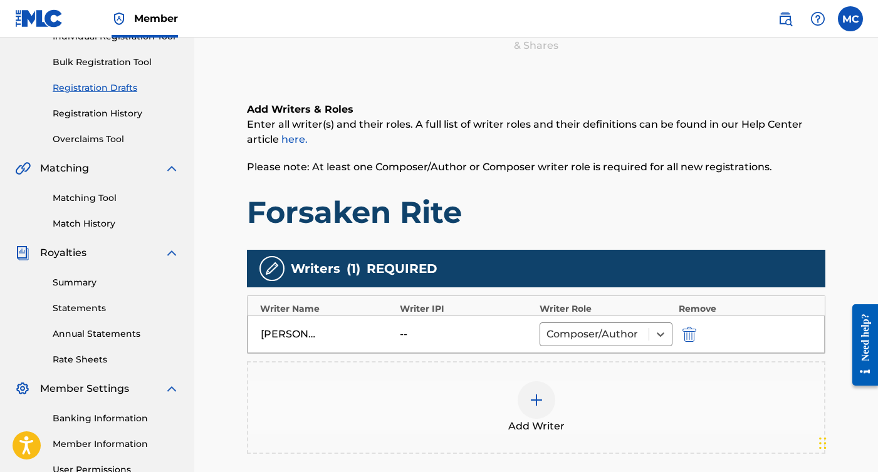
click at [691, 333] on img "submit" at bounding box center [689, 334] width 14 height 15
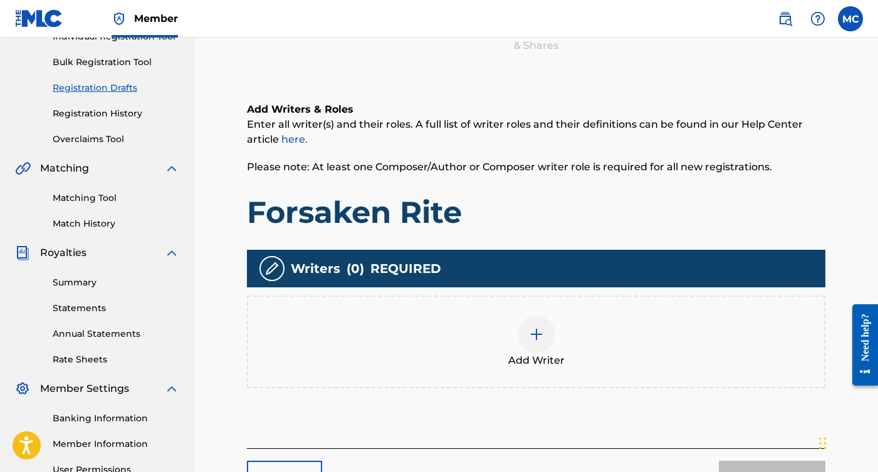
click at [539, 327] on img at bounding box center [536, 334] width 15 height 15
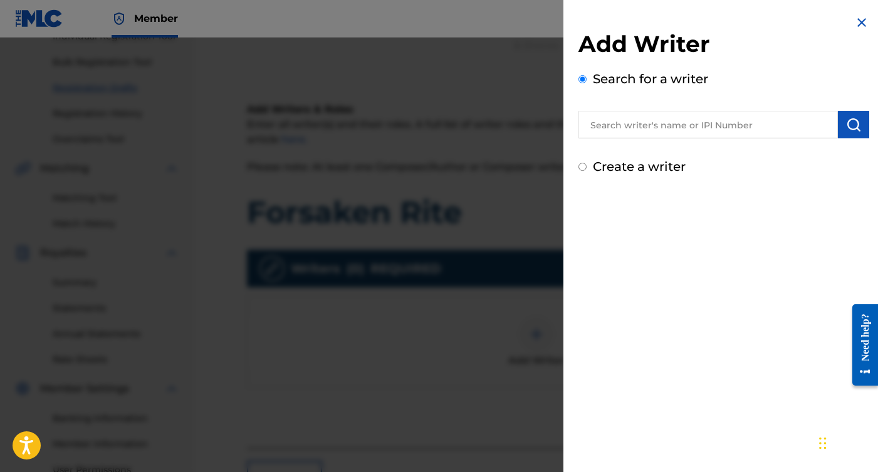
click at [628, 129] on input "text" at bounding box center [707, 125] width 259 height 28
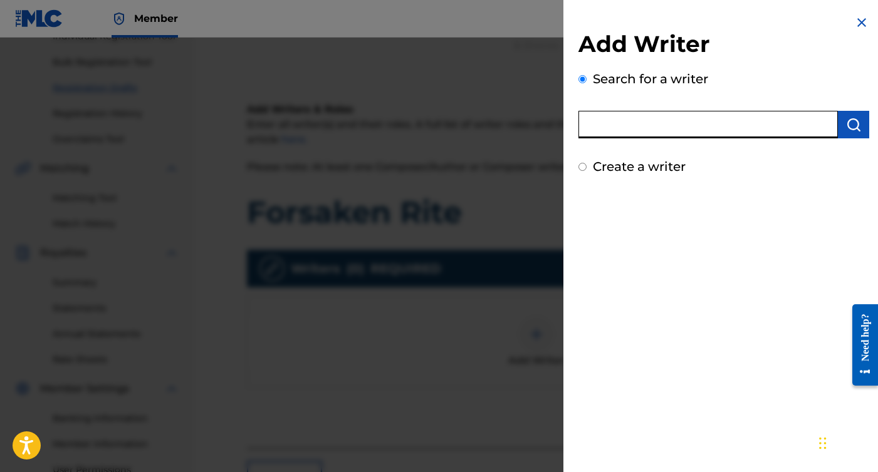
paste input "01305102027"
type input "01305102027"
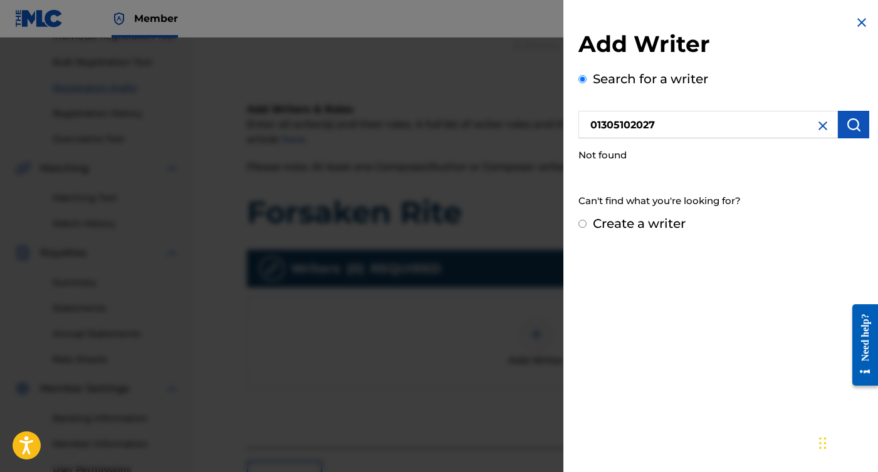
click at [641, 226] on label "Create a writer" at bounding box center [639, 223] width 93 height 15
radio input "true"
click at [586, 226] on input "Create a writer" at bounding box center [582, 224] width 8 height 8
radio input "false"
radio input "true"
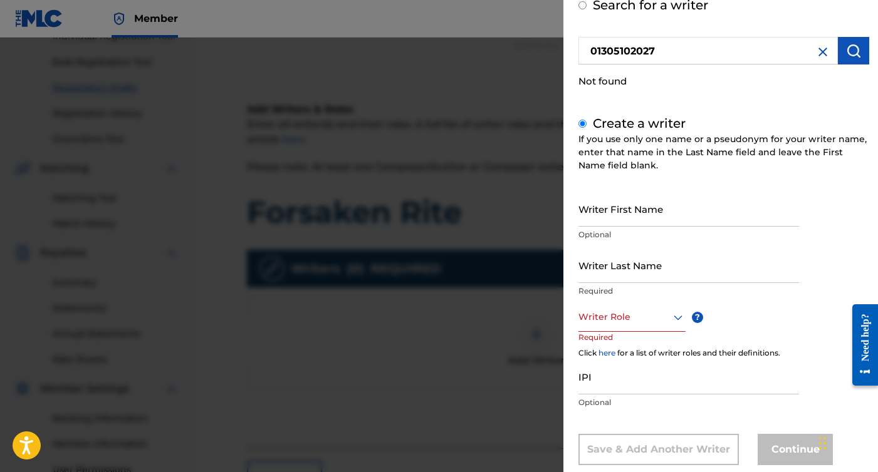
scroll to position [78, 0]
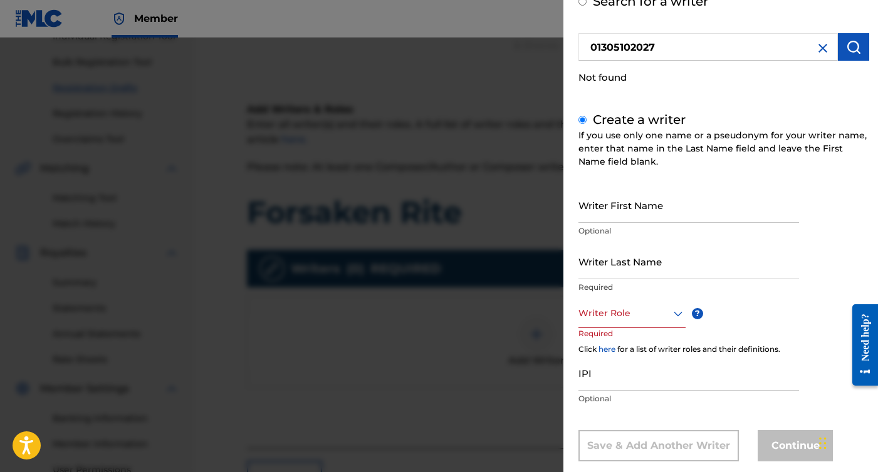
click at [622, 381] on input "IPI" at bounding box center [688, 373] width 220 height 36
paste input "01305102027"
type input "01305102027"
click at [673, 216] on input "Writer First Name" at bounding box center [688, 205] width 220 height 36
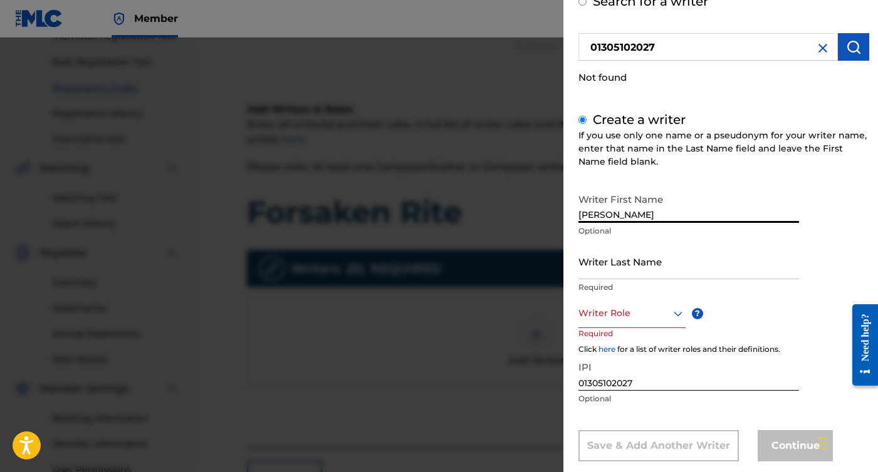
type input "[PERSON_NAME]"
click at [665, 255] on input "Writer Last Name" at bounding box center [688, 262] width 220 height 36
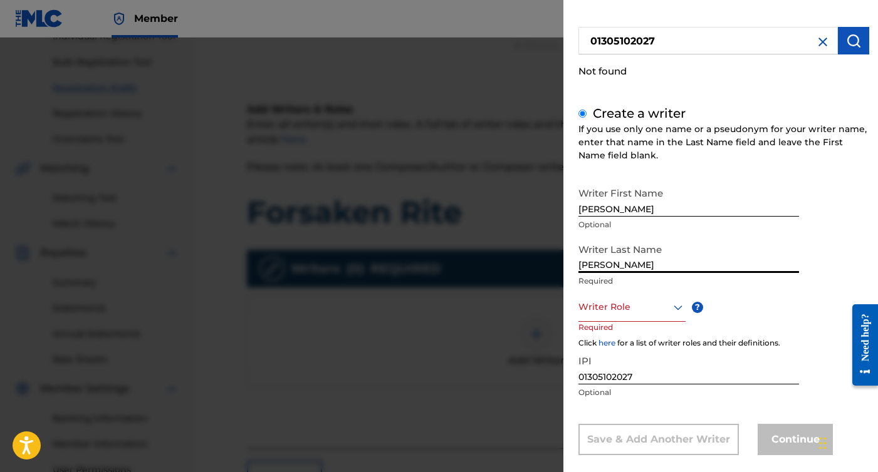
type input "[PERSON_NAME]"
click at [664, 301] on div at bounding box center [631, 307] width 107 height 16
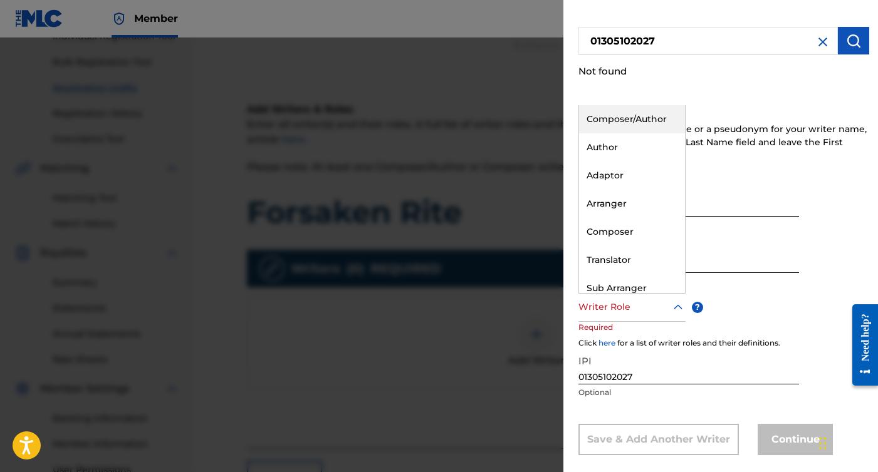
click at [641, 118] on div "Composer/Author" at bounding box center [632, 119] width 106 height 28
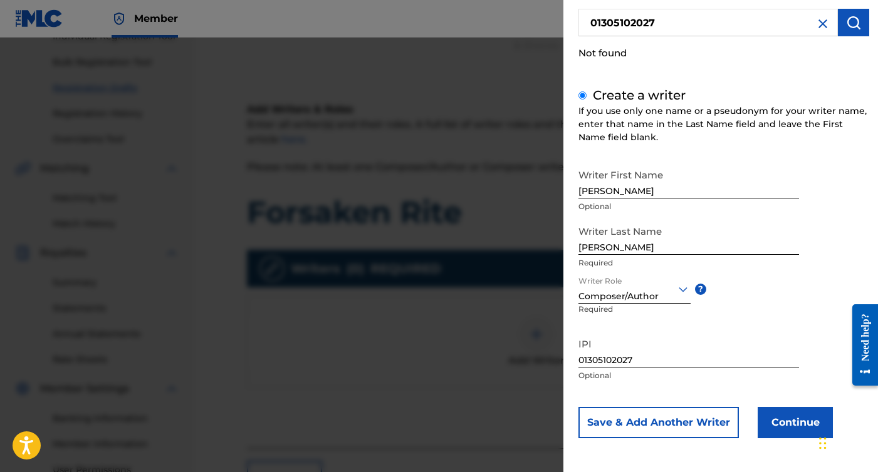
scroll to position [101, 0]
click at [783, 421] on button "Continue" at bounding box center [794, 423] width 75 height 31
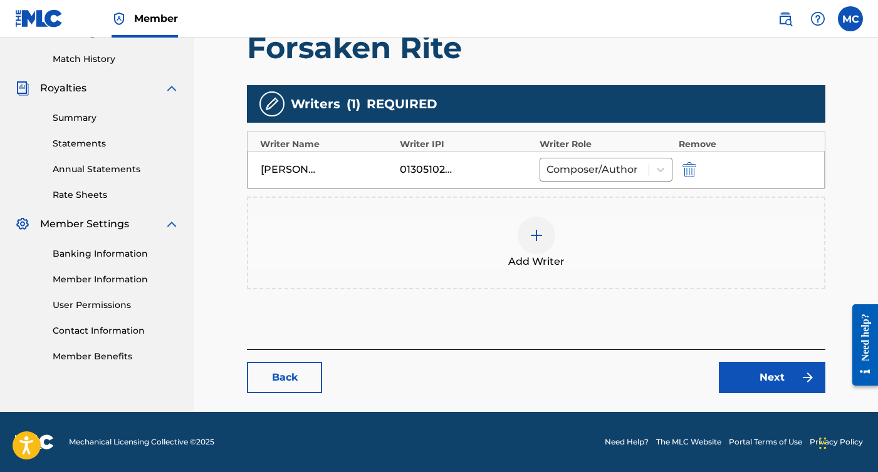
scroll to position [338, 0]
click at [770, 371] on link "Next" at bounding box center [771, 377] width 106 height 31
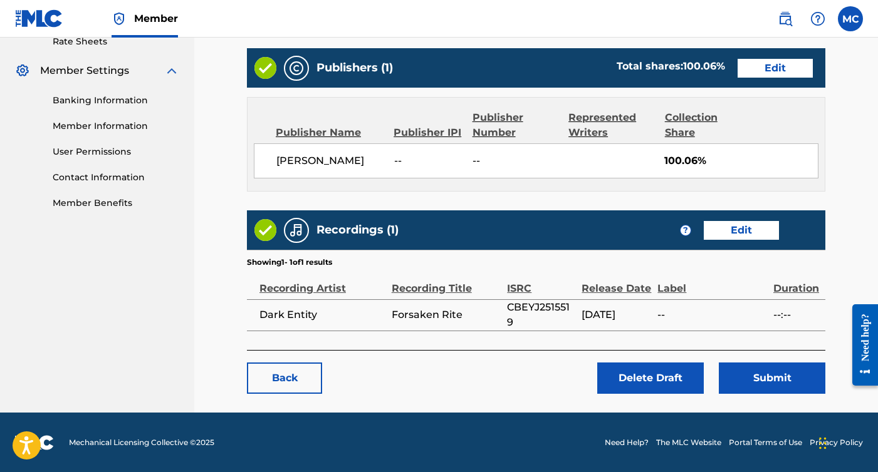
click at [775, 378] on button "Submit" at bounding box center [771, 378] width 106 height 31
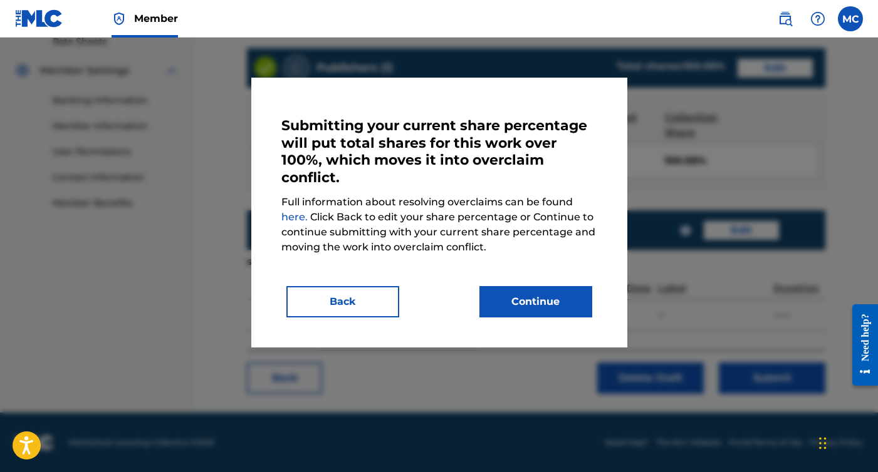
click at [517, 291] on button "Continue" at bounding box center [535, 301] width 113 height 31
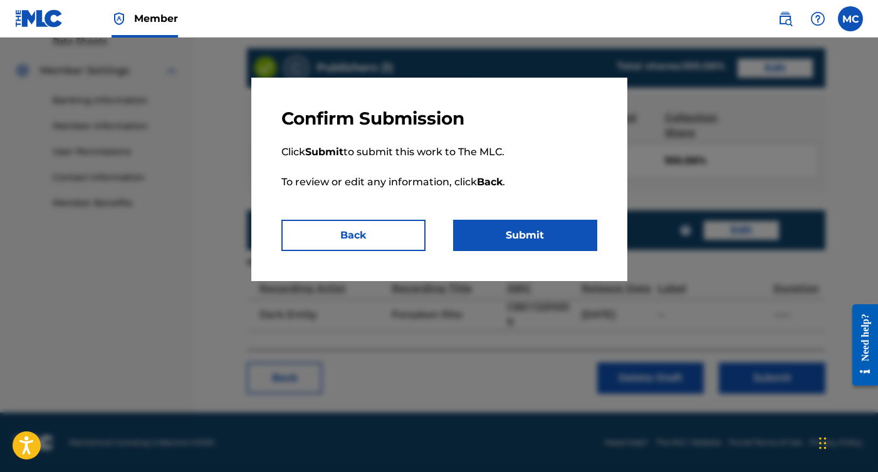
click at [521, 247] on button "Submit" at bounding box center [525, 235] width 144 height 31
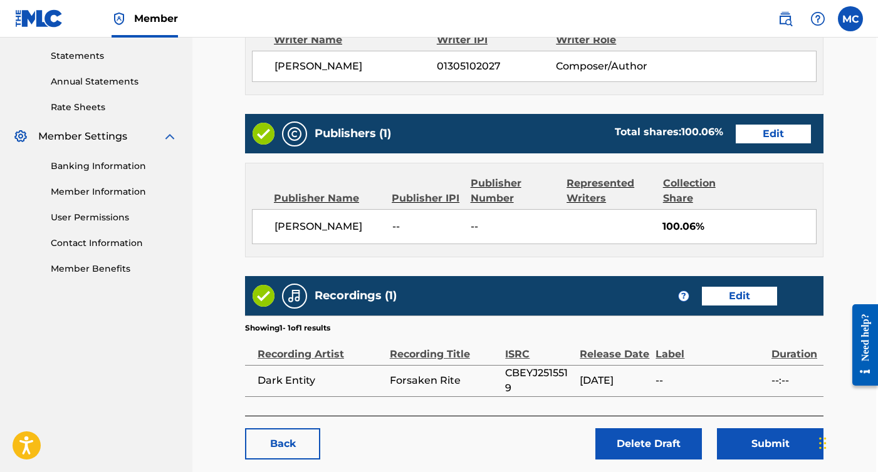
scroll to position [428, 3]
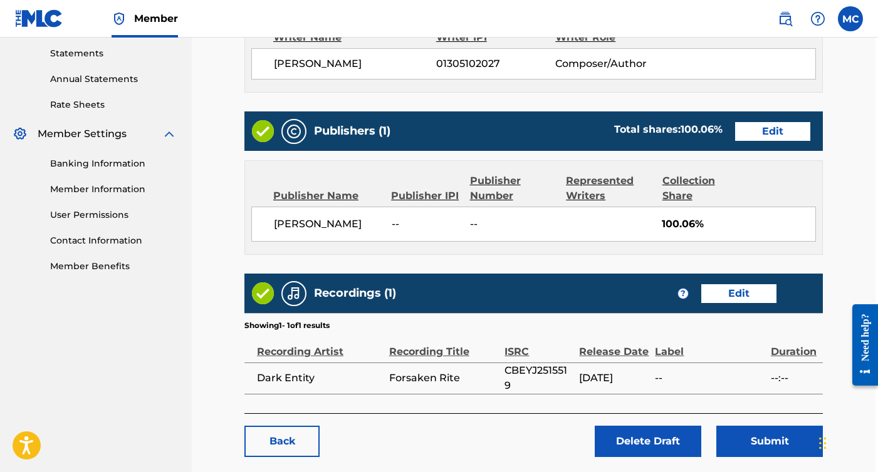
click at [746, 125] on link "Edit" at bounding box center [772, 131] width 75 height 19
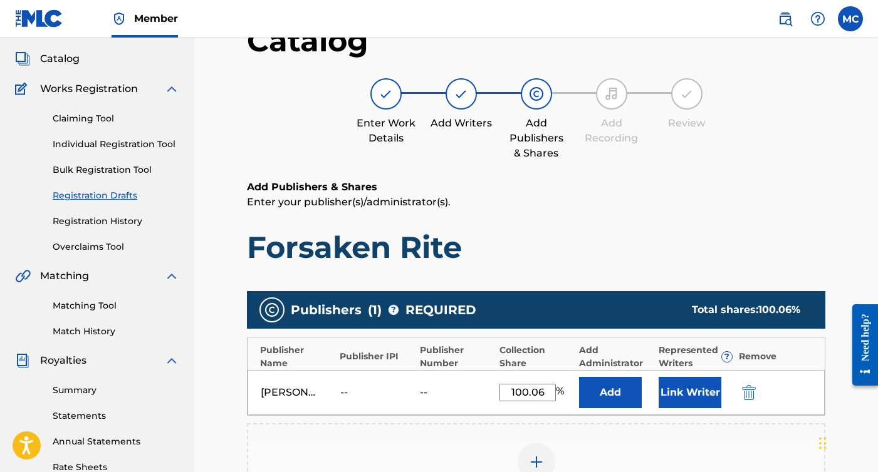
scroll to position [233, 0]
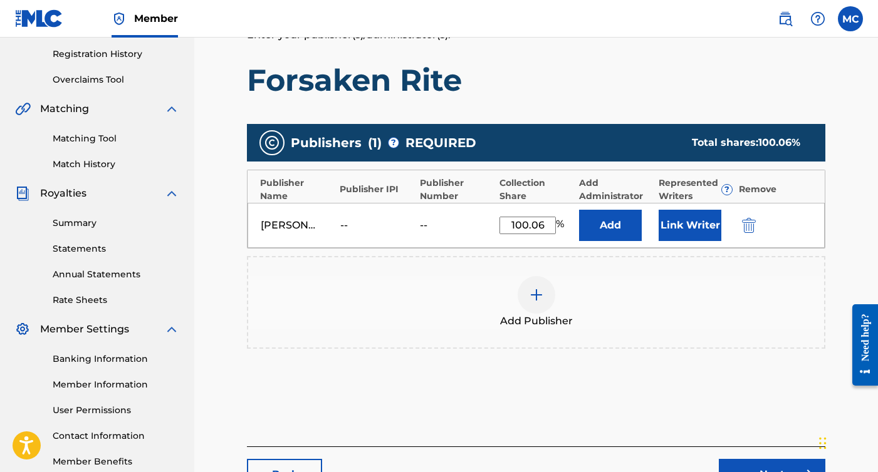
click at [745, 223] on img "submit" at bounding box center [749, 225] width 14 height 15
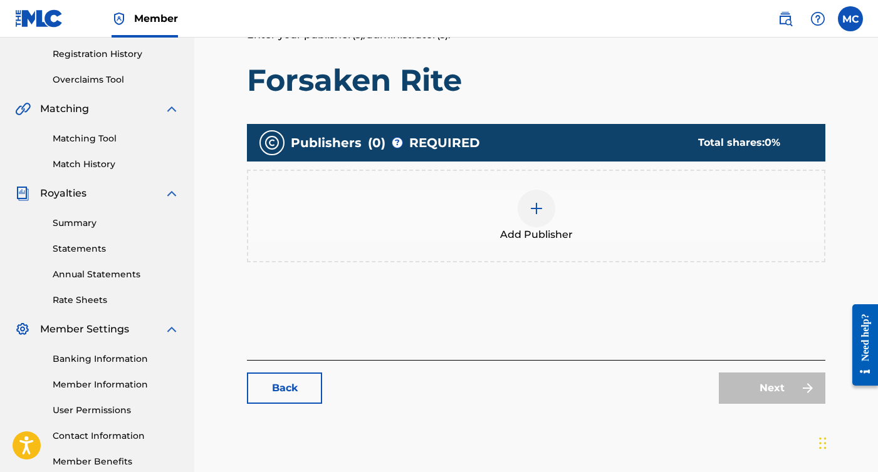
click at [494, 201] on div "Add Publisher" at bounding box center [536, 216] width 576 height 53
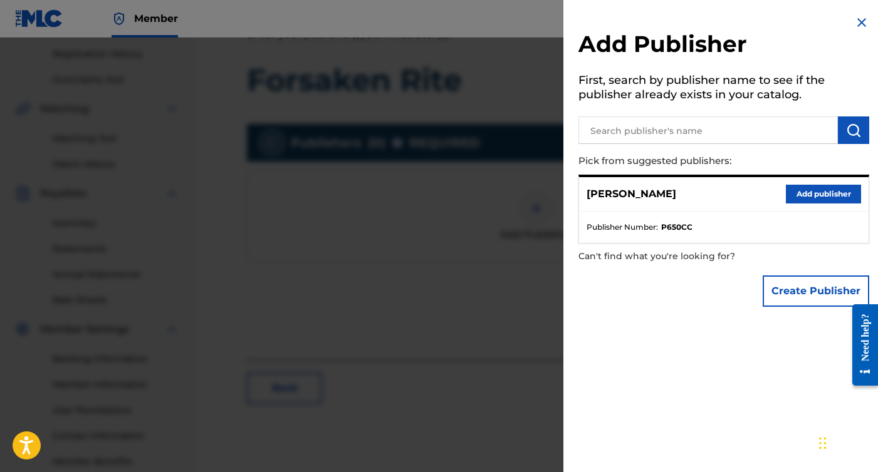
click at [497, 257] on div at bounding box center [439, 274] width 878 height 472
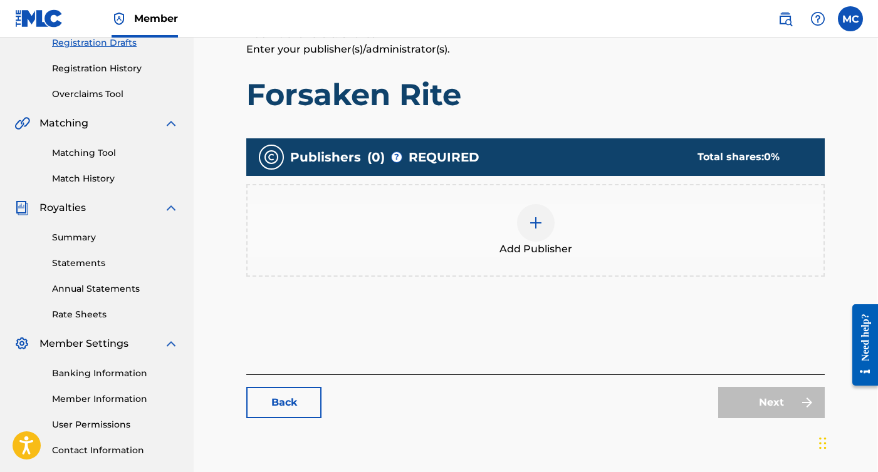
scroll to position [221, 1]
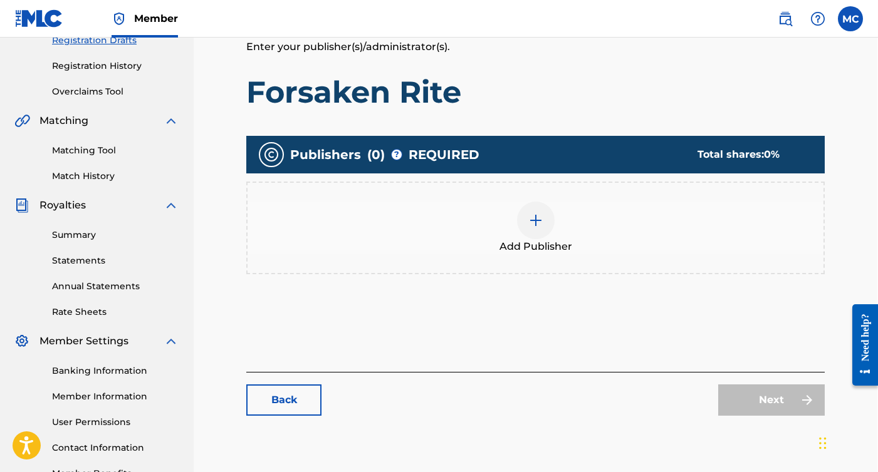
click at [553, 221] on div at bounding box center [536, 221] width 38 height 38
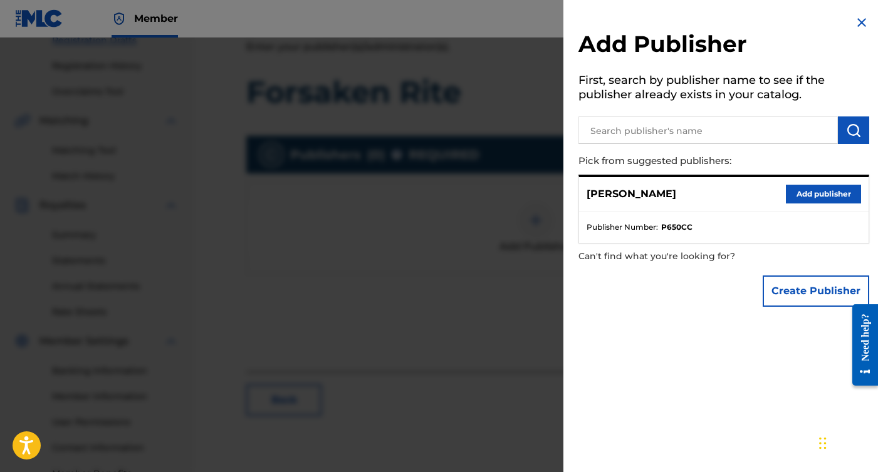
click at [806, 187] on button "Add publisher" at bounding box center [822, 194] width 75 height 19
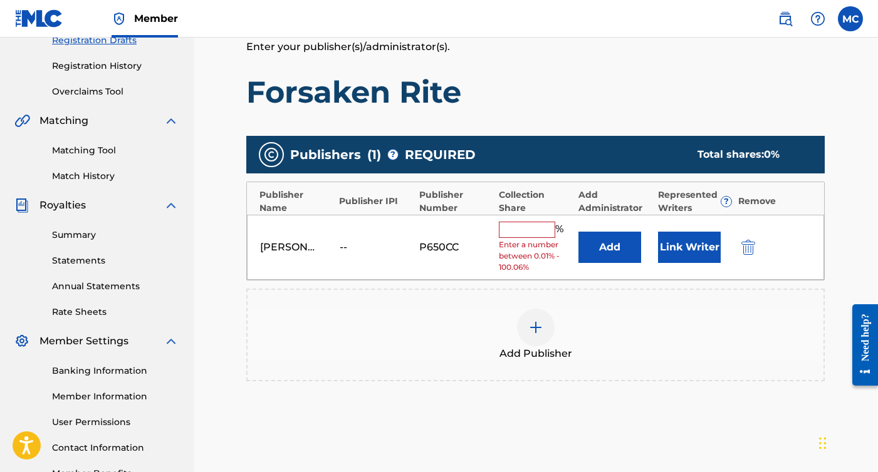
click at [524, 230] on input "text" at bounding box center [527, 230] width 56 height 16
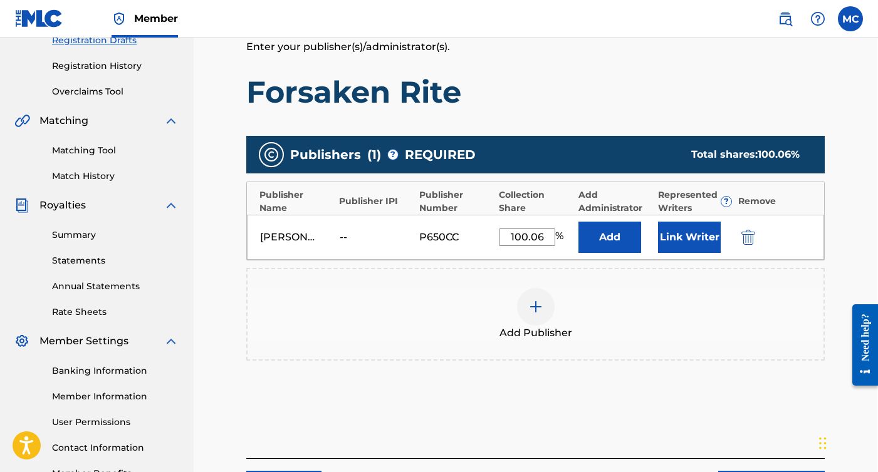
type input "100.06"
click at [614, 239] on button "Add" at bounding box center [609, 237] width 63 height 31
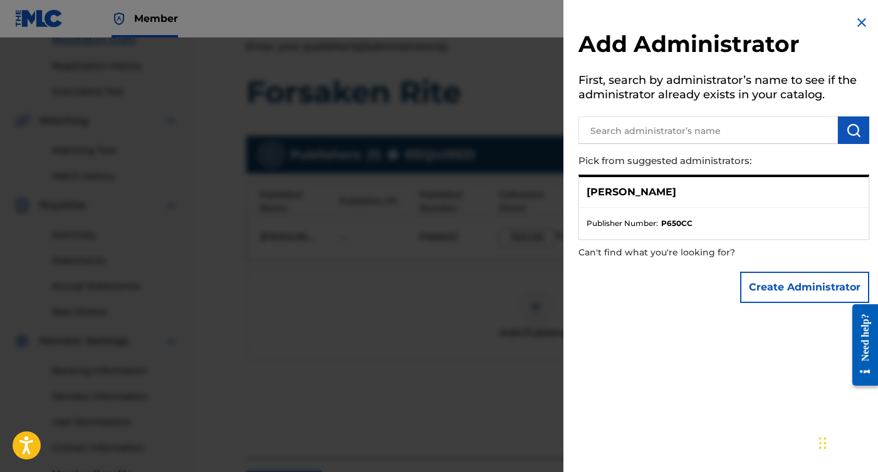
click at [859, 18] on img at bounding box center [861, 22] width 15 height 15
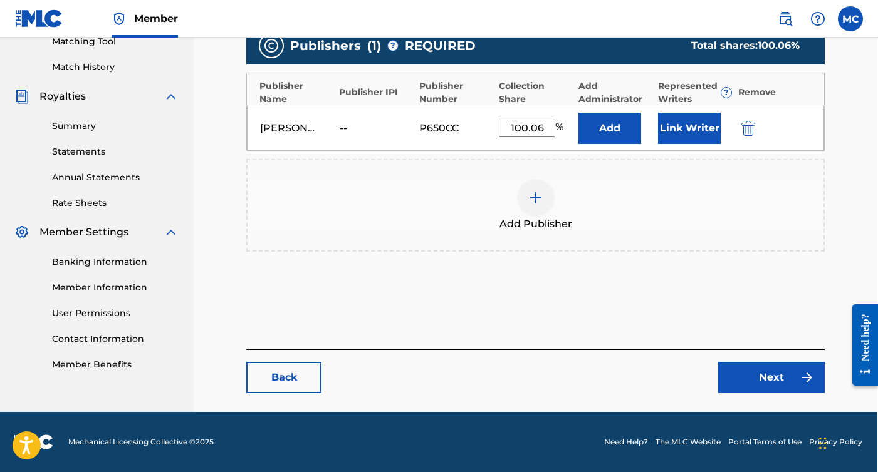
click at [762, 385] on link "Next" at bounding box center [771, 377] width 106 height 31
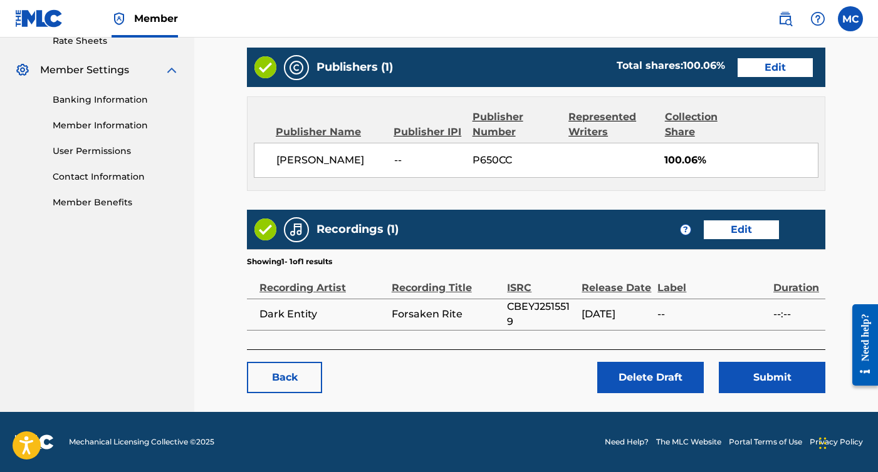
scroll to position [492, 0]
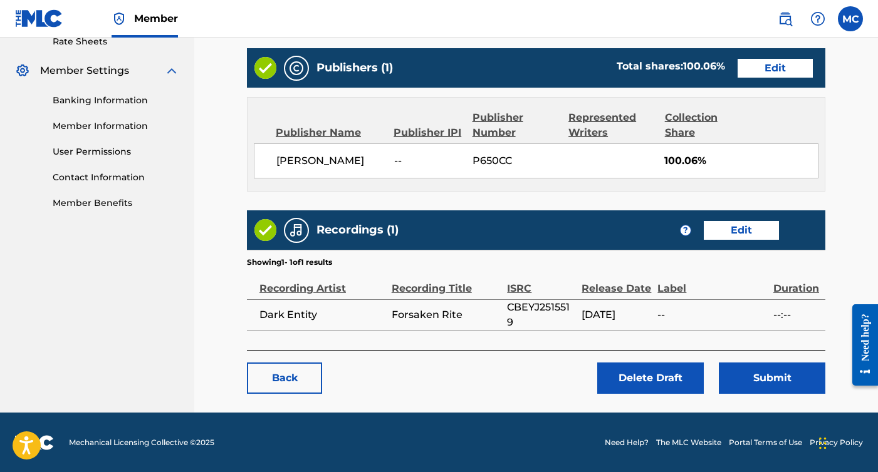
click at [765, 361] on div "Back Delete Draft Submit" at bounding box center [536, 372] width 578 height 44
click at [759, 376] on button "Submit" at bounding box center [771, 378] width 106 height 31
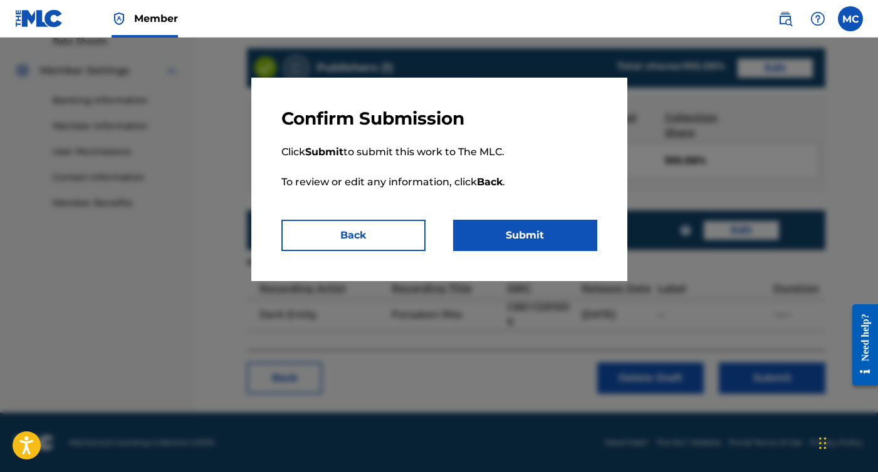
click at [537, 242] on button "Submit" at bounding box center [525, 235] width 144 height 31
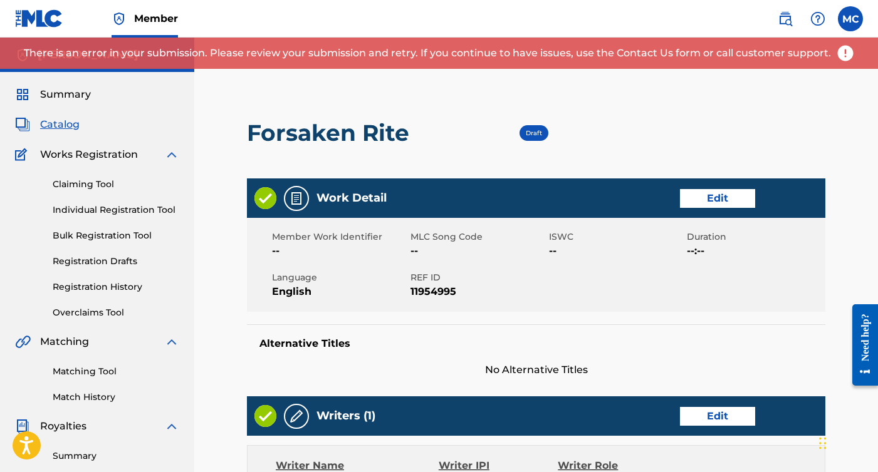
scroll to position [0, 0]
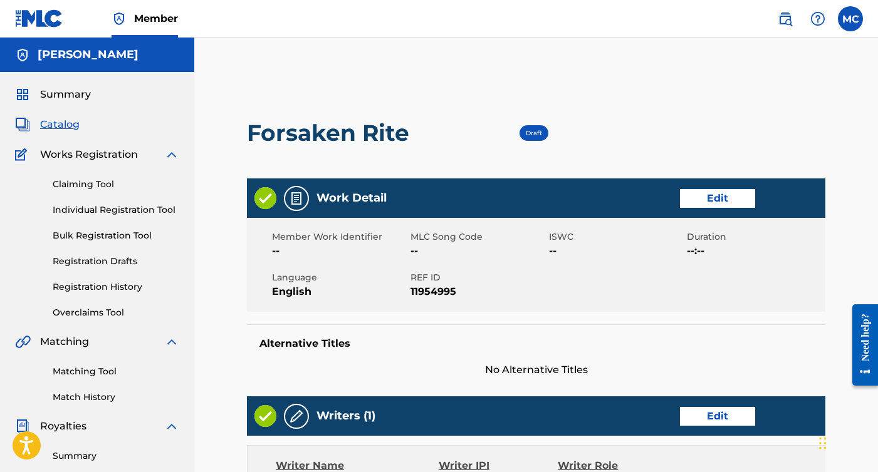
click at [690, 200] on link "Edit" at bounding box center [717, 198] width 75 height 19
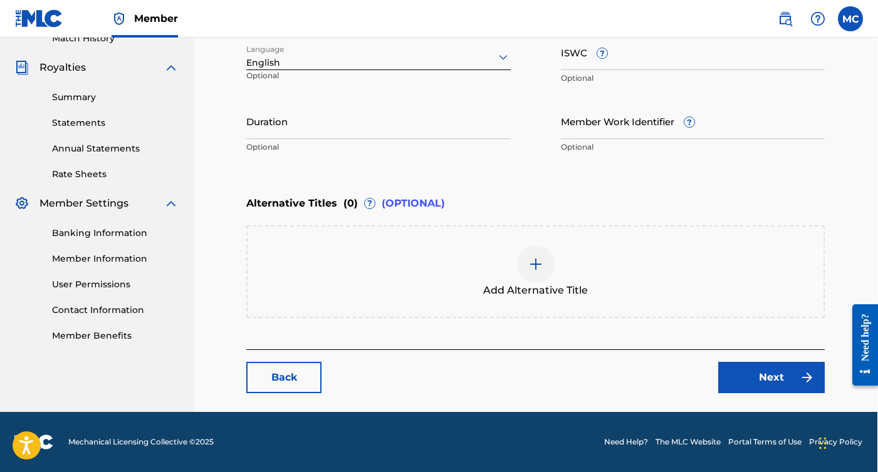
scroll to position [359, 1]
click at [754, 388] on link "Next" at bounding box center [771, 377] width 106 height 31
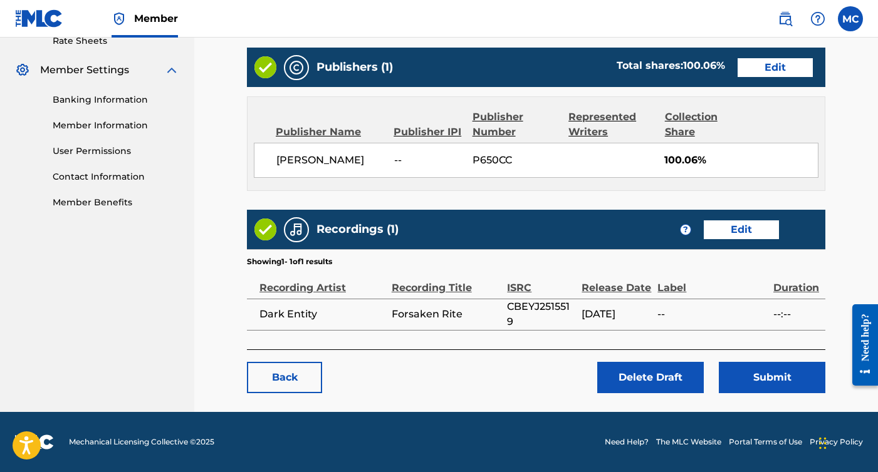
scroll to position [492, 0]
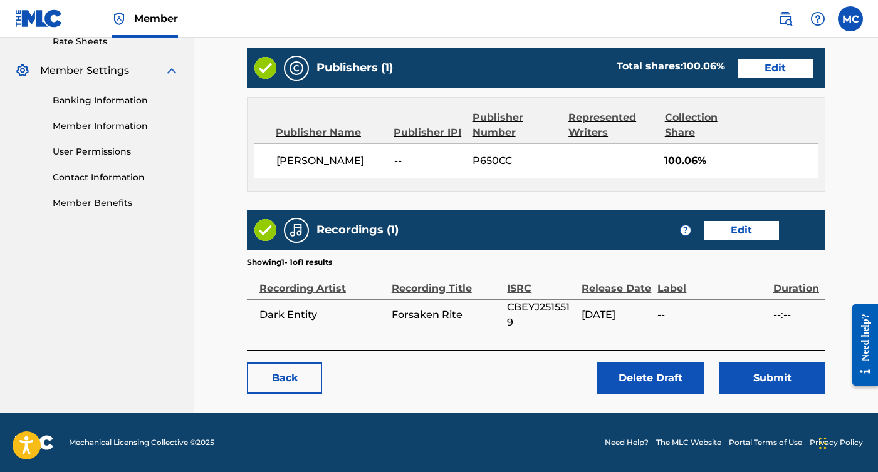
click at [767, 377] on button "Submit" at bounding box center [771, 378] width 106 height 31
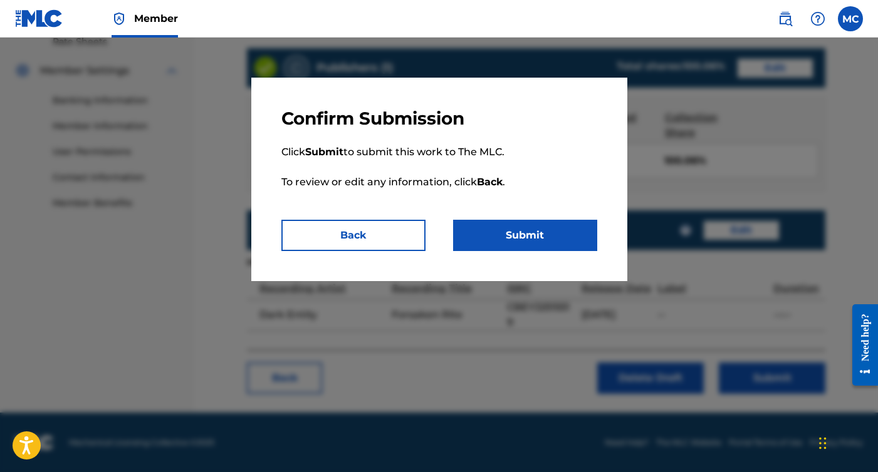
click at [574, 244] on button "Submit" at bounding box center [525, 235] width 144 height 31
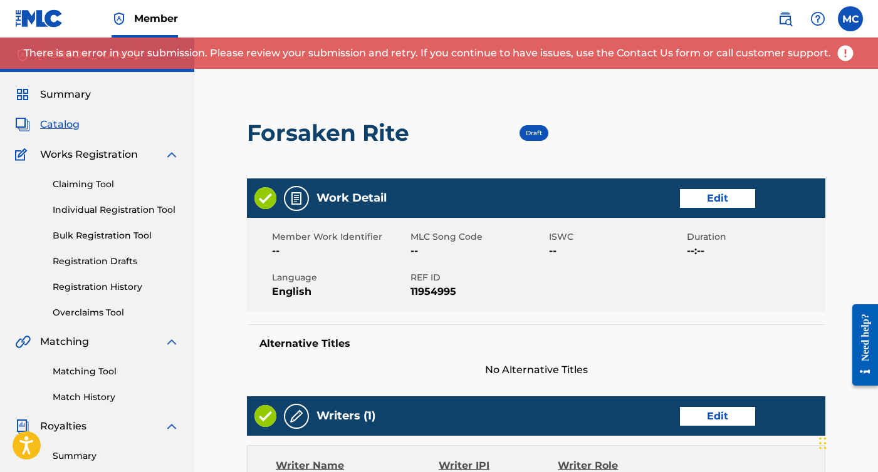
scroll to position [0, 0]
click at [92, 175] on div "Claiming Tool Individual Registration Tool Bulk Registration Tool Registration …" at bounding box center [97, 240] width 164 height 157
click at [92, 177] on div "Claiming Tool Individual Registration Tool Bulk Registration Tool Registration …" at bounding box center [97, 240] width 164 height 157
click at [110, 204] on link "Individual Registration Tool" at bounding box center [116, 210] width 127 height 13
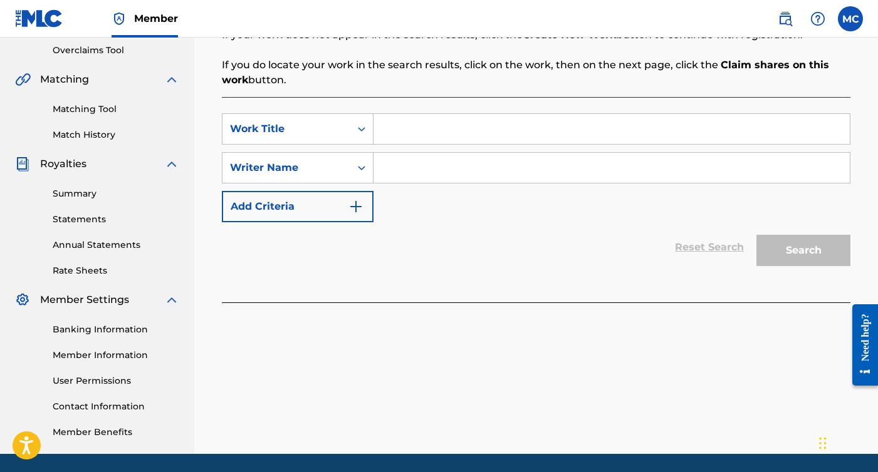
scroll to position [262, 0]
click at [495, 140] on input "Search Form" at bounding box center [611, 130] width 476 height 30
type input "Asmodeus"
click at [475, 161] on input "Search Form" at bounding box center [611, 168] width 476 height 30
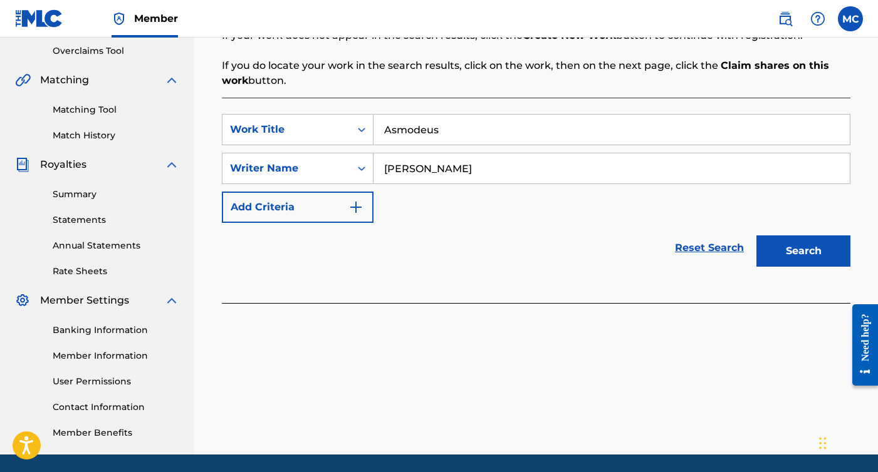
type input "[PERSON_NAME]"
click at [788, 262] on button "Search" at bounding box center [803, 251] width 94 height 31
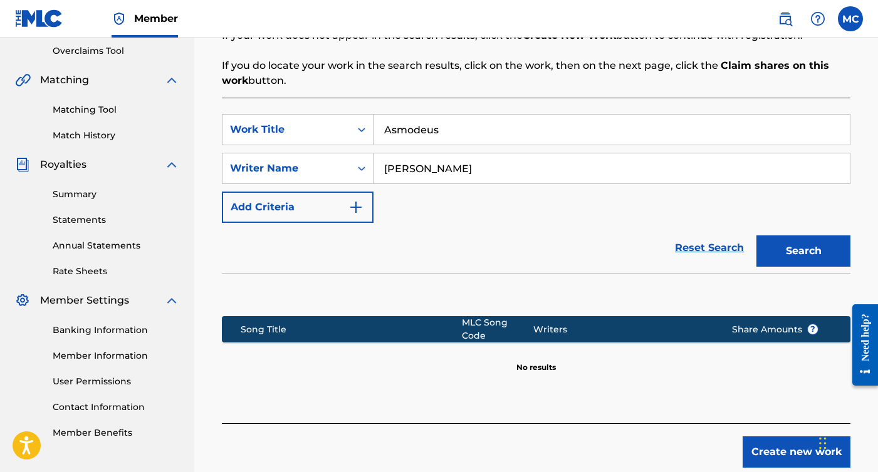
click at [798, 449] on button "Create new work" at bounding box center [796, 452] width 108 height 31
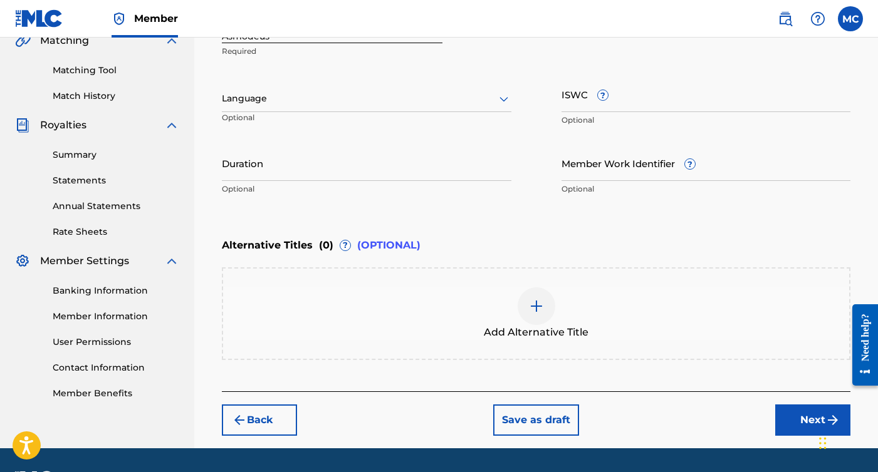
scroll to position [302, 0]
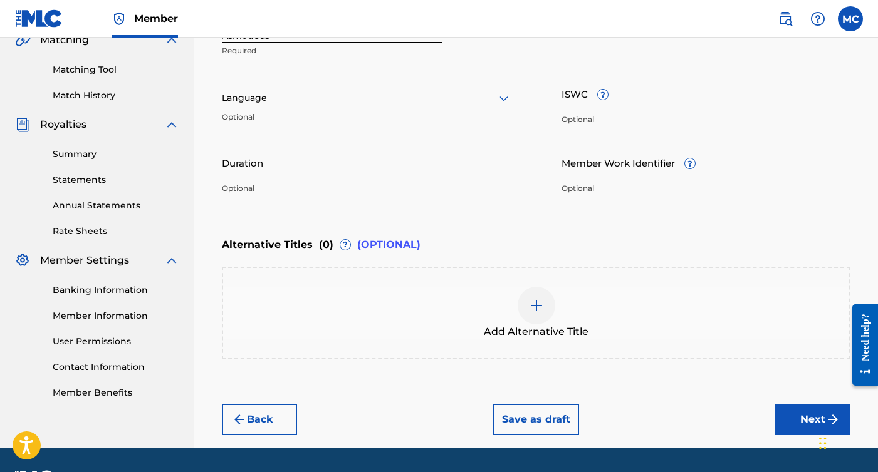
click at [801, 427] on button "Next" at bounding box center [812, 419] width 75 height 31
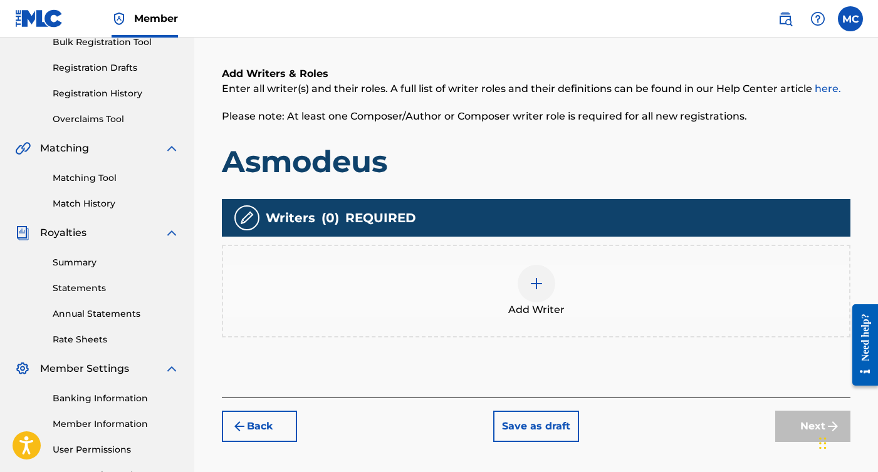
scroll to position [215, 0]
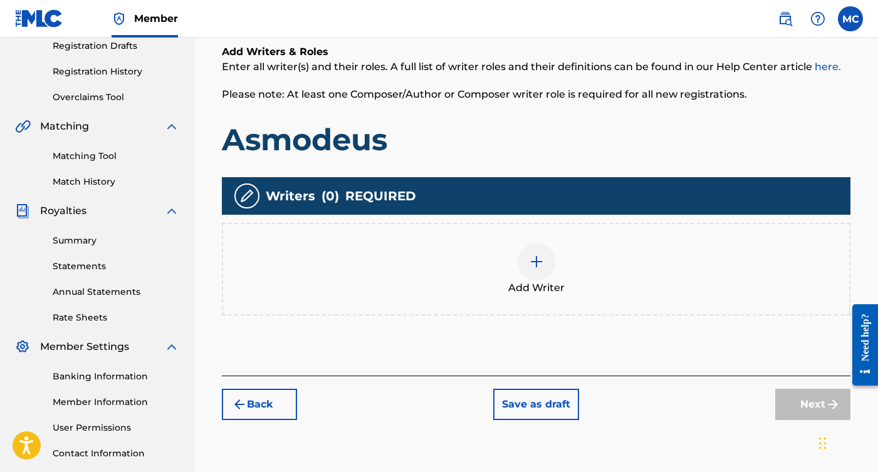
click at [532, 253] on div at bounding box center [536, 262] width 38 height 38
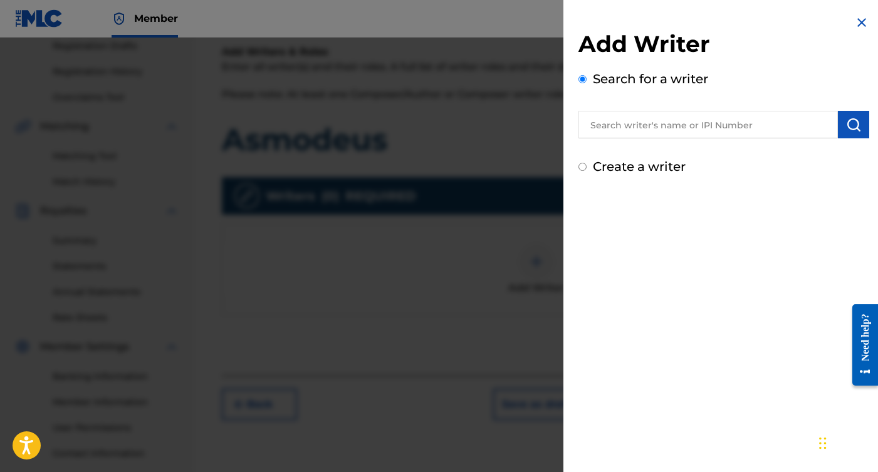
click at [685, 127] on input "text" at bounding box center [707, 125] width 259 height 28
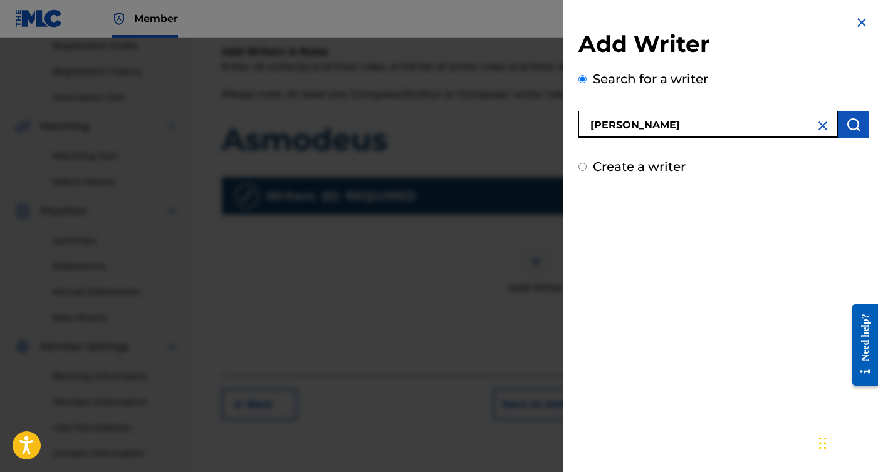
type input "[PERSON_NAME]"
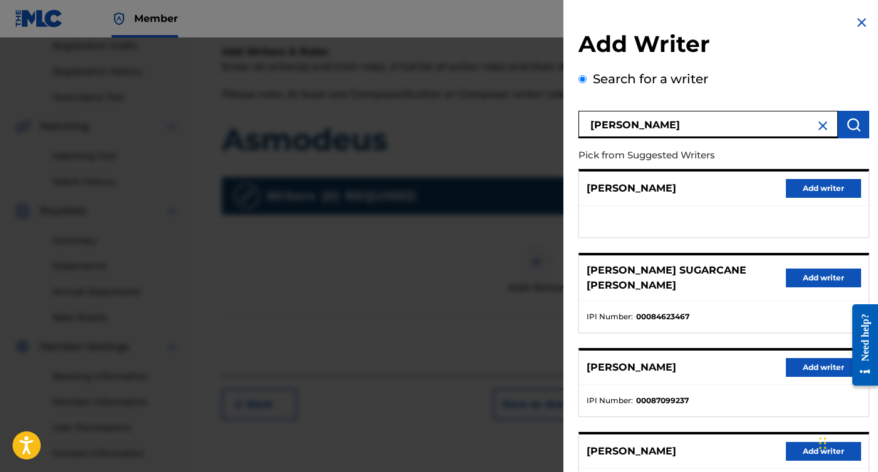
scroll to position [0, 0]
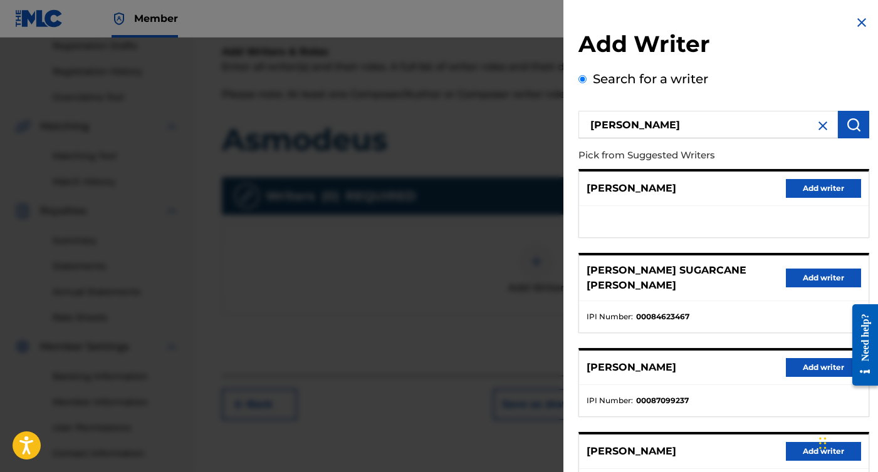
click at [807, 192] on button "Add writer" at bounding box center [822, 188] width 75 height 19
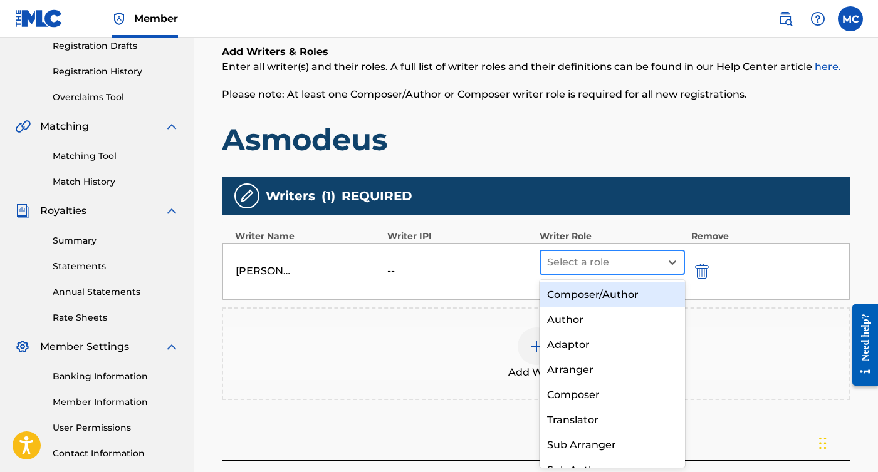
click at [640, 256] on div at bounding box center [600, 263] width 107 height 18
click at [698, 269] on img "submit" at bounding box center [702, 271] width 14 height 15
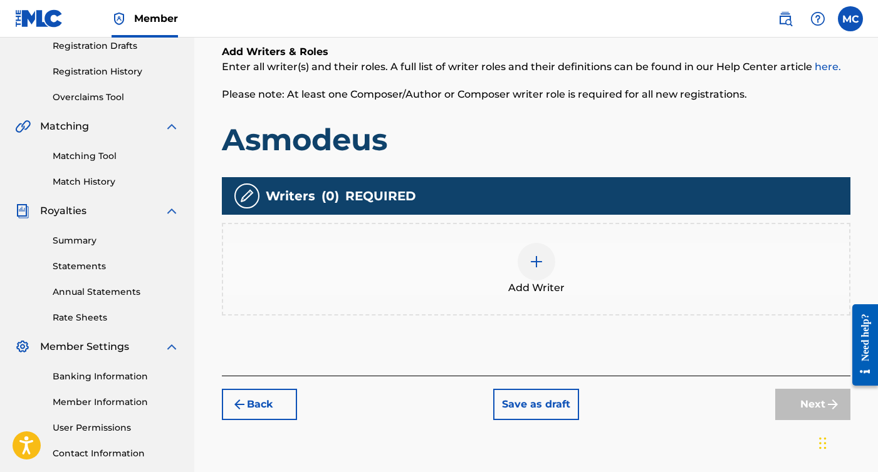
click at [534, 269] on img at bounding box center [536, 261] width 15 height 15
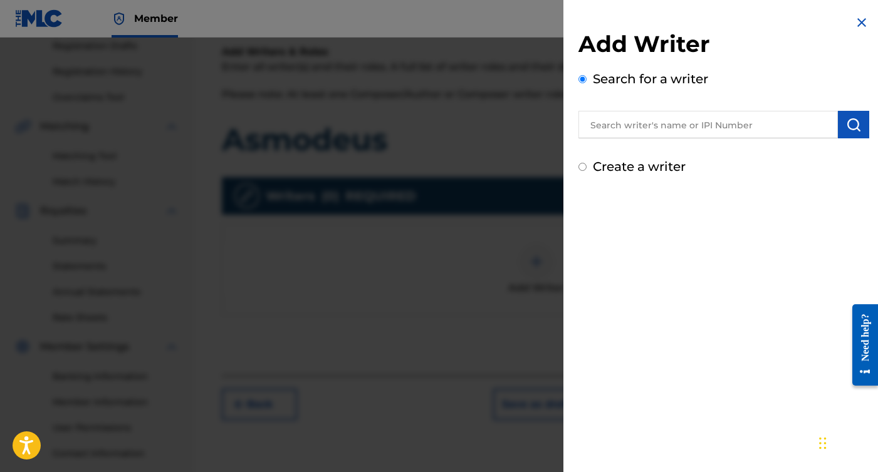
click at [669, 130] on input "text" at bounding box center [707, 125] width 259 height 28
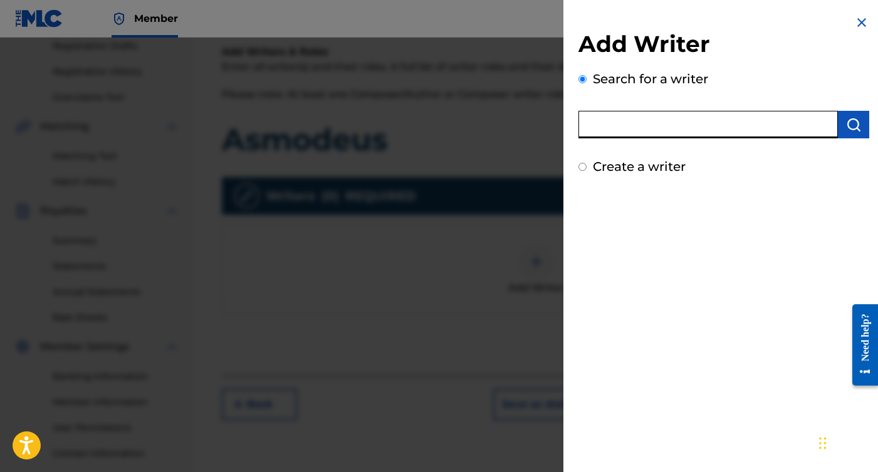
click at [640, 158] on div "Create a writer" at bounding box center [723, 166] width 291 height 19
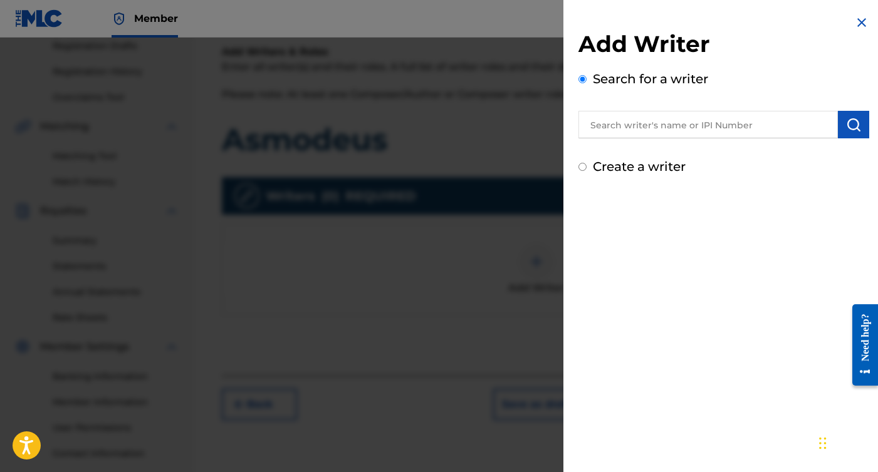
click at [640, 167] on label "Create a writer" at bounding box center [639, 166] width 93 height 15
radio input "true"
click at [586, 167] on input "Create a writer" at bounding box center [582, 167] width 8 height 8
radio input "false"
radio input "true"
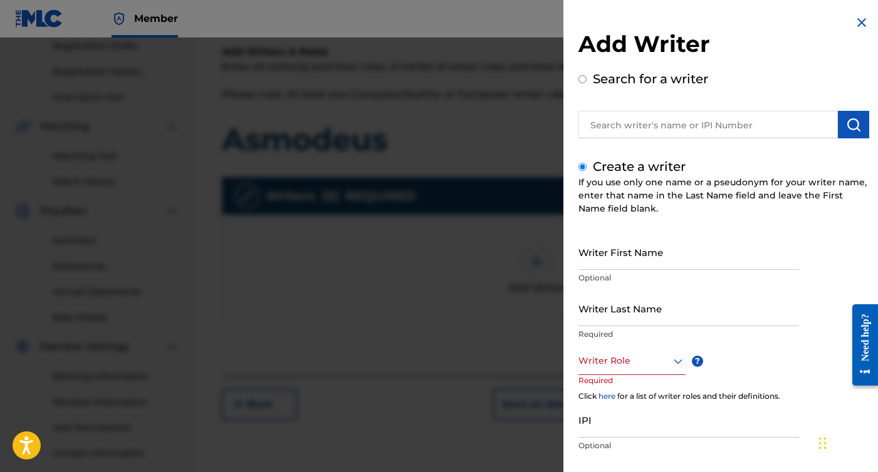
click at [617, 267] on input "Writer First Name" at bounding box center [688, 252] width 220 height 36
type input "[PERSON_NAME]"
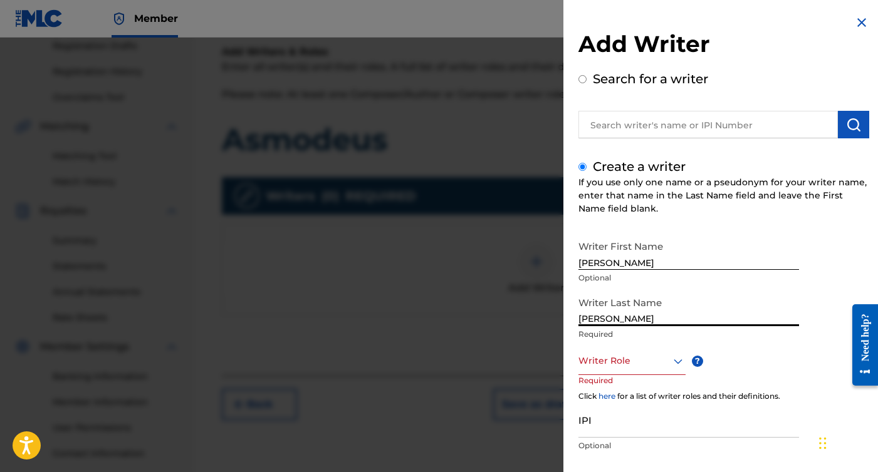
type input "[PERSON_NAME]"
click at [652, 368] on div "Writer Role" at bounding box center [631, 361] width 107 height 28
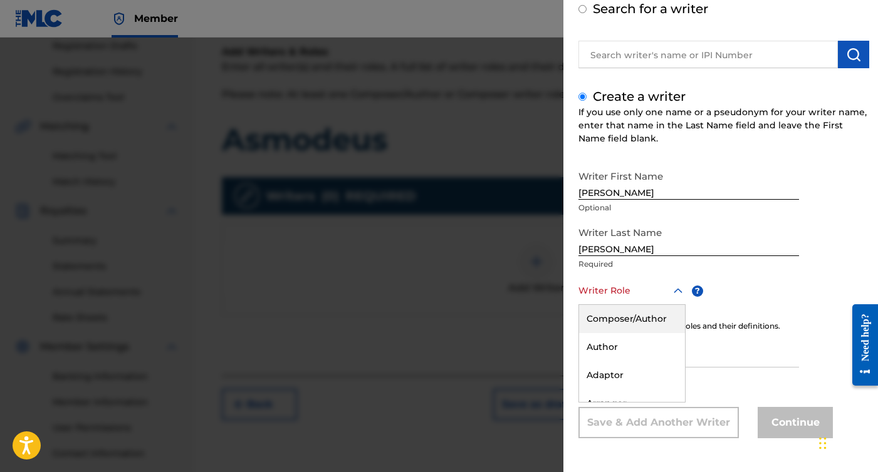
scroll to position [70, 0]
click at [653, 324] on div "Composer/Author" at bounding box center [632, 319] width 106 height 28
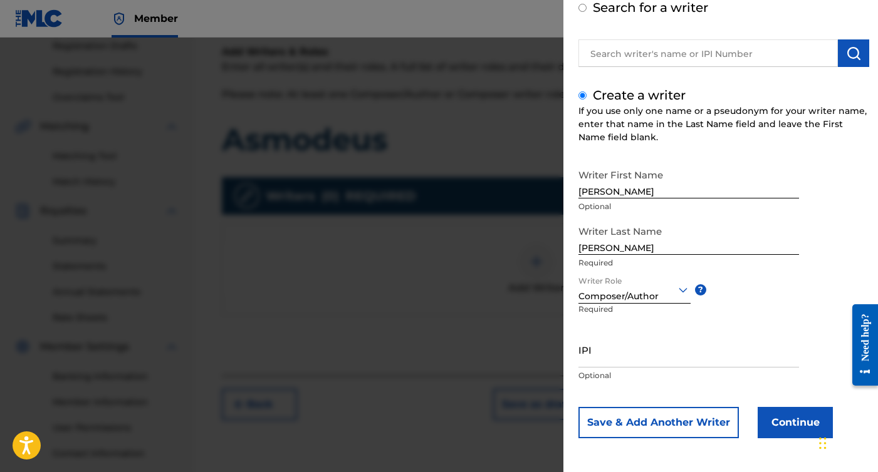
scroll to position [71, 0]
click at [616, 358] on input "IPI" at bounding box center [688, 350] width 220 height 36
paste input "01305102027"
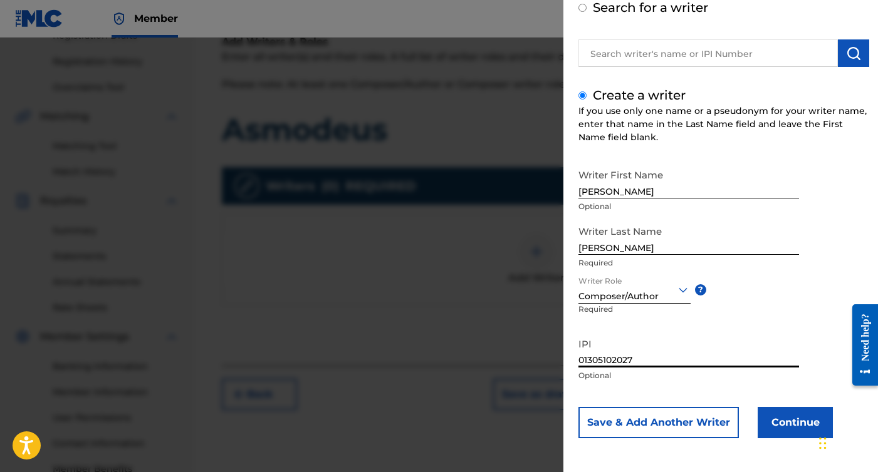
type input "01305102027"
click at [787, 424] on button "Continue" at bounding box center [794, 422] width 75 height 31
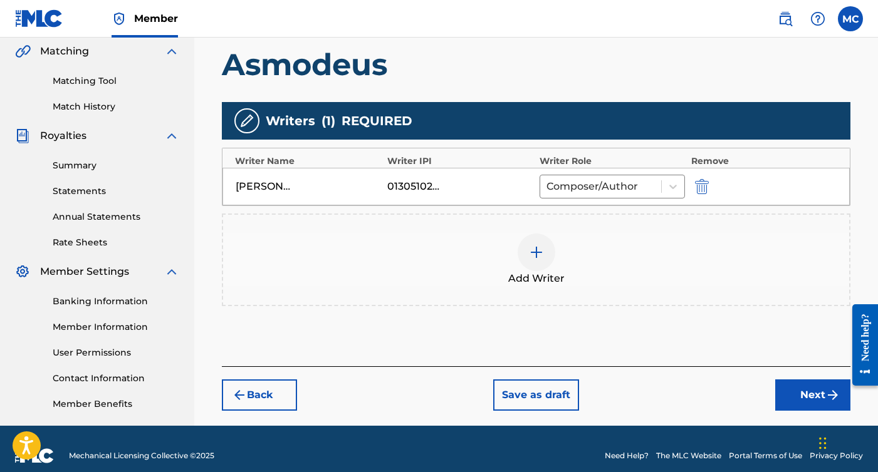
scroll to position [291, 0]
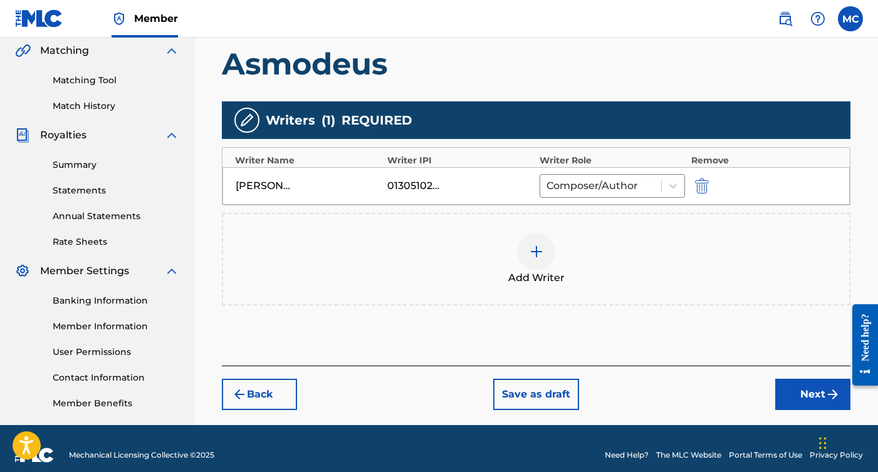
click at [792, 395] on button "Next" at bounding box center [812, 394] width 75 height 31
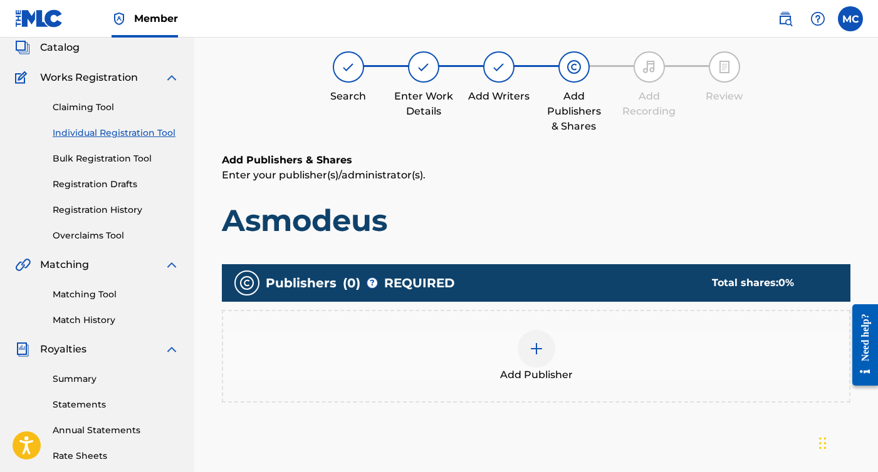
scroll to position [123, 0]
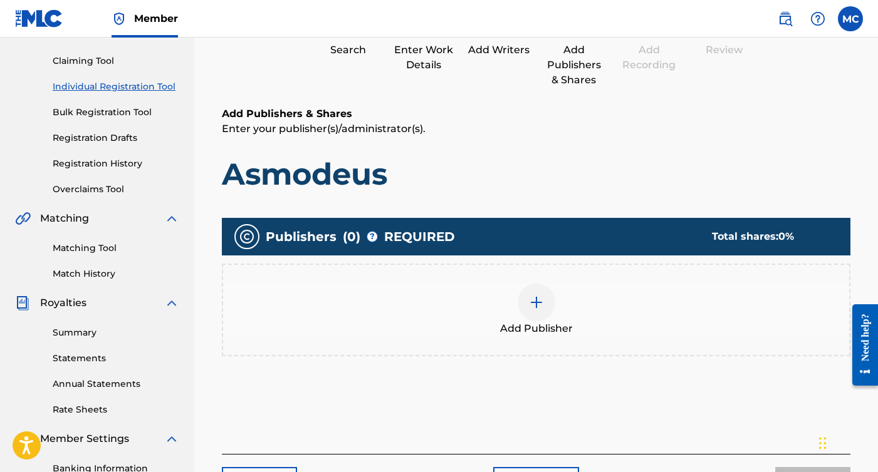
click at [546, 297] on div at bounding box center [536, 303] width 38 height 38
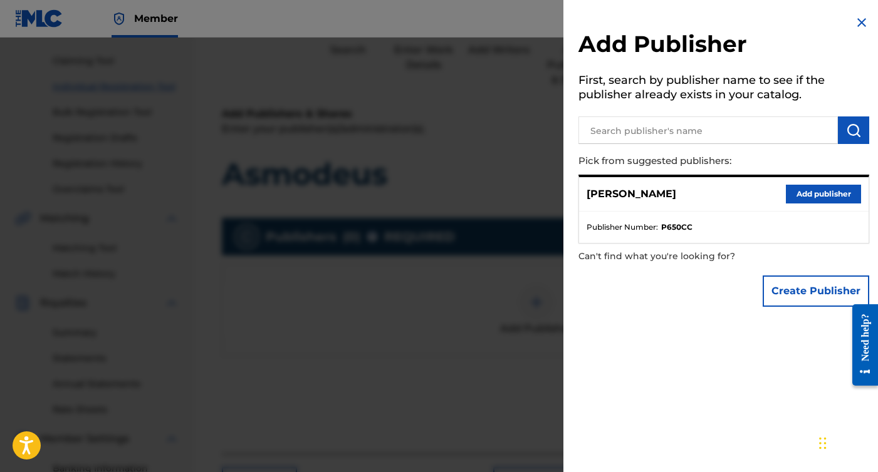
click at [489, 221] on div at bounding box center [439, 274] width 878 height 472
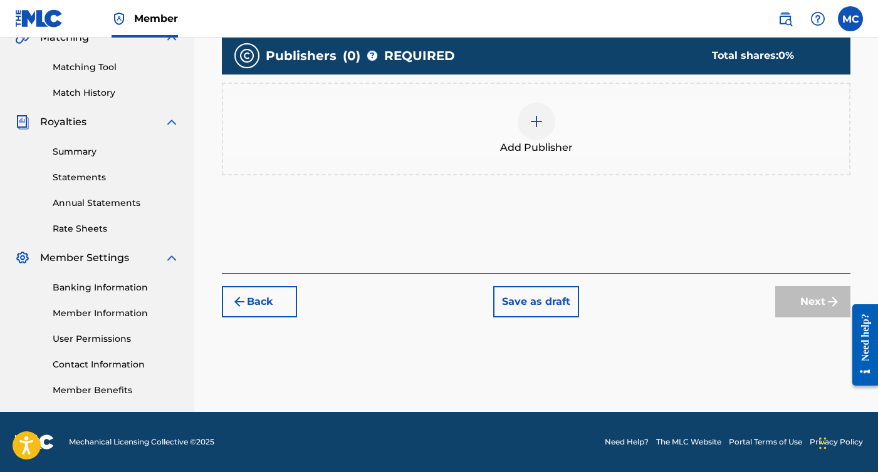
scroll to position [304, 0]
click at [514, 293] on button "Save as draft" at bounding box center [536, 301] width 86 height 31
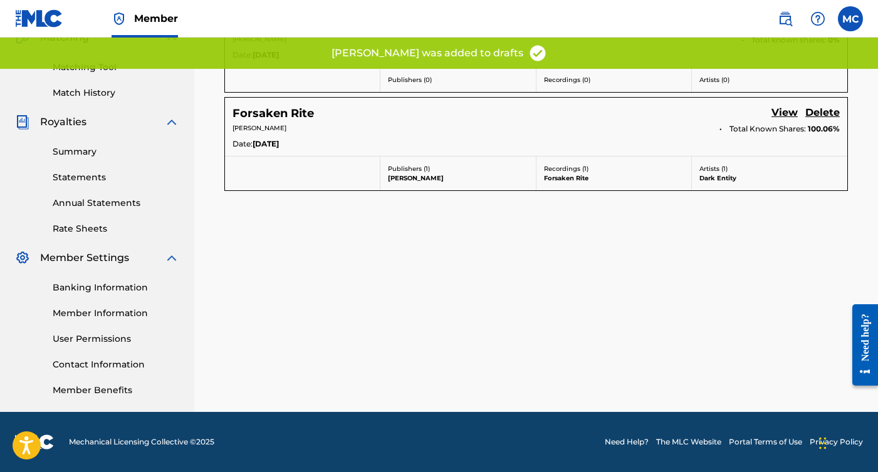
scroll to position [304, 0]
click at [113, 314] on link "Member Information" at bounding box center [116, 313] width 127 height 13
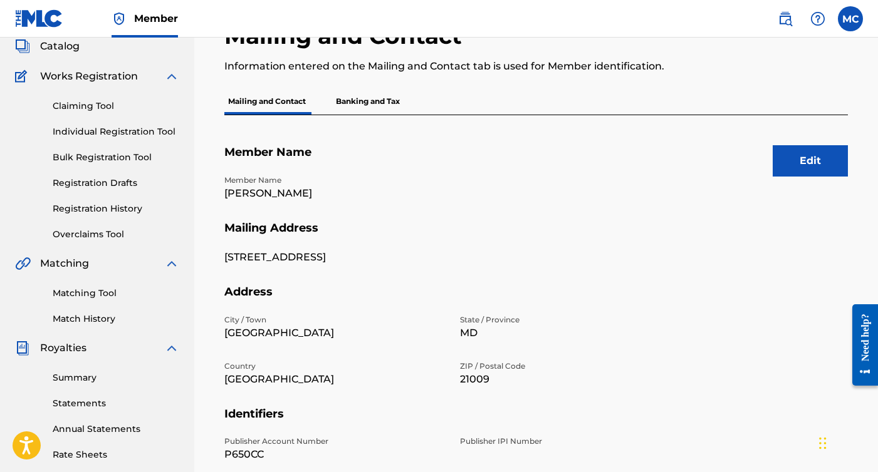
scroll to position [75, 0]
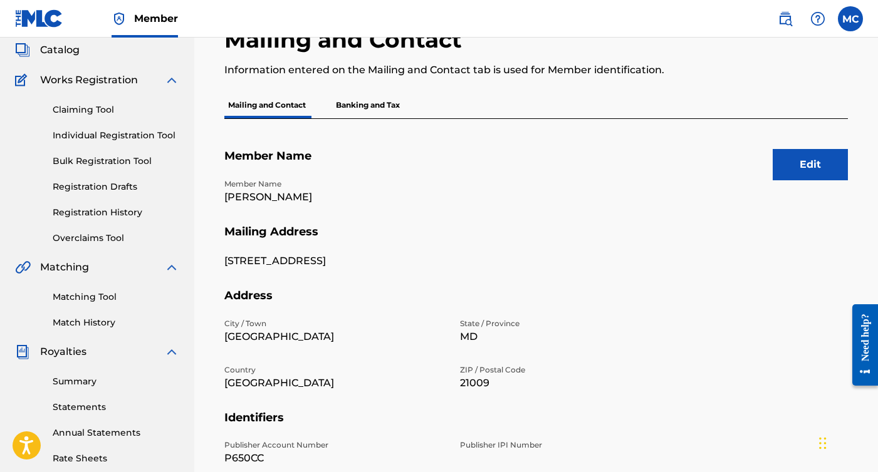
click at [790, 153] on button "Edit" at bounding box center [809, 164] width 75 height 31
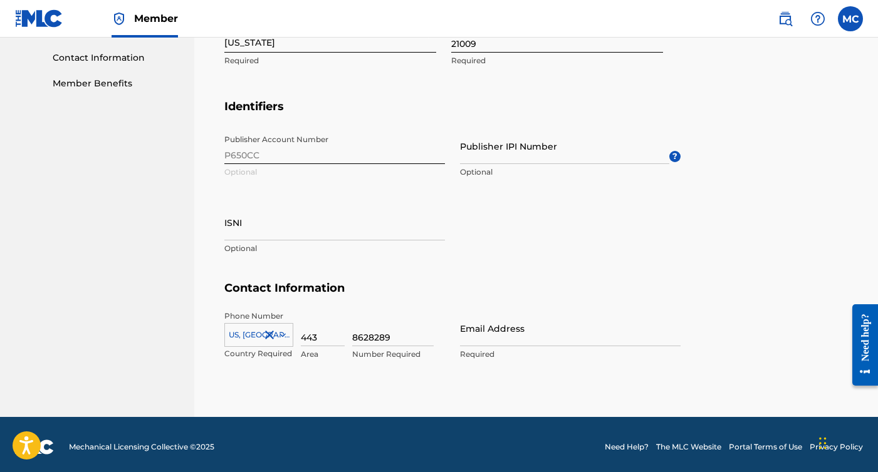
scroll to position [612, 0]
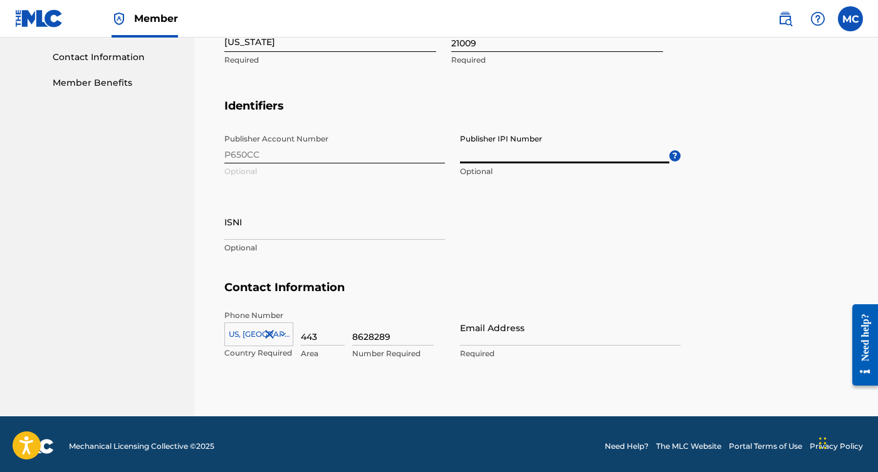
click at [586, 155] on input "Publisher IPI Number" at bounding box center [564, 146] width 209 height 36
click at [505, 214] on div "Publisher Account Number P650CC Optional Publisher IPI Number Optional ? ISNI O…" at bounding box center [452, 204] width 456 height 153
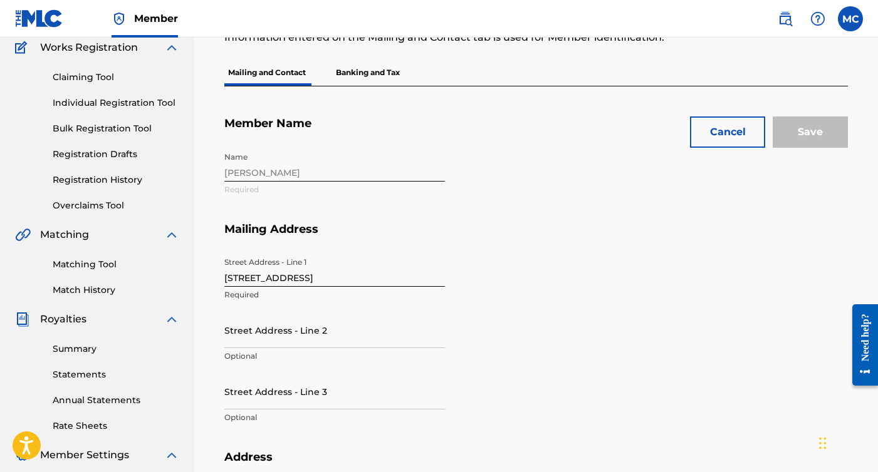
scroll to position [57, 0]
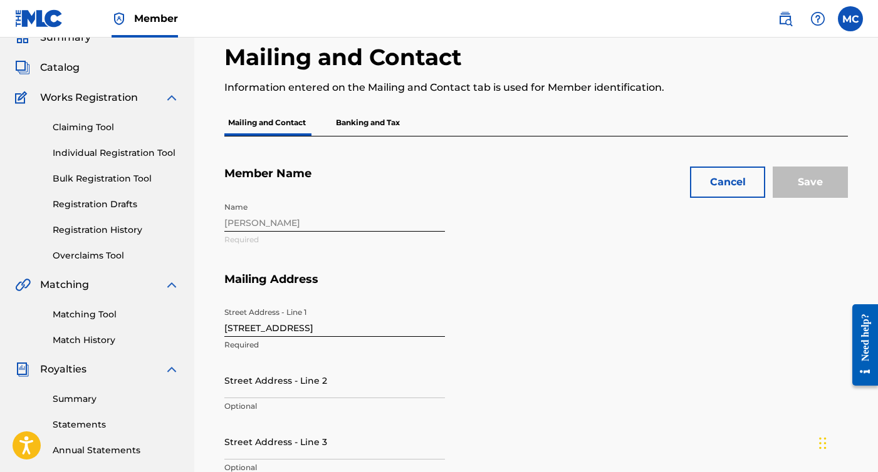
click at [723, 182] on button "Cancel" at bounding box center [727, 182] width 75 height 31
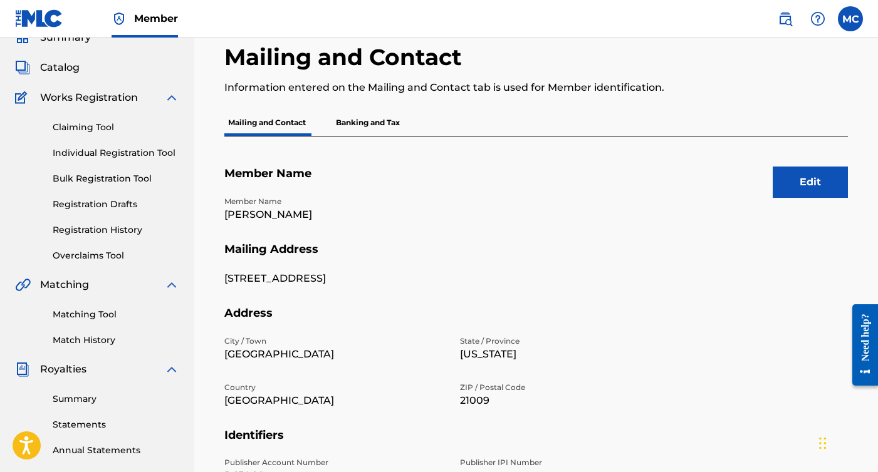
click at [385, 130] on p "Banking and Tax" at bounding box center [367, 123] width 71 height 26
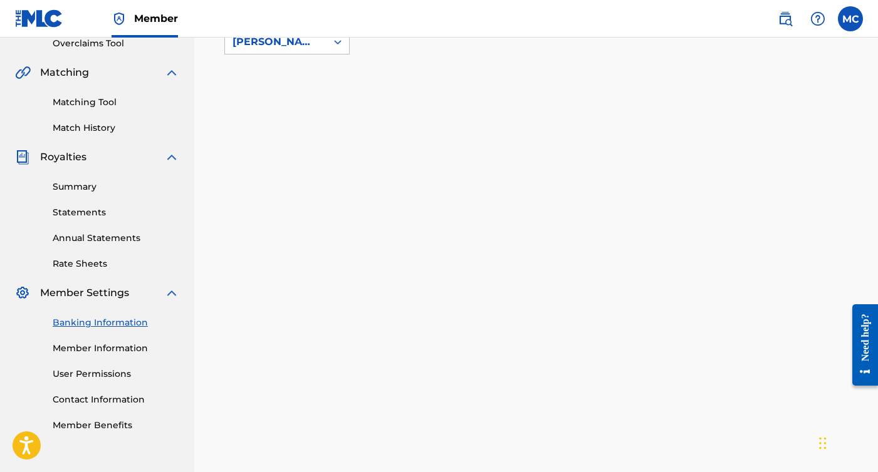
scroll to position [269, 0]
click at [136, 356] on div "Banking Information Member Information User Permissions Contact Information Mem…" at bounding box center [97, 367] width 164 height 132
click at [136, 345] on link "Member Information" at bounding box center [116, 349] width 127 height 13
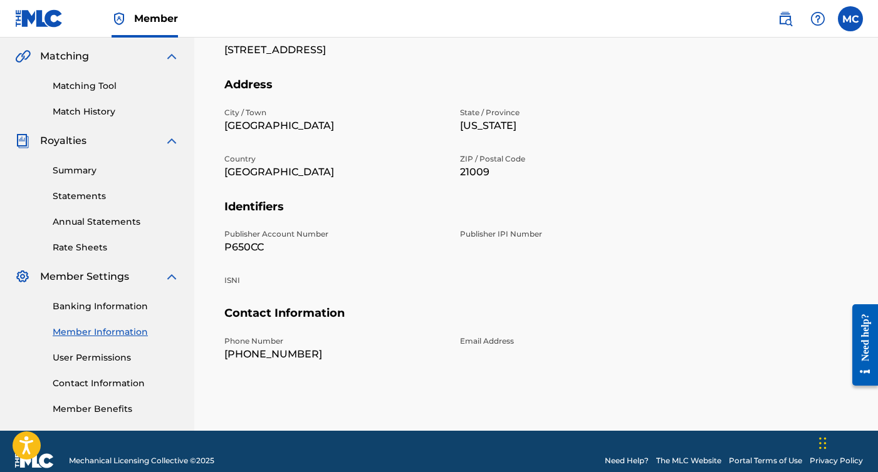
scroll to position [291, 0]
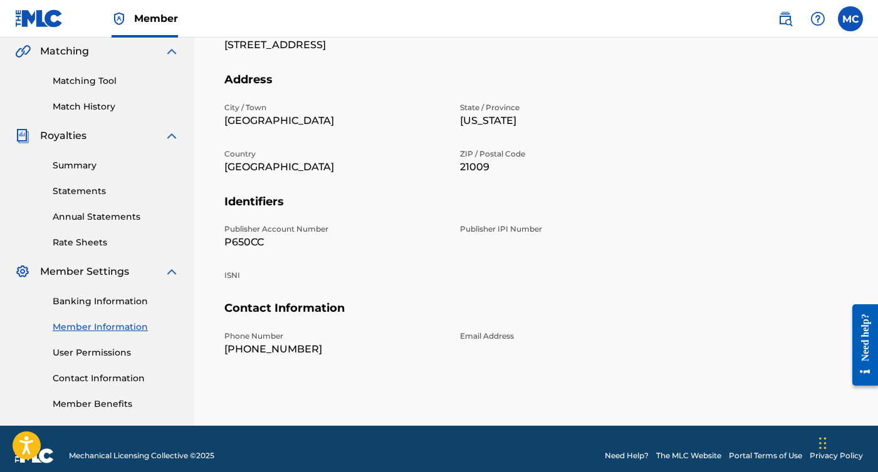
click at [105, 349] on link "User Permissions" at bounding box center [116, 352] width 127 height 13
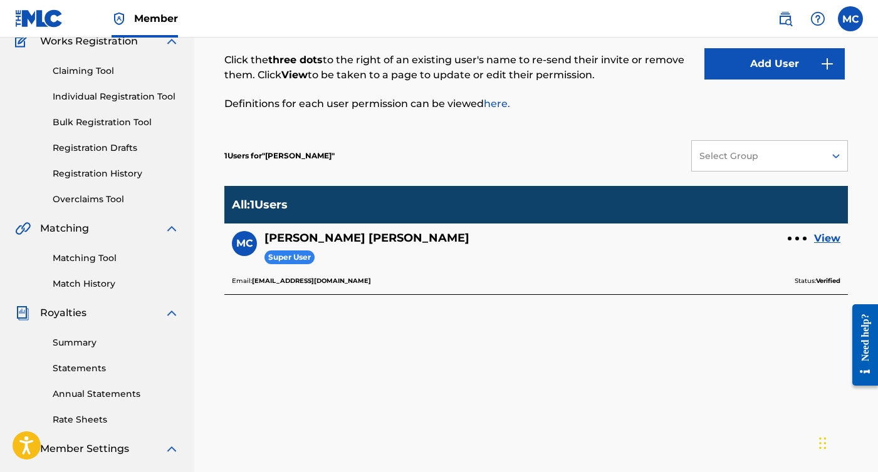
scroll to position [115, 0]
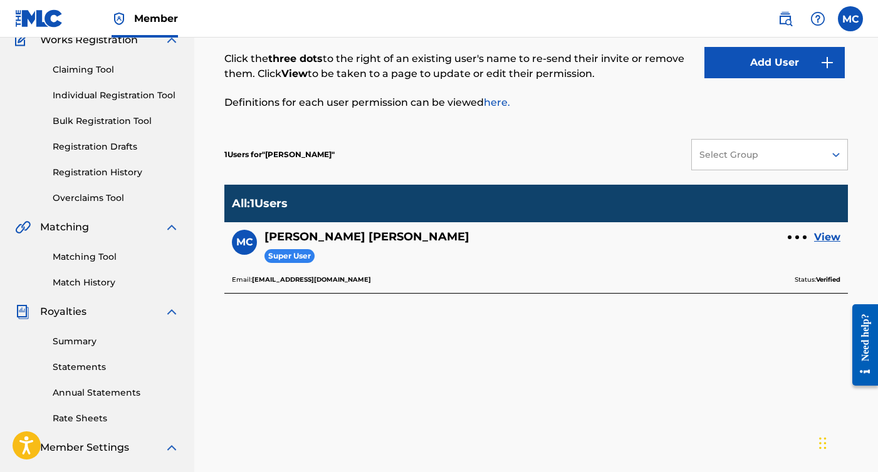
click at [820, 237] on link "View" at bounding box center [827, 237] width 26 height 15
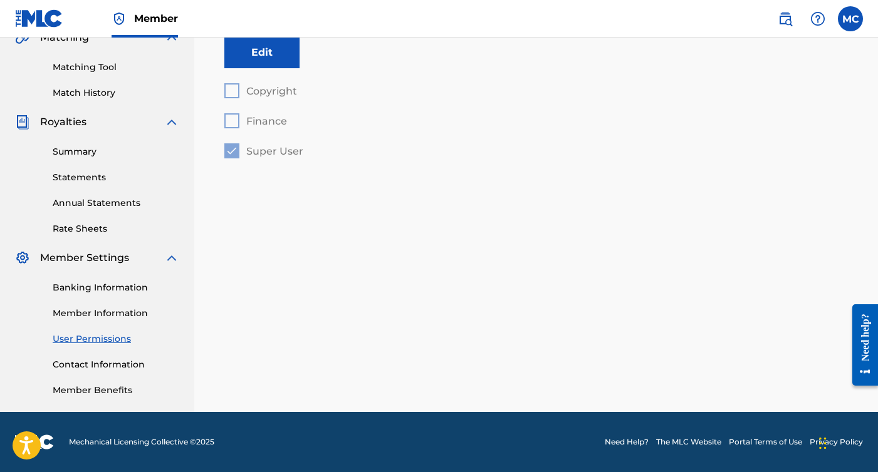
scroll to position [304, 0]
click at [113, 385] on link "Member Benefits" at bounding box center [116, 390] width 127 height 13
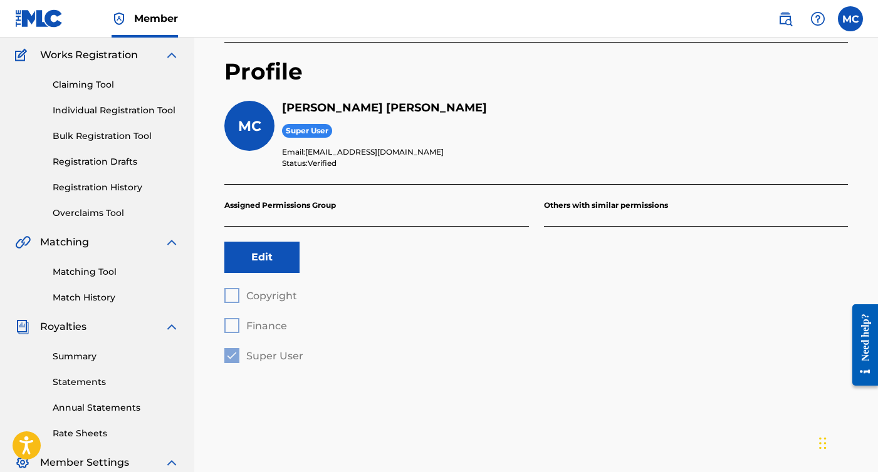
scroll to position [93, 0]
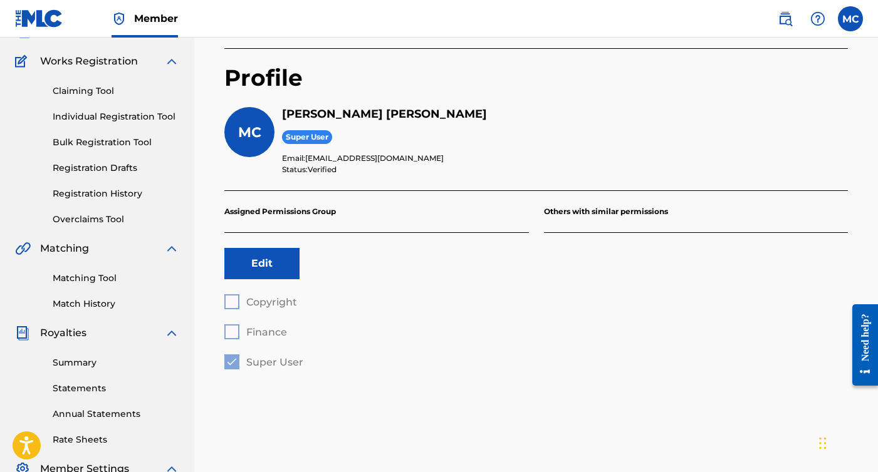
click at [101, 281] on link "Matching Tool" at bounding box center [116, 278] width 127 height 13
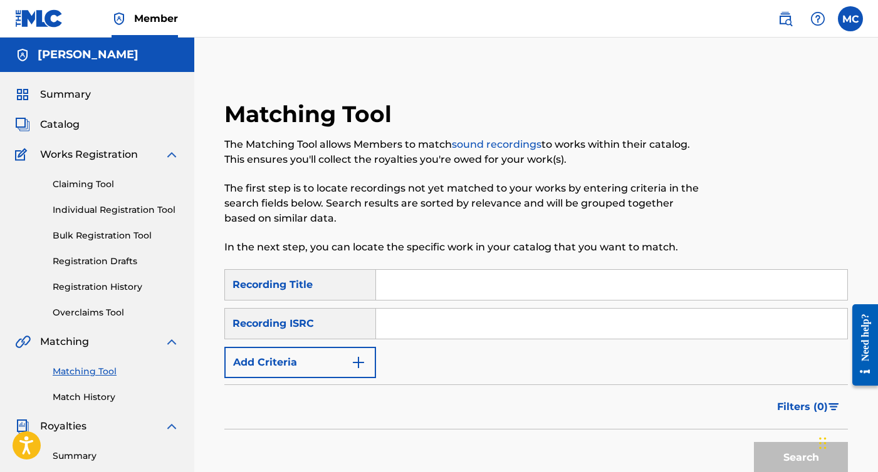
click at [449, 296] on input "Search Form" at bounding box center [611, 285] width 471 height 30
type input "Asmodeus"
click at [466, 329] on input "Search Form" at bounding box center [611, 324] width 471 height 30
paste input "CBEYJ2515520"
type input "CBEYJ2515520"
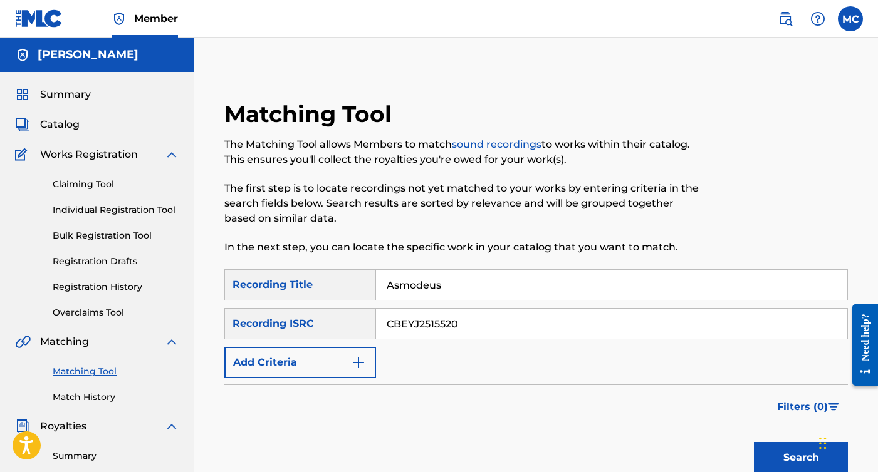
click at [778, 461] on button "Search" at bounding box center [801, 457] width 94 height 31
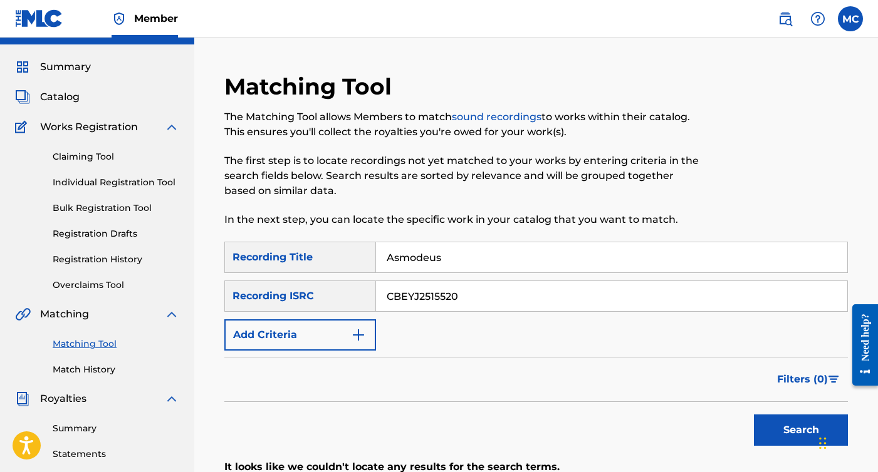
scroll to position [27, 0]
click at [111, 108] on div "Summary Catalog Works Registration Claiming Tool Individual Registration Tool B…" at bounding box center [97, 367] width 194 height 645
click at [72, 106] on div "Summary Catalog Works Registration Claiming Tool Individual Registration Tool B…" at bounding box center [97, 367] width 194 height 645
click at [70, 101] on span "Catalog" at bounding box center [59, 97] width 39 height 15
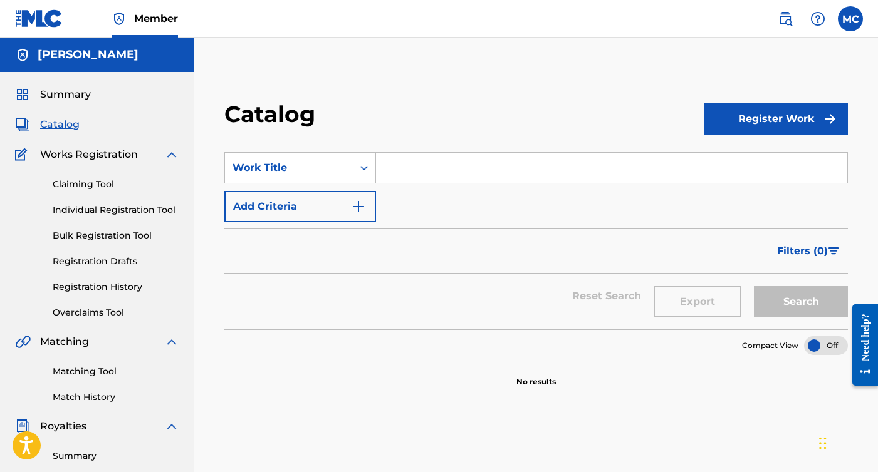
click at [736, 129] on button "Register Work" at bounding box center [775, 118] width 143 height 31
click at [449, 83] on div "Catalog Register Work Individual By File Upload SearchWithCriteriadc1d799c-4e8b…" at bounding box center [535, 393] width 683 height 648
click at [127, 252] on div "Claiming Tool Individual Registration Tool Bulk Registration Tool Registration …" at bounding box center [97, 240] width 164 height 157
click at [122, 254] on div "Claiming Tool Individual Registration Tool Bulk Registration Tool Registration …" at bounding box center [97, 240] width 164 height 157
click at [123, 265] on link "Registration Drafts" at bounding box center [116, 261] width 127 height 13
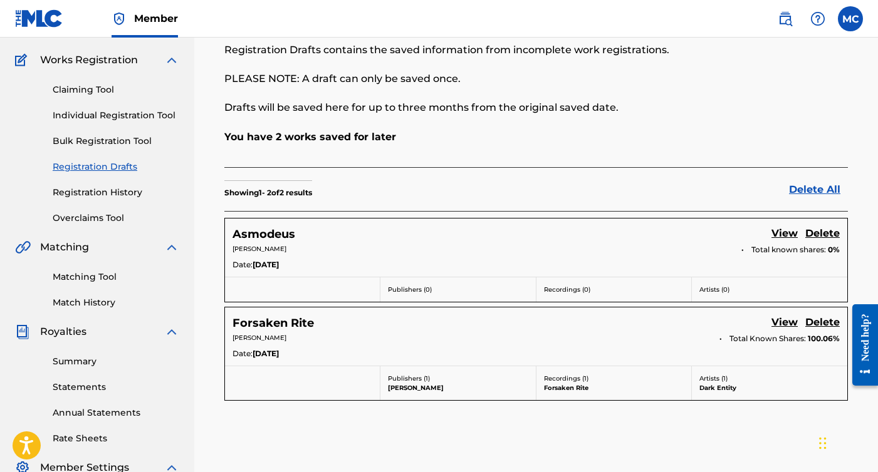
scroll to position [96, 0]
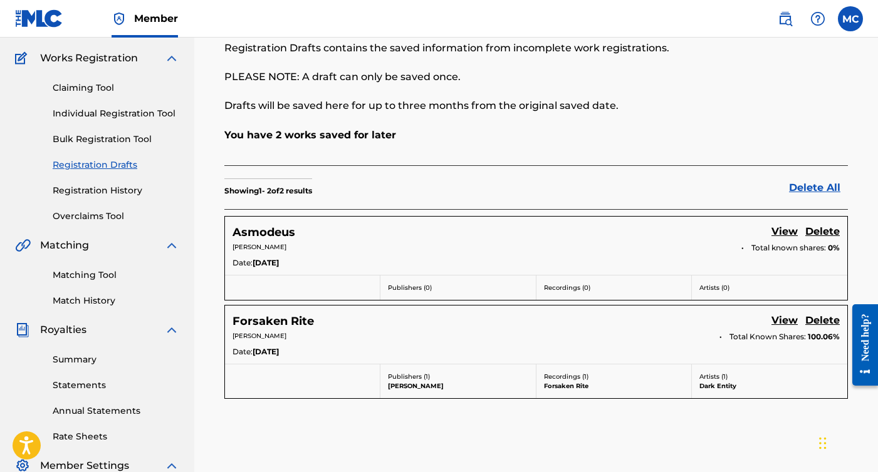
click at [779, 230] on link "View" at bounding box center [784, 232] width 26 height 17
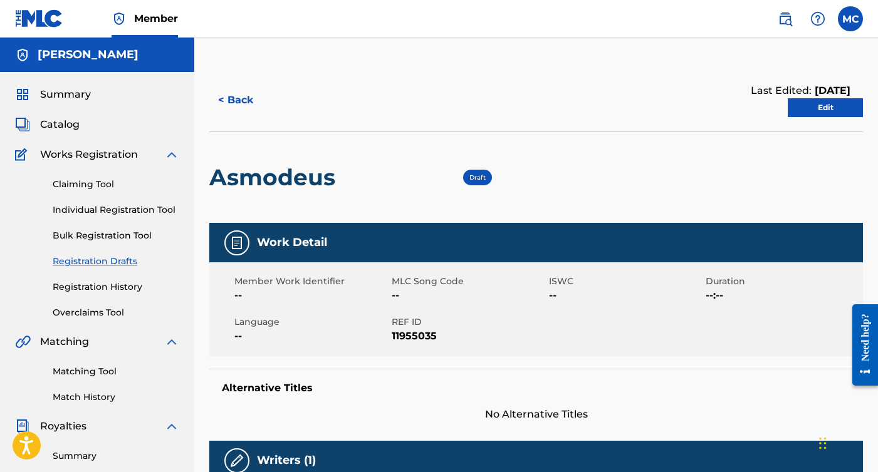
click at [802, 106] on link "Edit" at bounding box center [824, 107] width 75 height 19
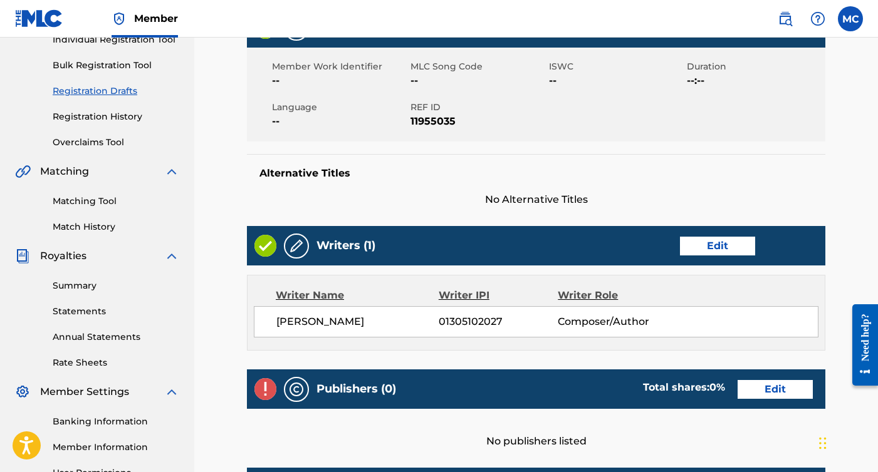
scroll to position [333, 0]
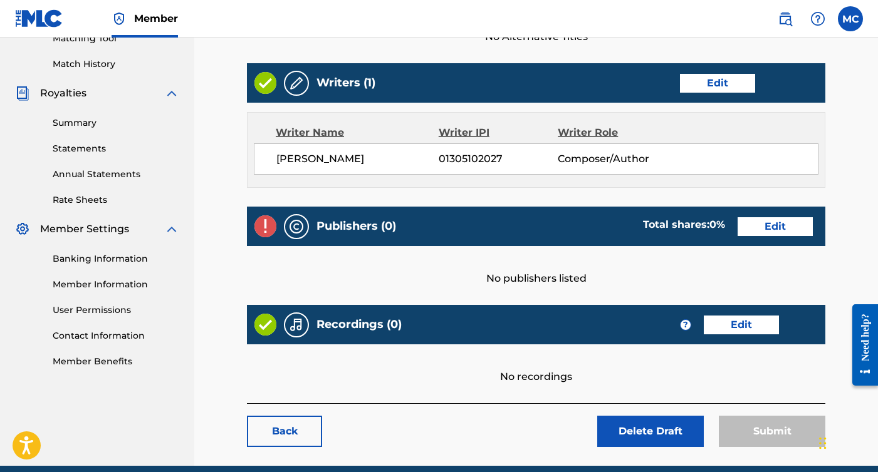
click at [767, 225] on link "Edit" at bounding box center [774, 226] width 75 height 19
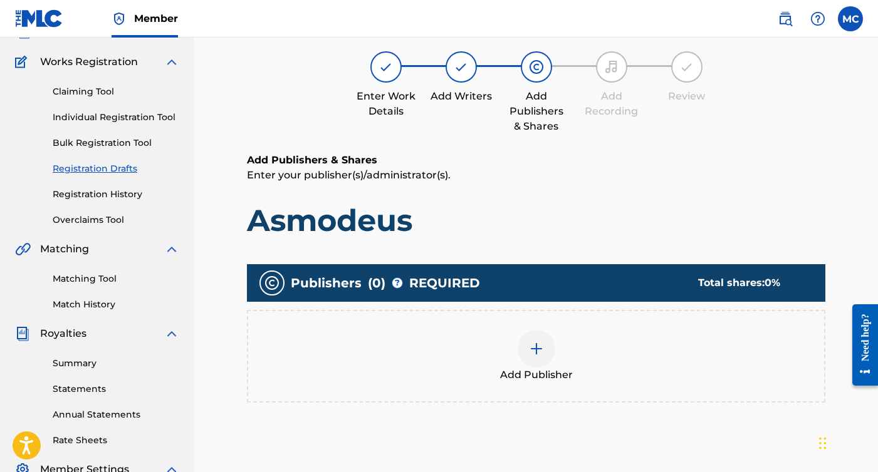
click at [532, 338] on div at bounding box center [536, 349] width 38 height 38
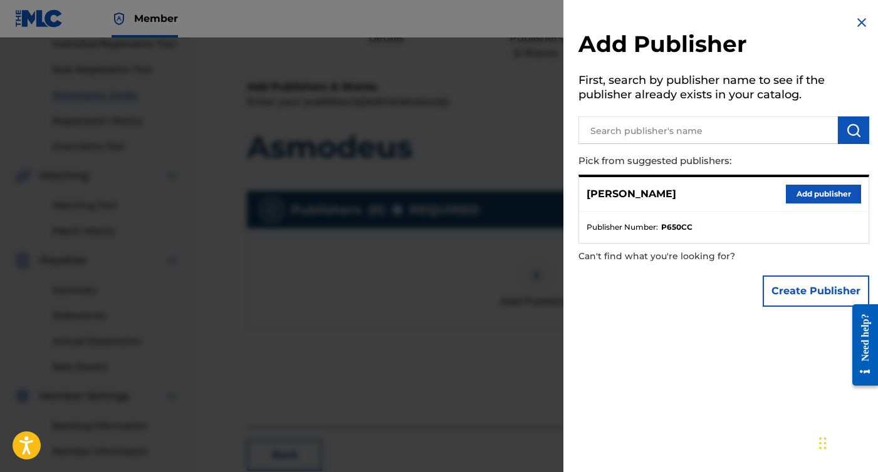
scroll to position [181, 0]
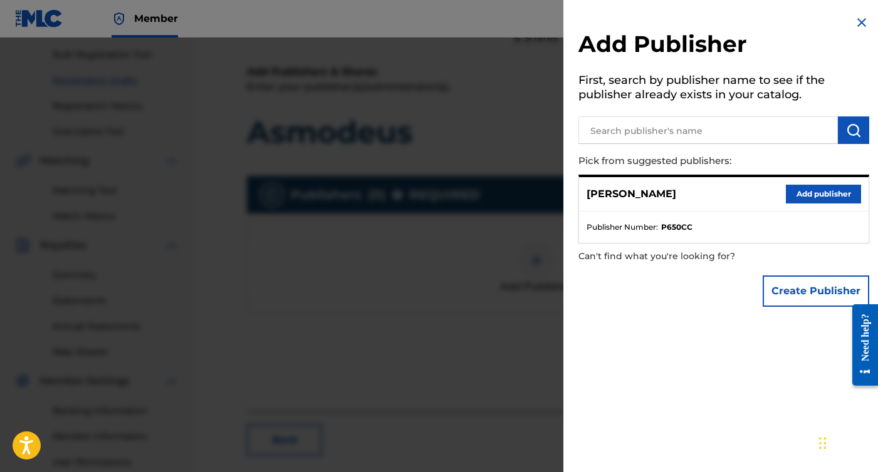
click at [809, 199] on button "Add publisher" at bounding box center [822, 194] width 75 height 19
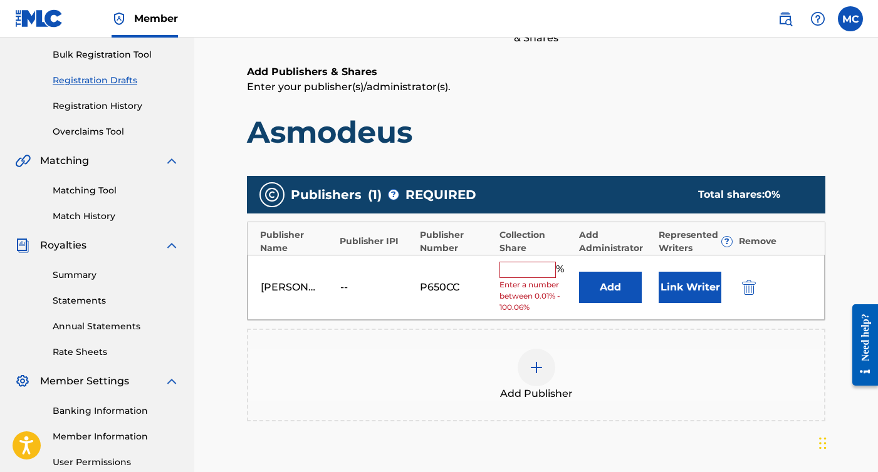
click at [539, 260] on div "[PERSON_NAME] -- P650CC % Enter a number between 0.01% - 100.06% Add Link Writer" at bounding box center [535, 288] width 577 height 66
click at [531, 272] on input "text" at bounding box center [527, 270] width 56 height 16
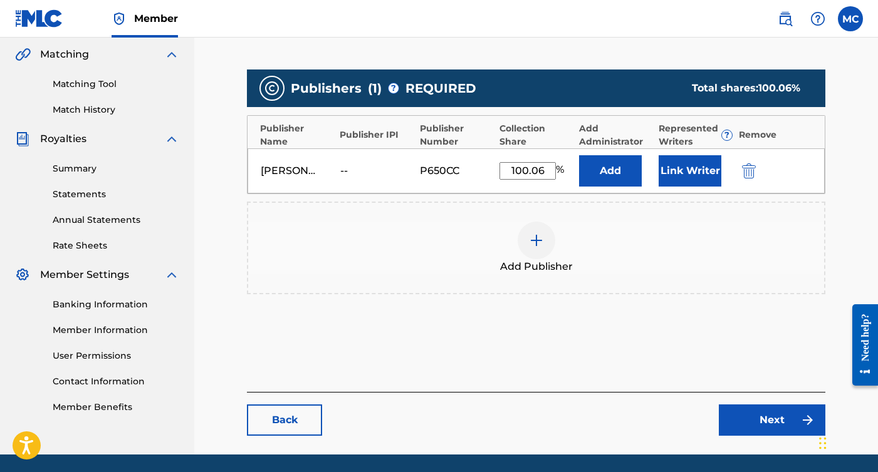
scroll to position [329, 0]
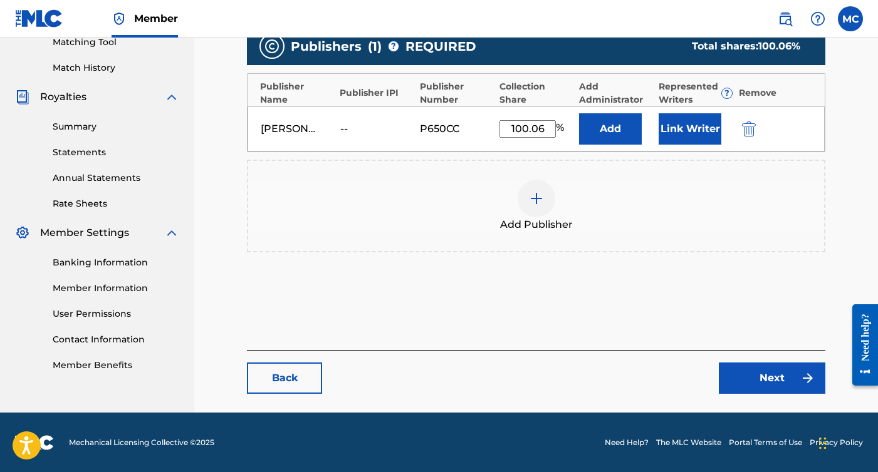
type input "100.06"
click at [765, 365] on button "Next" at bounding box center [771, 378] width 106 height 31
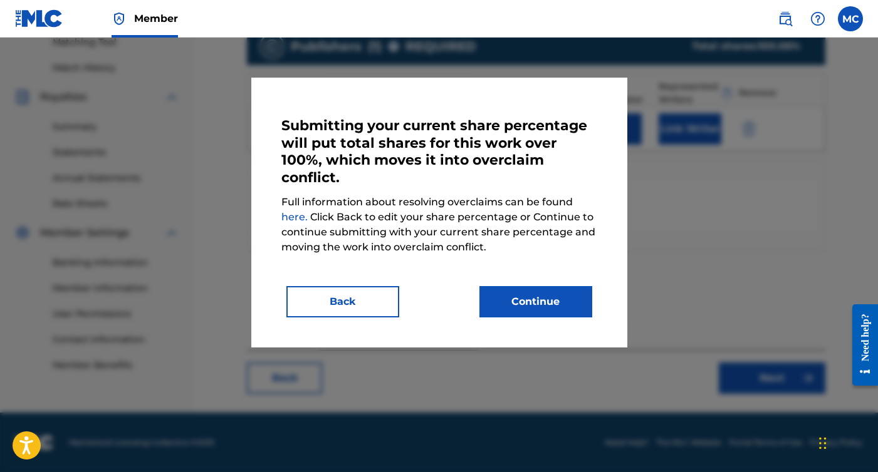
click at [502, 295] on button "Continue" at bounding box center [535, 301] width 113 height 31
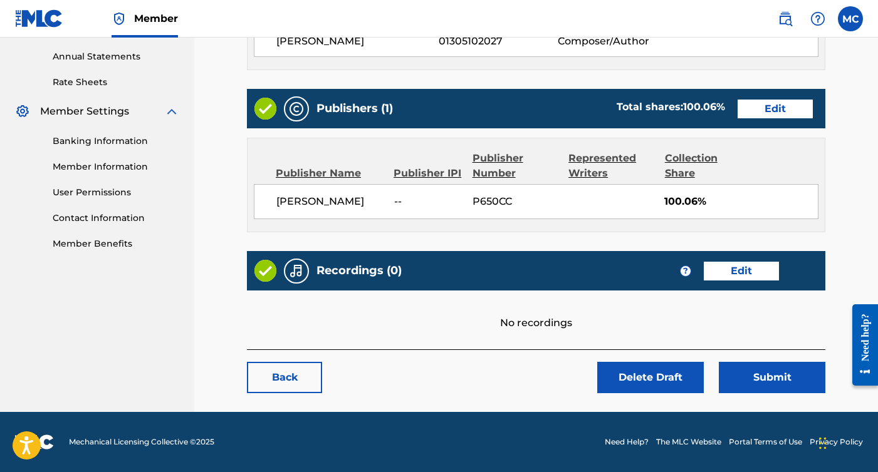
scroll to position [450, 0]
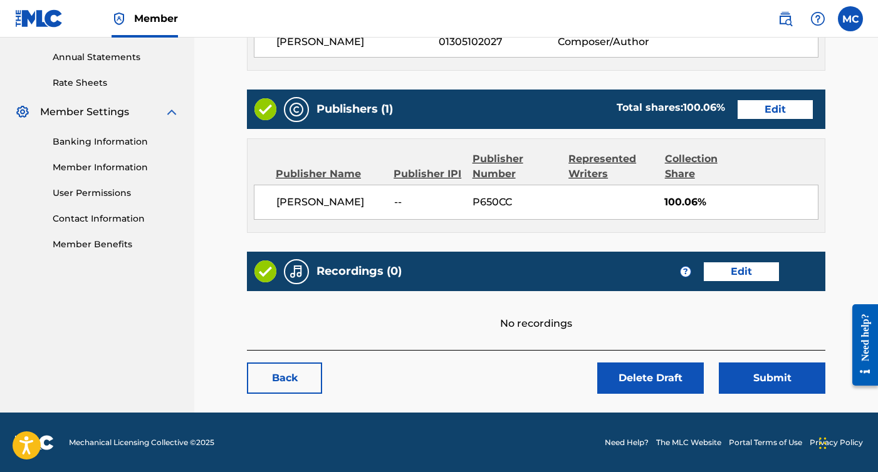
click at [729, 270] on link "Edit" at bounding box center [740, 271] width 75 height 19
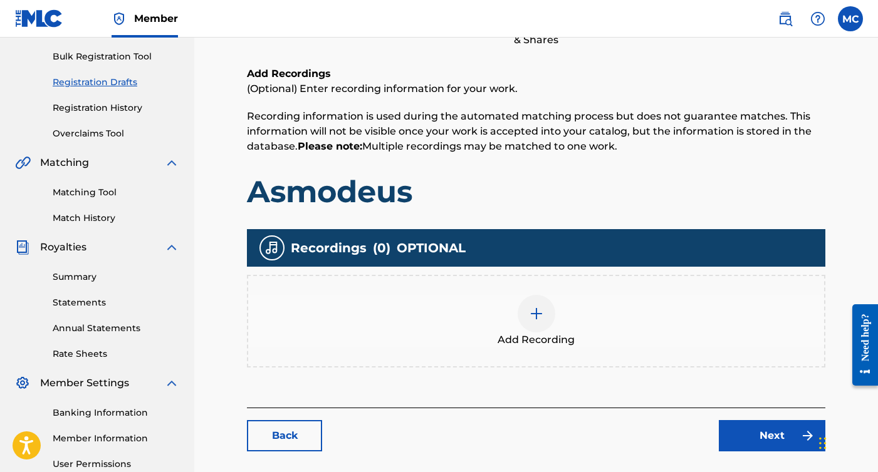
scroll to position [153, 0]
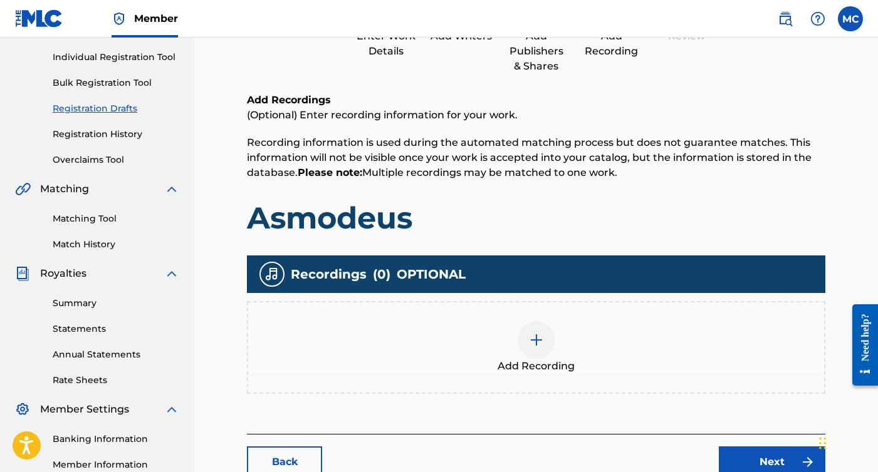
click at [537, 338] on img at bounding box center [536, 340] width 15 height 15
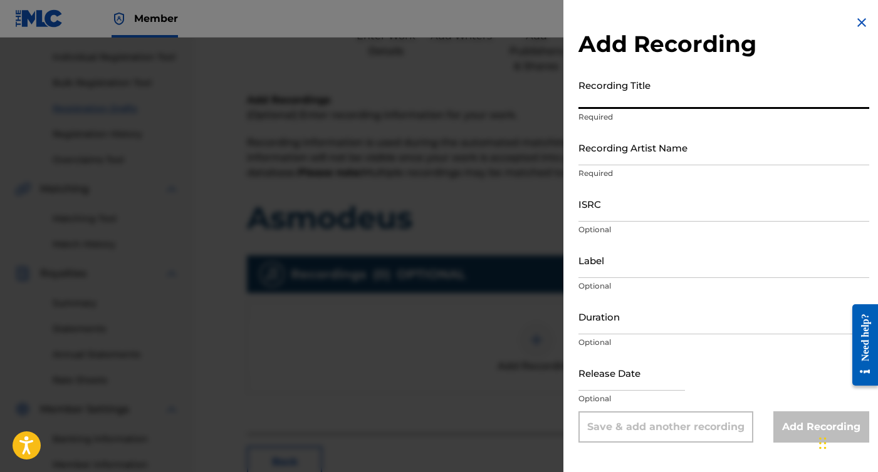
click at [655, 105] on input "Recording Title" at bounding box center [723, 91] width 291 height 36
type input "Asmodeus"
click at [627, 166] on div "Recording Artist Name Required" at bounding box center [723, 158] width 291 height 56
click at [628, 162] on input "Recording Artist Name" at bounding box center [723, 148] width 291 height 36
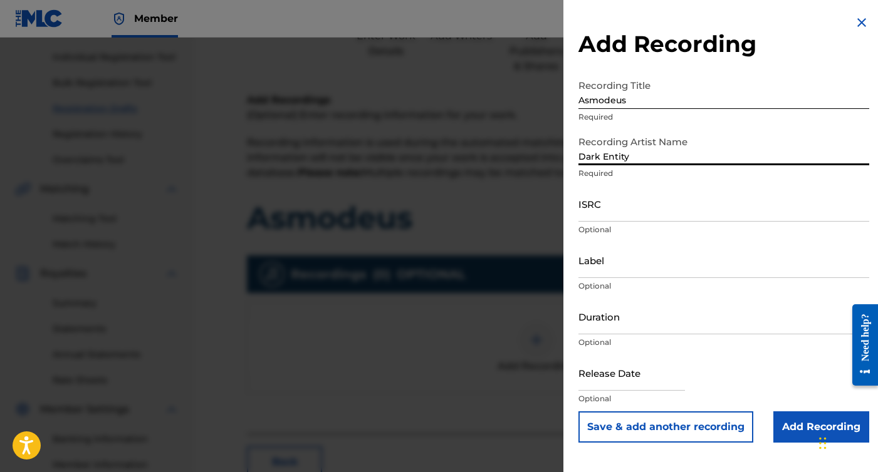
type input "Dark Entity"
click at [621, 223] on div "ISRC Optional" at bounding box center [723, 214] width 291 height 56
click at [620, 214] on input "ISRC" at bounding box center [723, 204] width 291 height 36
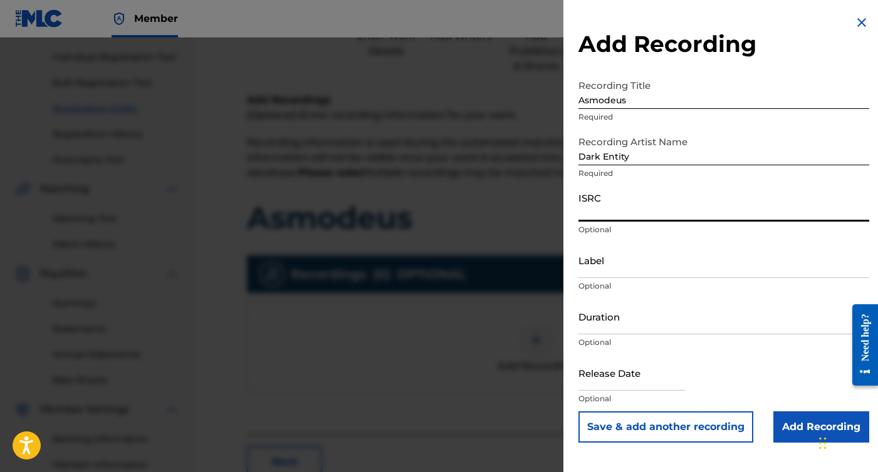
paste input "CBEYJ2515520"
type input "CBEYJ2515520"
click at [626, 267] on input "Label" at bounding box center [723, 260] width 291 height 36
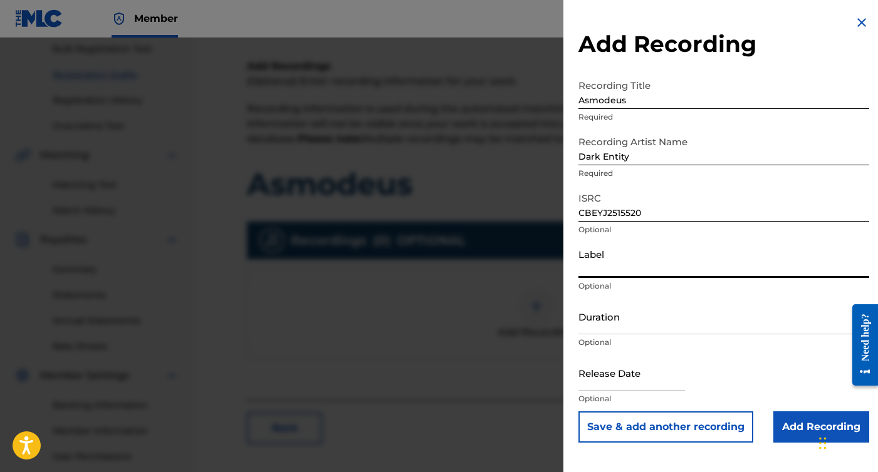
scroll to position [190, 0]
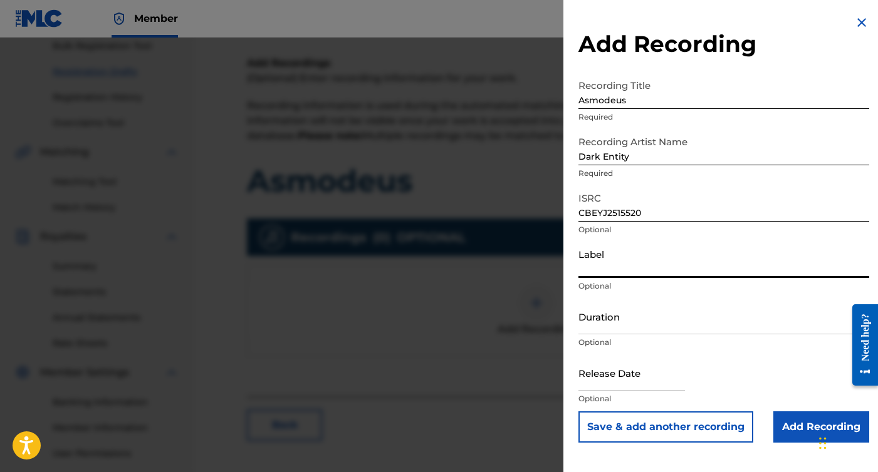
click at [642, 377] on input "text" at bounding box center [631, 373] width 106 height 36
select select "7"
select select "2025"
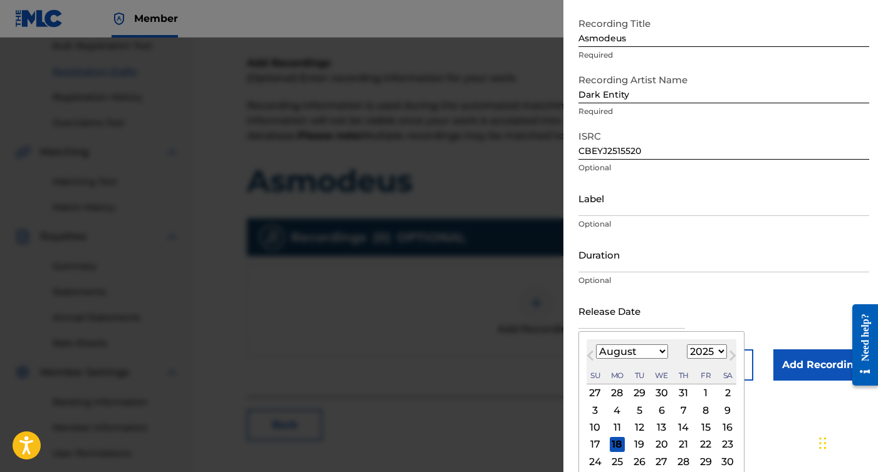
scroll to position [68, 0]
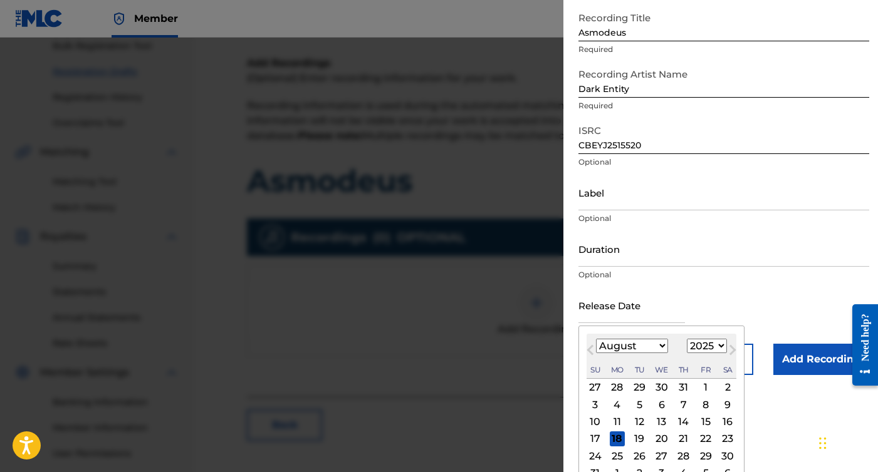
select select "8"
click at [699, 409] on div "12" at bounding box center [705, 404] width 15 height 15
type input "[DATE]"
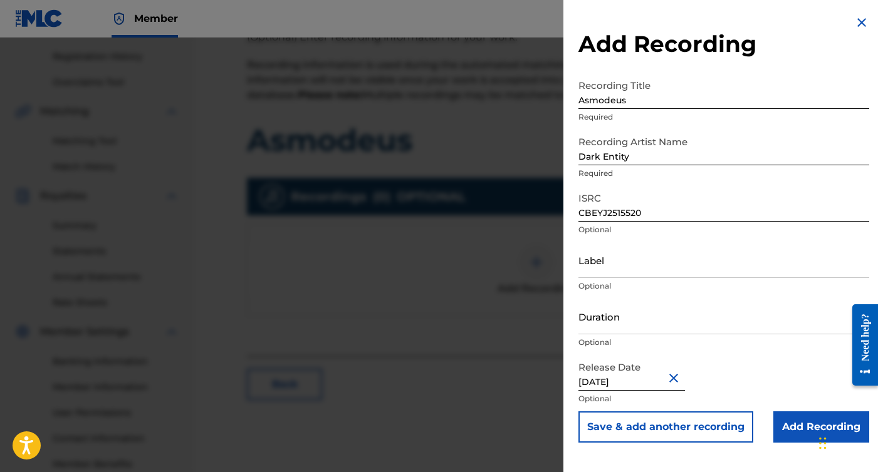
scroll to position [239, 0]
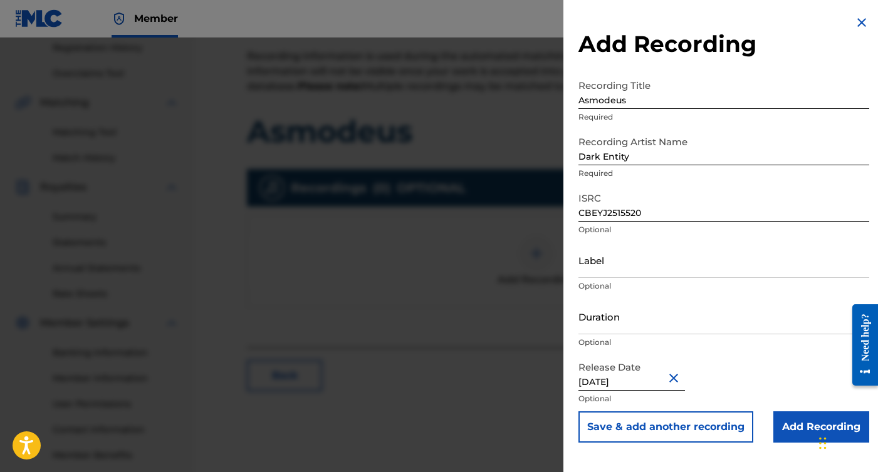
click at [802, 425] on input "Add Recording" at bounding box center [821, 427] width 96 height 31
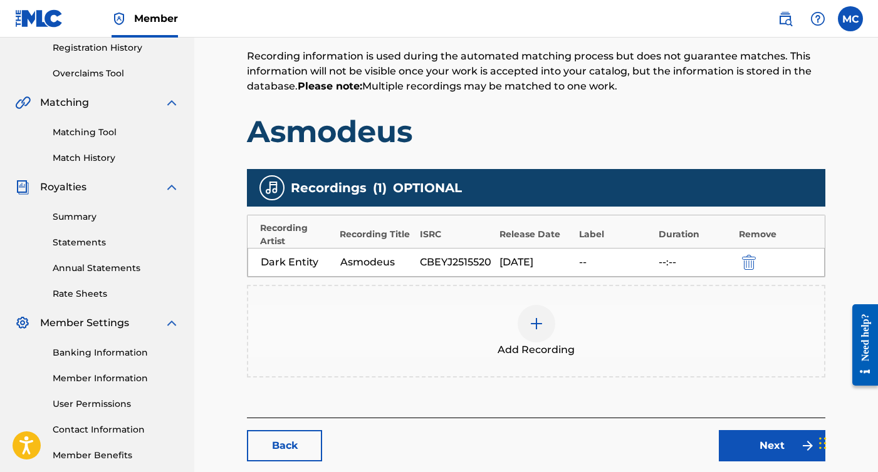
click at [754, 441] on link "Next" at bounding box center [771, 445] width 106 height 31
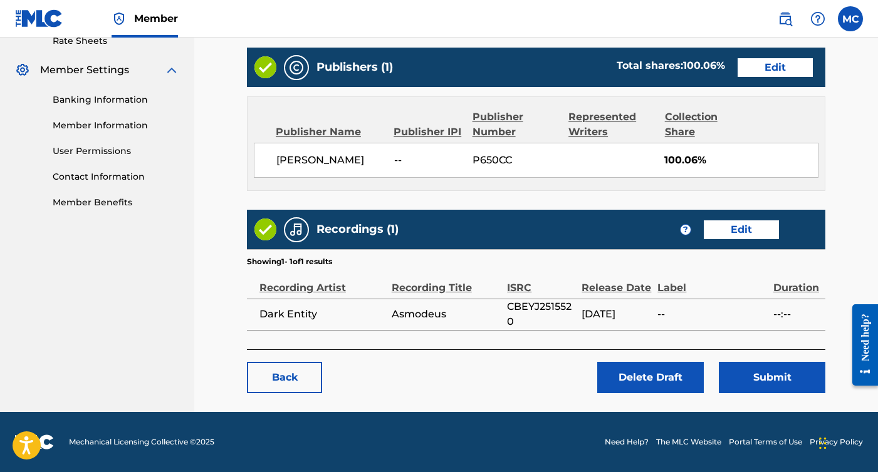
scroll to position [492, 0]
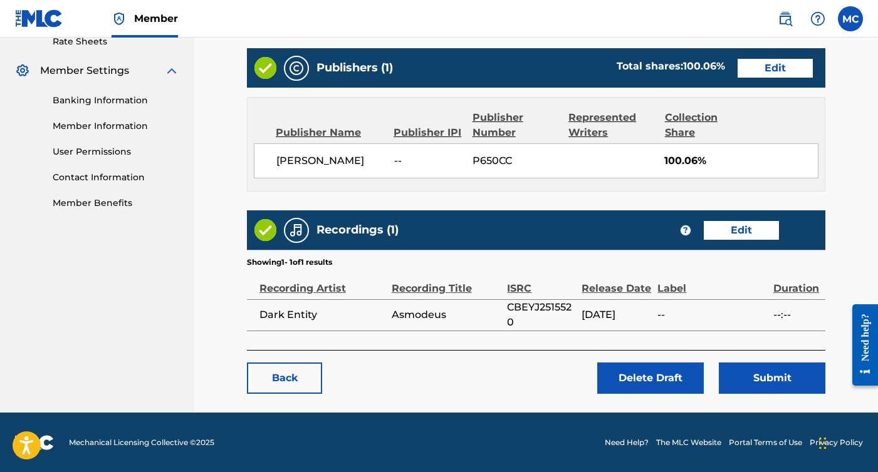
click at [789, 373] on button "Submit" at bounding box center [771, 378] width 106 height 31
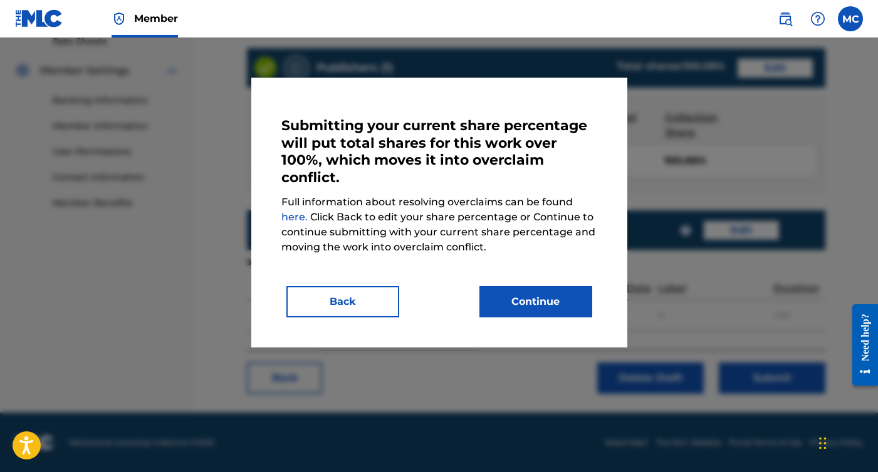
click at [557, 286] on button "Continue" at bounding box center [535, 301] width 113 height 31
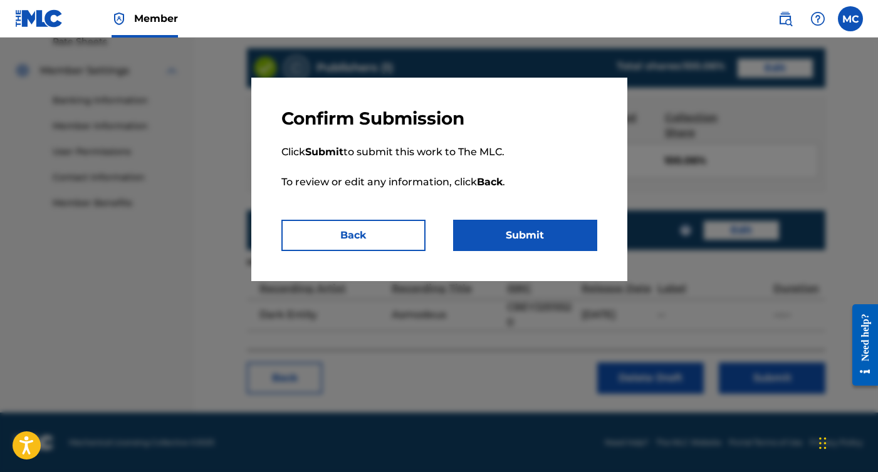
click at [546, 237] on button "Submit" at bounding box center [525, 235] width 144 height 31
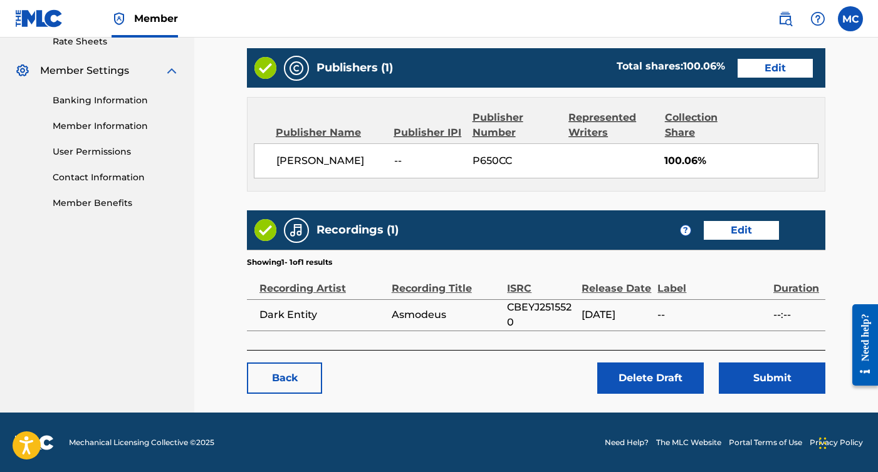
click at [776, 348] on div "Work Detail Edit Member Work Identifier -- MLC Song Code -- ISWC -- Duration --…" at bounding box center [536, 18] width 578 height 663
click at [773, 377] on button "Submit" at bounding box center [771, 378] width 106 height 31
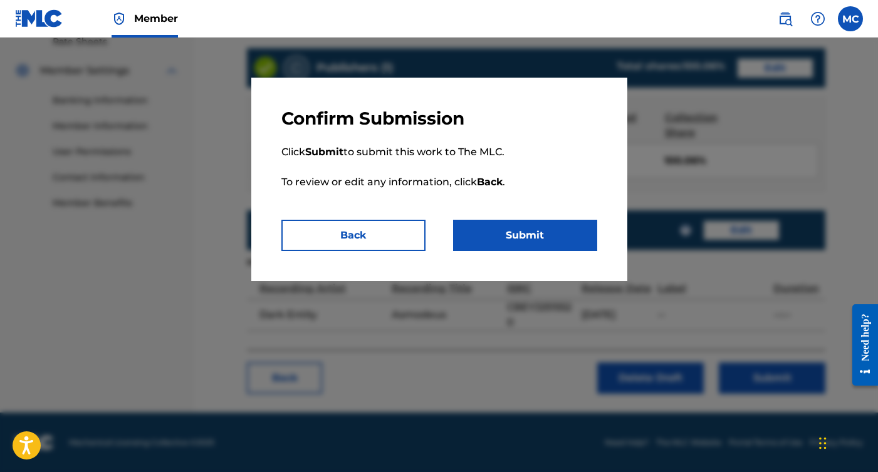
click at [524, 238] on button "Submit" at bounding box center [525, 235] width 144 height 31
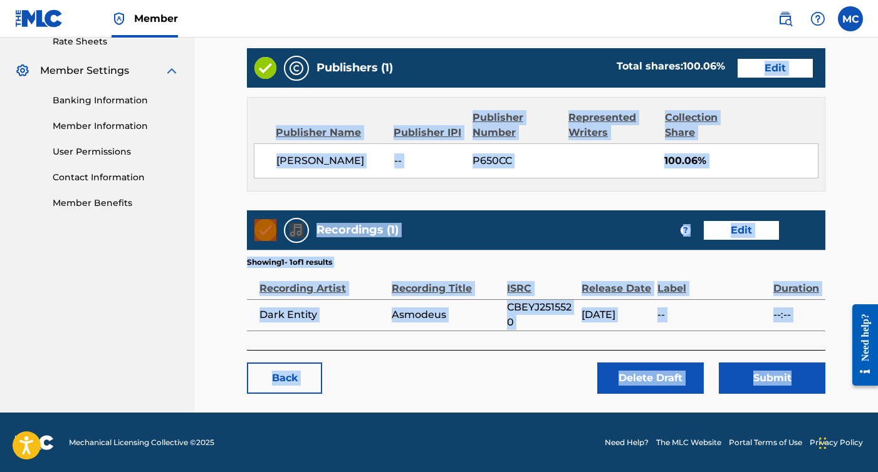
drag, startPoint x: 28, startPoint y: 53, endPoint x: 804, endPoint y: 53, distance: 776.1
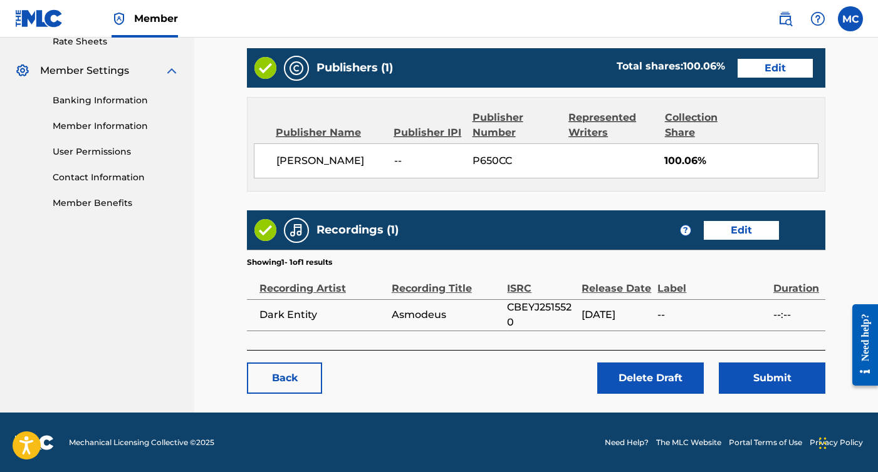
click at [779, 366] on button "Submit" at bounding box center [771, 378] width 106 height 31
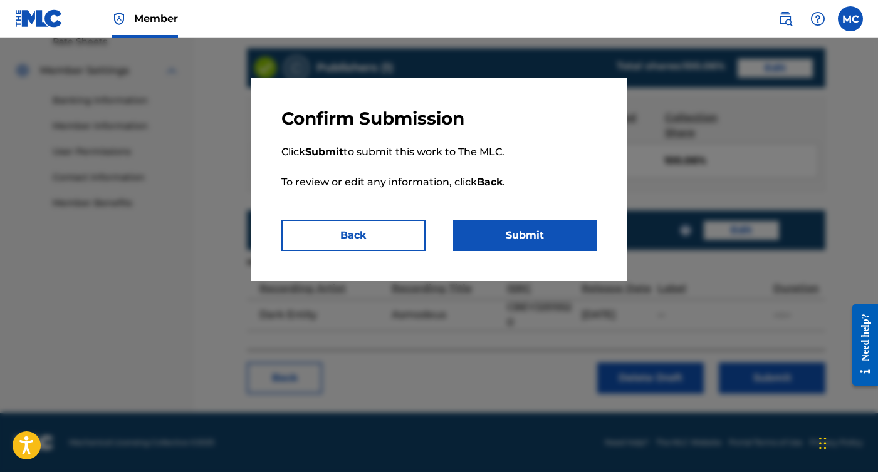
click at [492, 240] on button "Submit" at bounding box center [525, 235] width 144 height 31
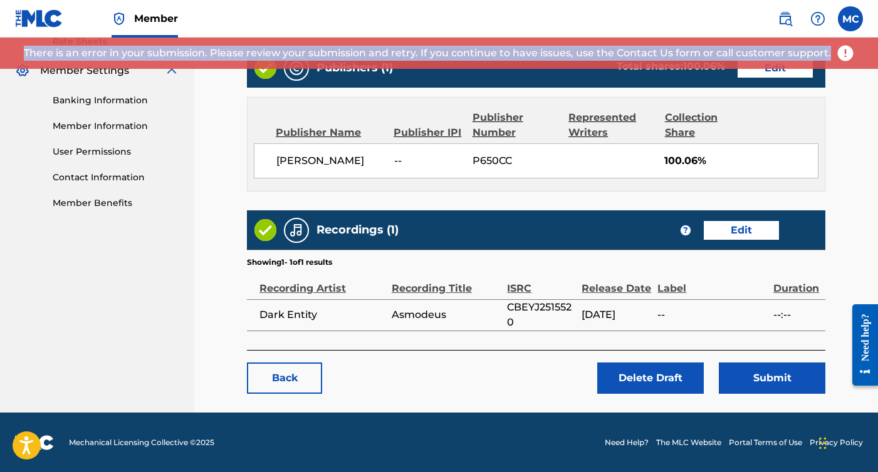
drag, startPoint x: 24, startPoint y: 49, endPoint x: 740, endPoint y: 60, distance: 716.0
click at [740, 60] on div "There is an error in your submission. Please review your submission and retry. …" at bounding box center [439, 53] width 878 height 31
copy p "There is an error in your submission. Please review your submission and retry. …"
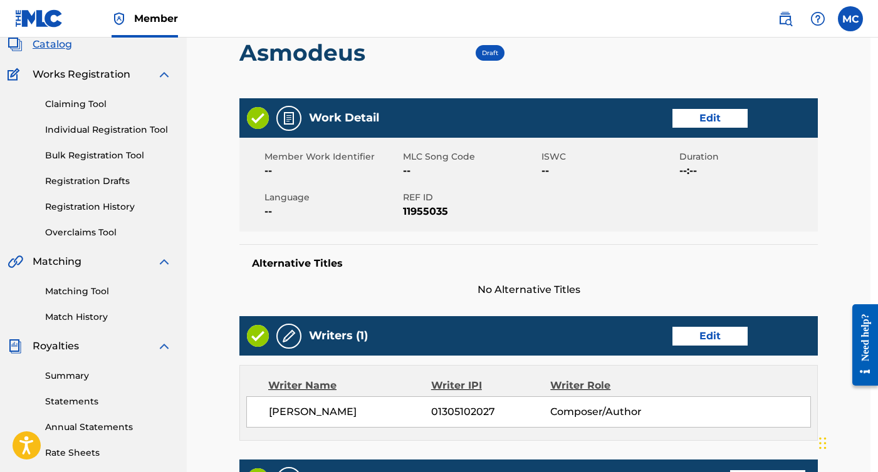
scroll to position [38, 8]
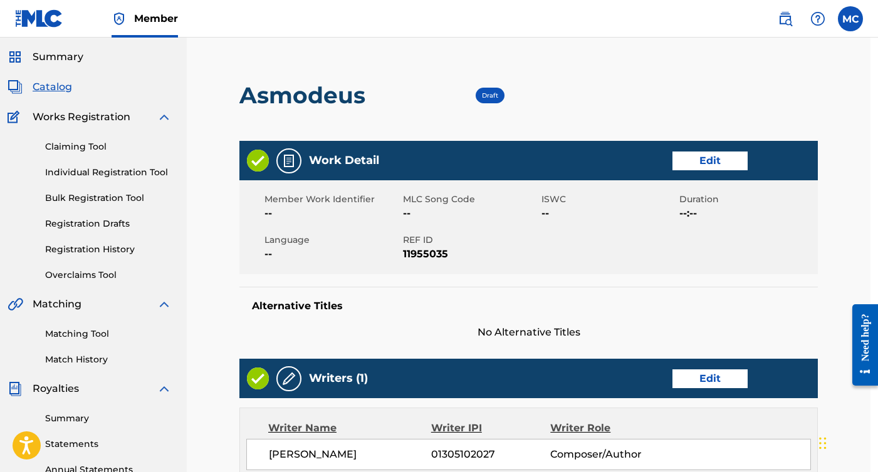
click at [705, 167] on link "Edit" at bounding box center [709, 161] width 75 height 19
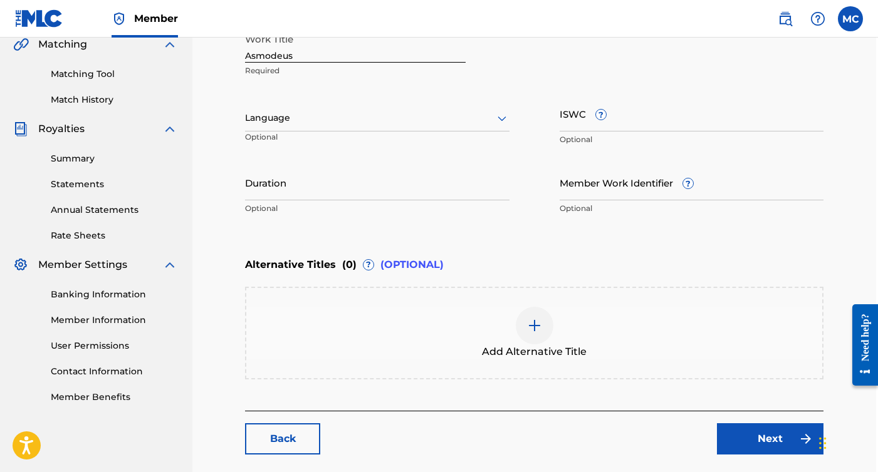
scroll to position [297, 2]
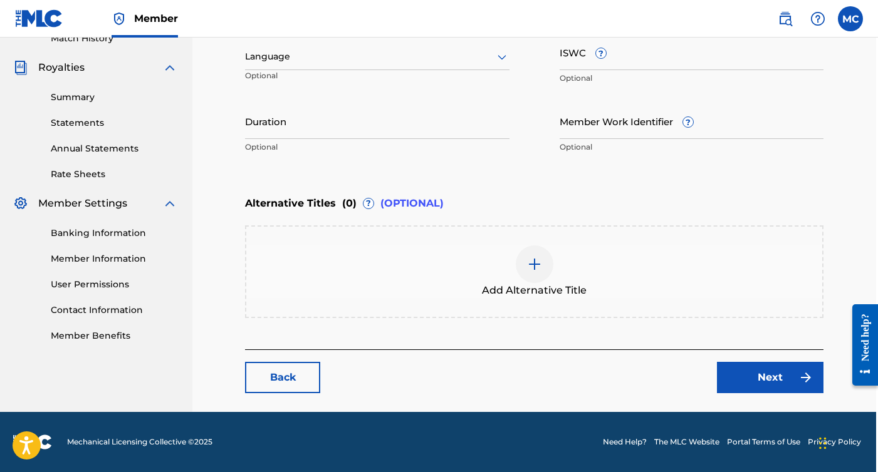
click at [794, 380] on link "Next" at bounding box center [770, 377] width 106 height 31
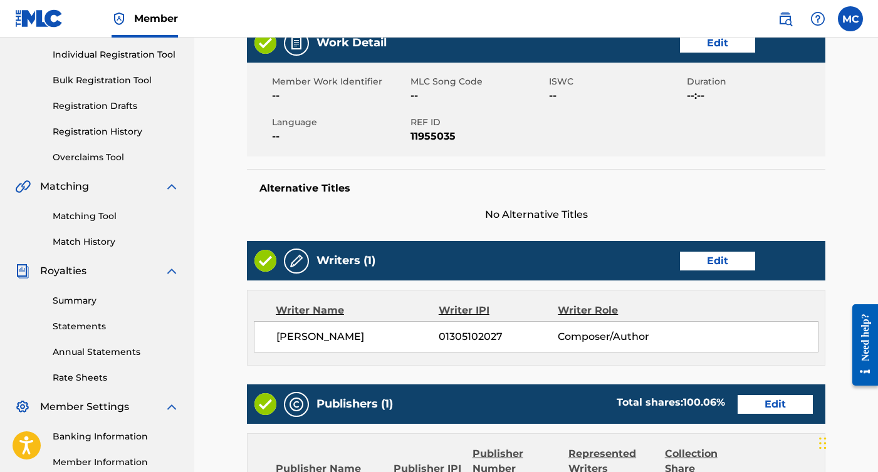
scroll to position [282, 0]
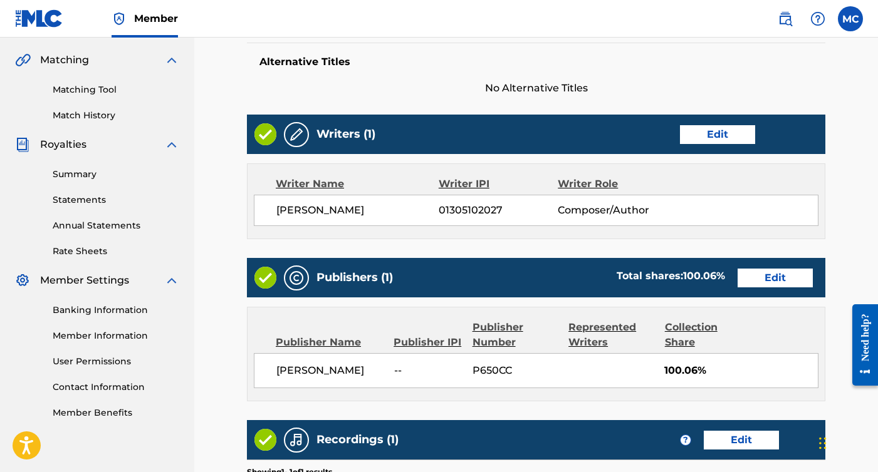
click at [745, 128] on link "Edit" at bounding box center [717, 134] width 75 height 19
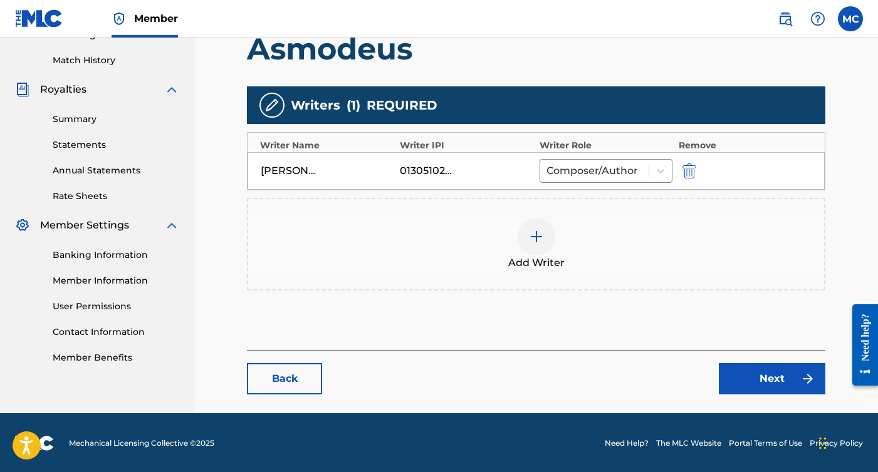
scroll to position [338, 0]
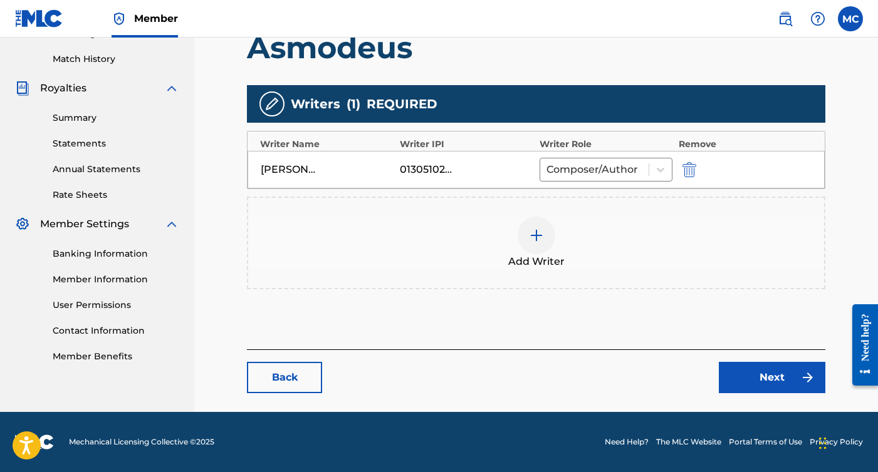
click at [782, 390] on link "Next" at bounding box center [771, 377] width 106 height 31
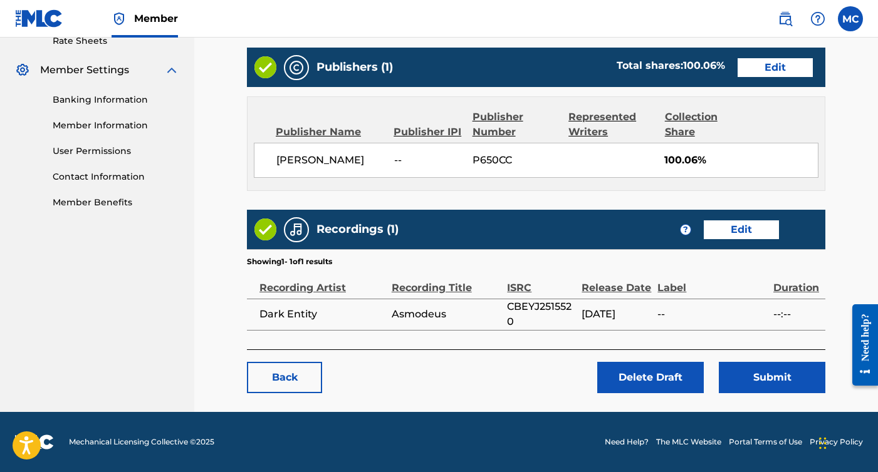
scroll to position [492, 0]
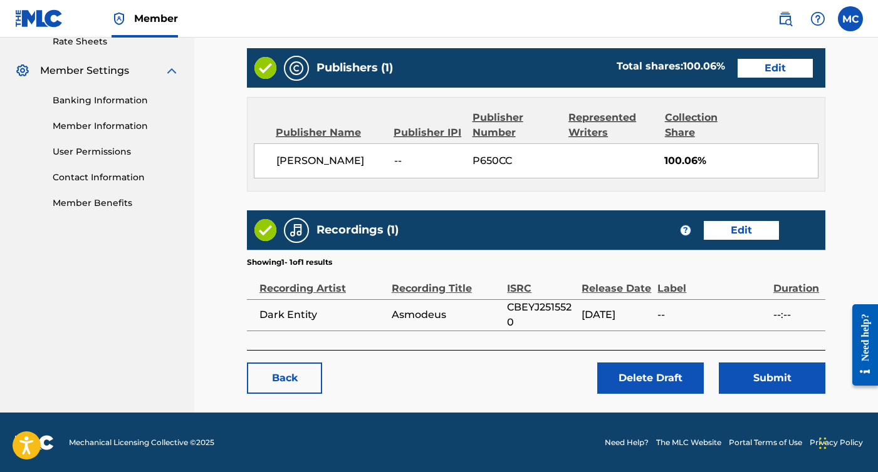
click at [733, 229] on link "Edit" at bounding box center [740, 230] width 75 height 19
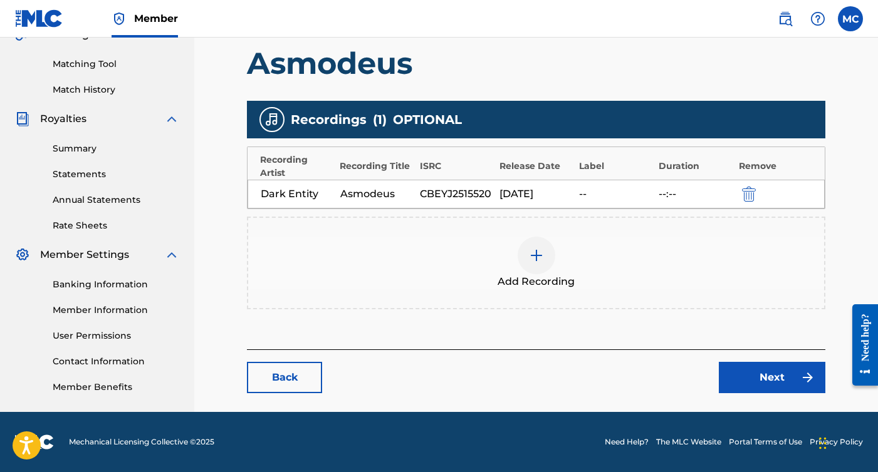
scroll to position [308, 0]
click at [769, 396] on main "Catalog Enter Work Details Add Writers Add Publishers & Shares Add Recording Re…" at bounding box center [535, 86] width 653 height 651
click at [769, 381] on link "Next" at bounding box center [771, 377] width 106 height 31
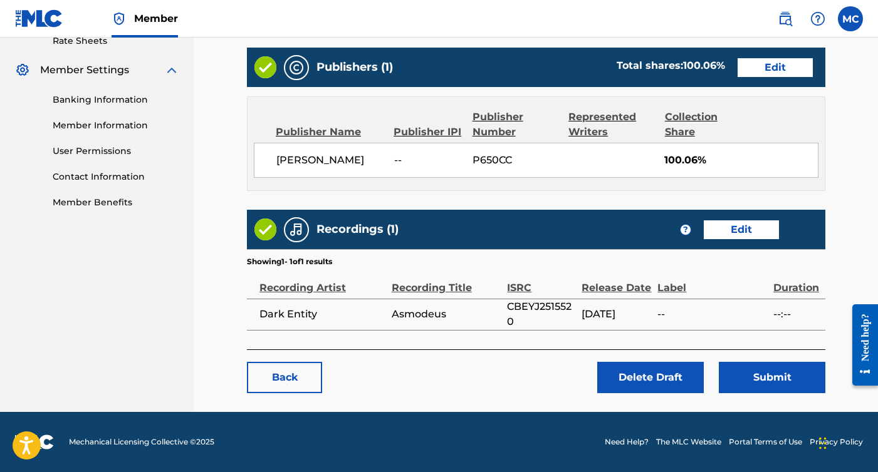
scroll to position [492, 0]
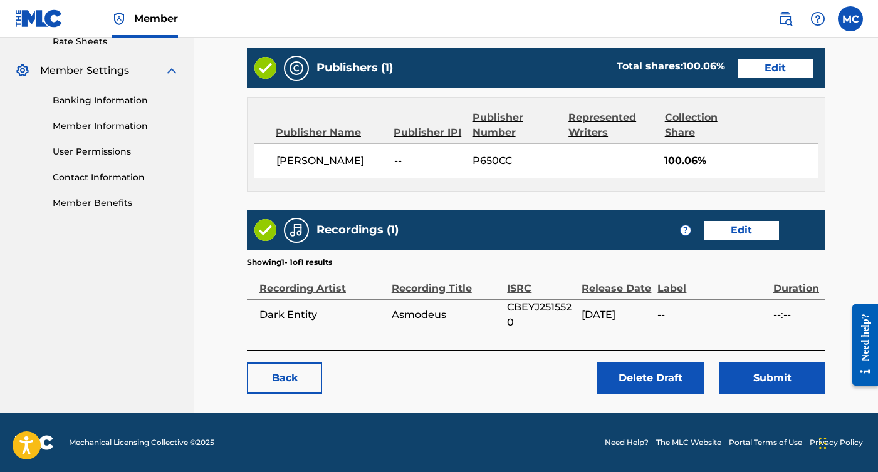
click at [805, 373] on button "Submit" at bounding box center [771, 378] width 106 height 31
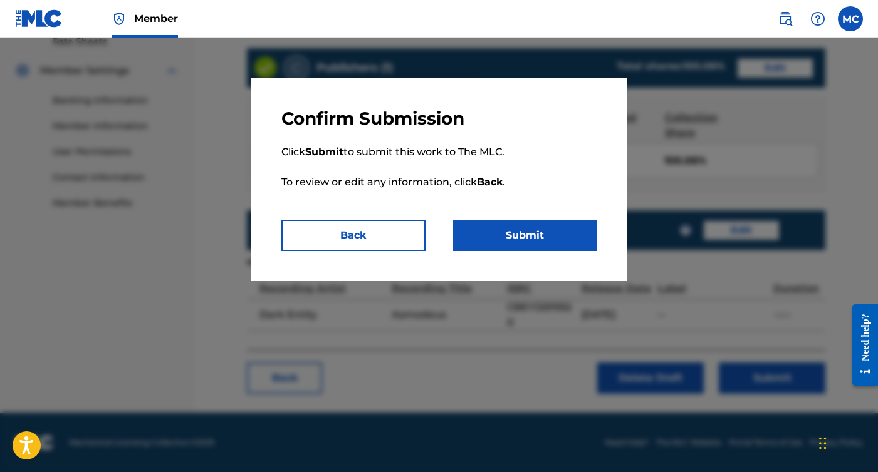
click at [554, 224] on button "Submit" at bounding box center [525, 235] width 144 height 31
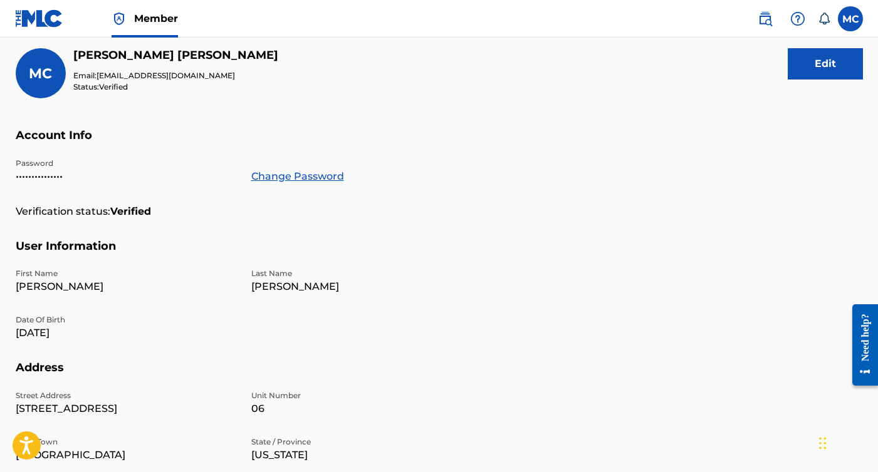
scroll to position [100, 0]
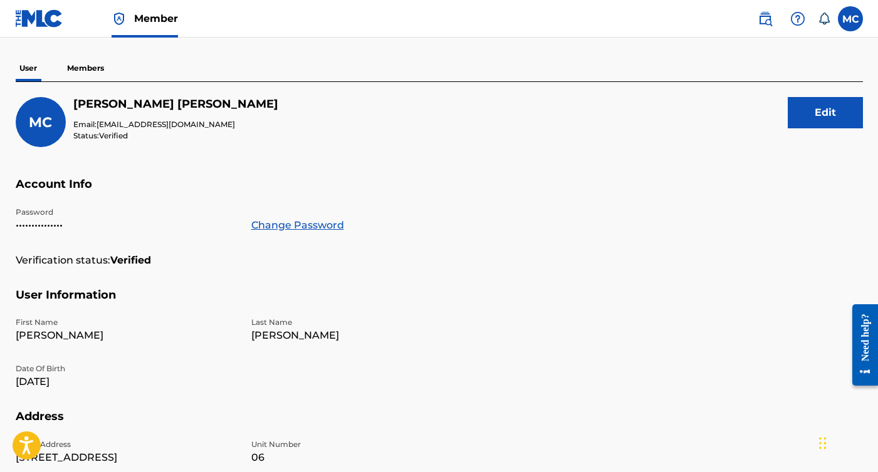
click at [94, 71] on p "Members" at bounding box center [85, 68] width 44 height 26
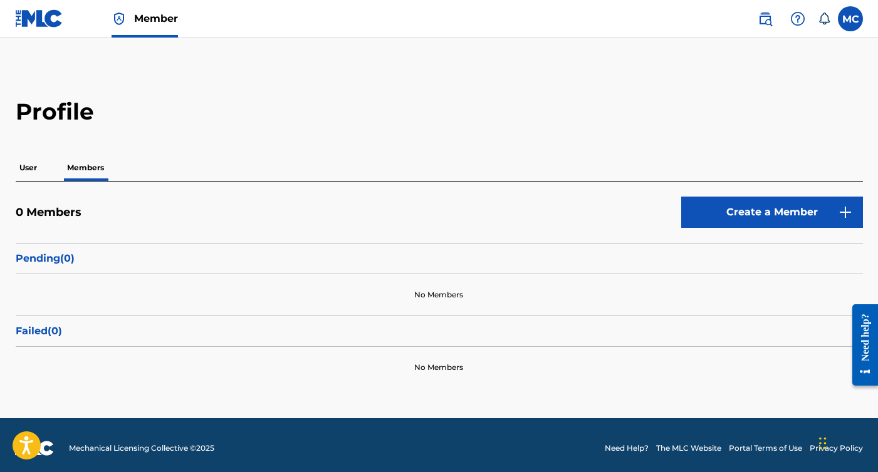
click at [33, 165] on p "User" at bounding box center [28, 168] width 25 height 26
